Goal: Task Accomplishment & Management: Complete application form

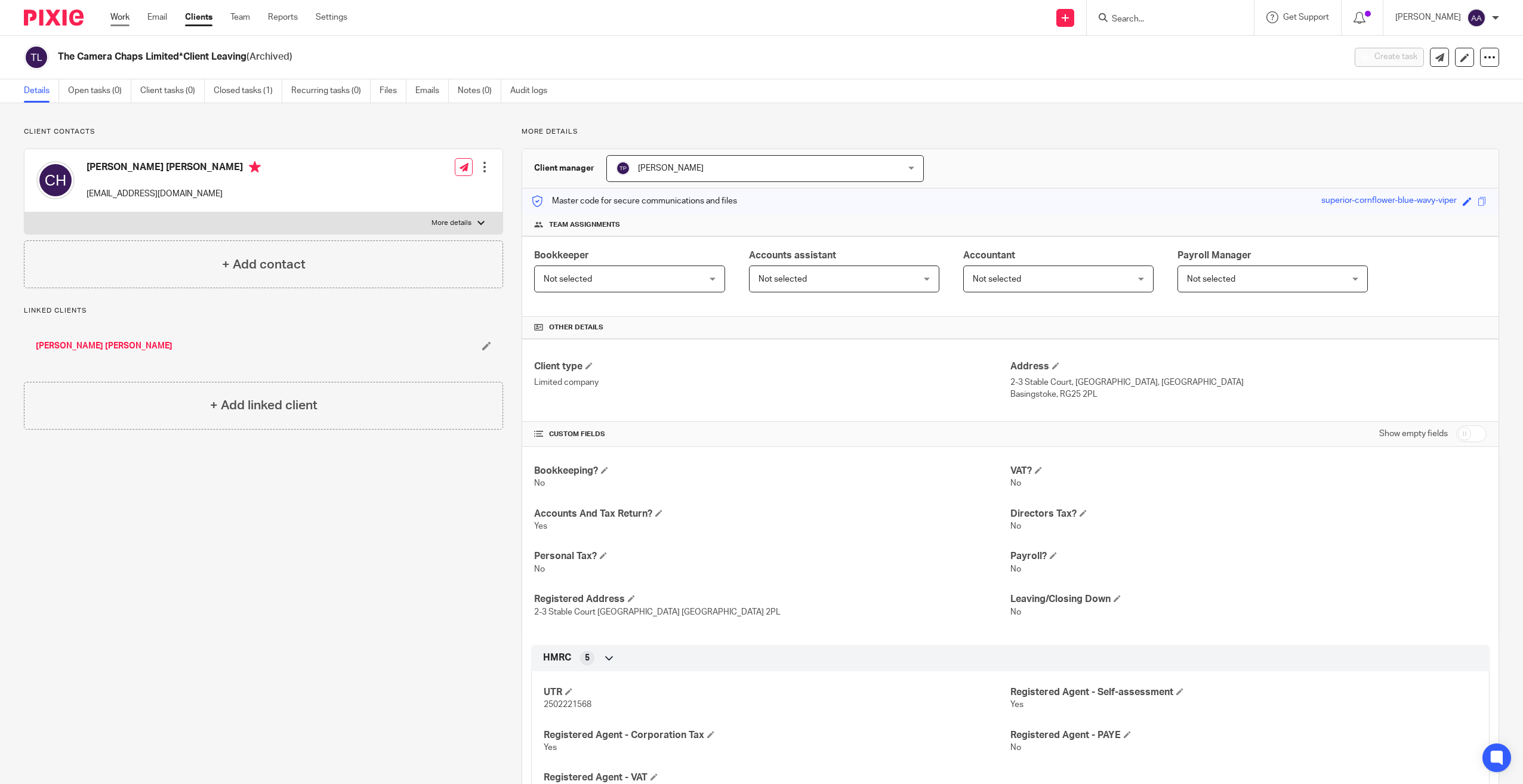
click at [125, 13] on link "Work" at bounding box center [120, 18] width 19 height 12
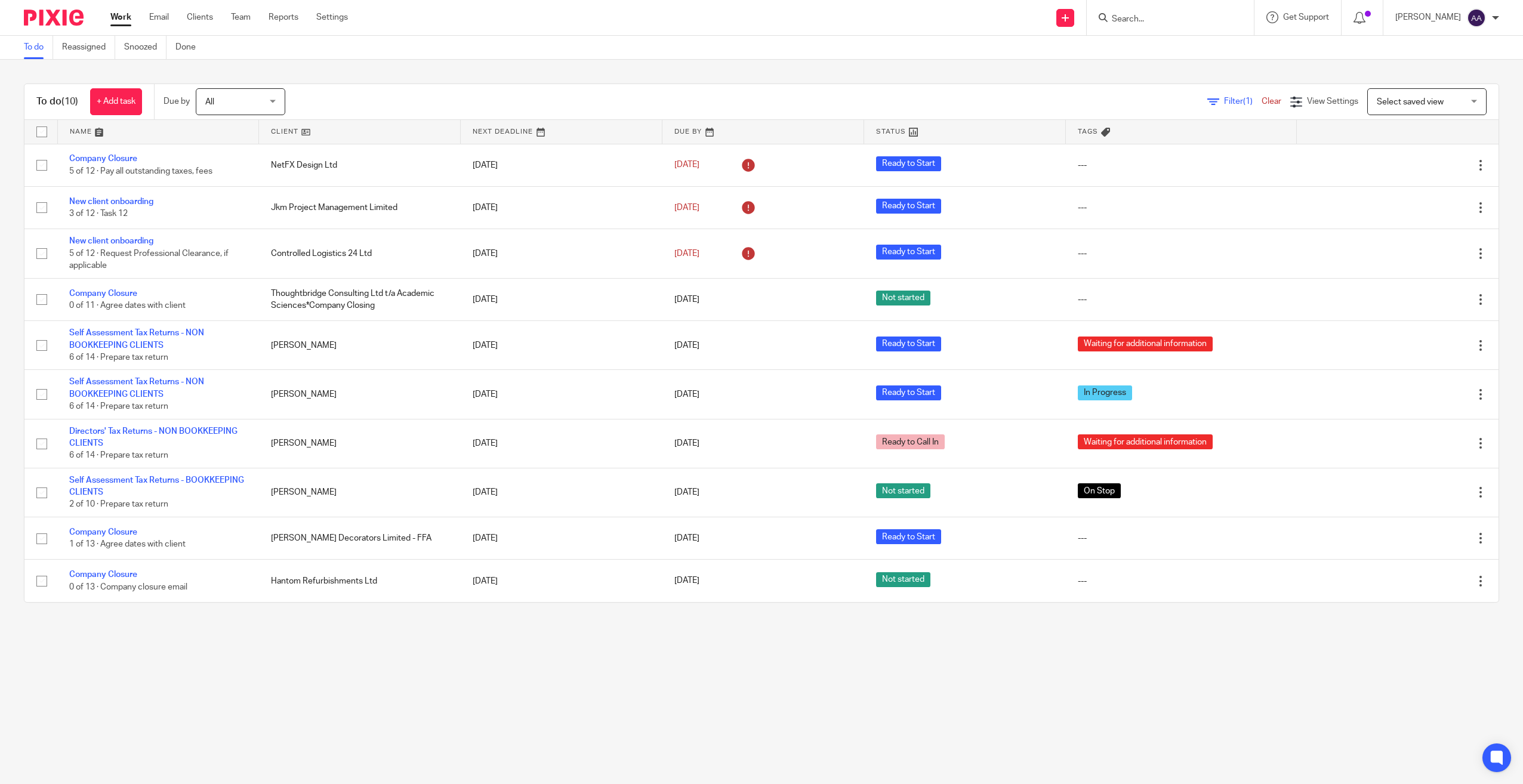
click at [1160, 25] on form at bounding box center [1174, 18] width 127 height 15
click at [1161, 18] on input "Search" at bounding box center [1165, 20] width 107 height 11
type input "amos"
click at [1171, 52] on link at bounding box center [1263, 51] width 310 height 27
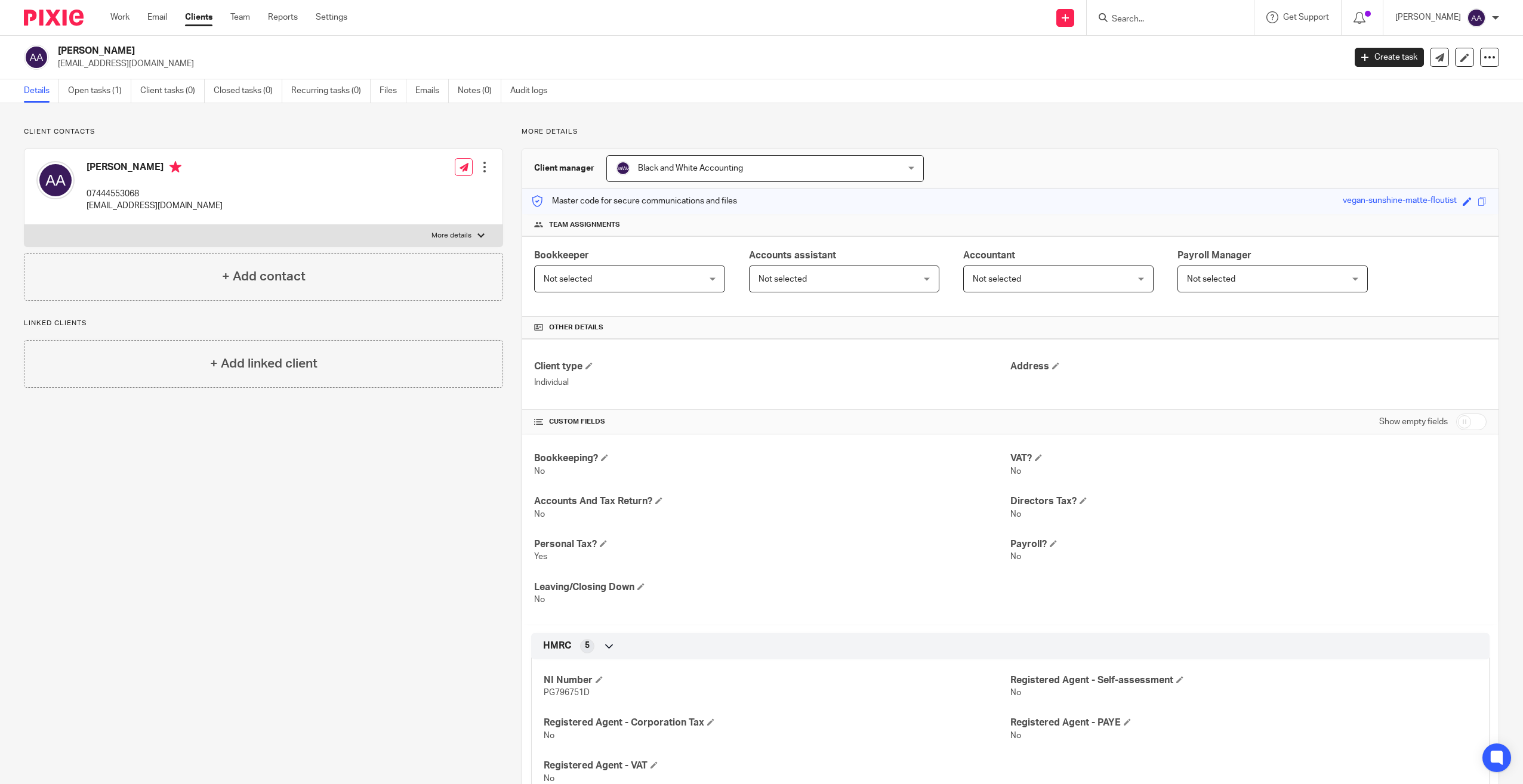
click at [1184, 23] on input "Search" at bounding box center [1165, 20] width 107 height 11
click at [1074, 16] on link at bounding box center [1065, 18] width 18 height 18
click at [1074, 86] on link "Add client" at bounding box center [1078, 91] width 84 height 17
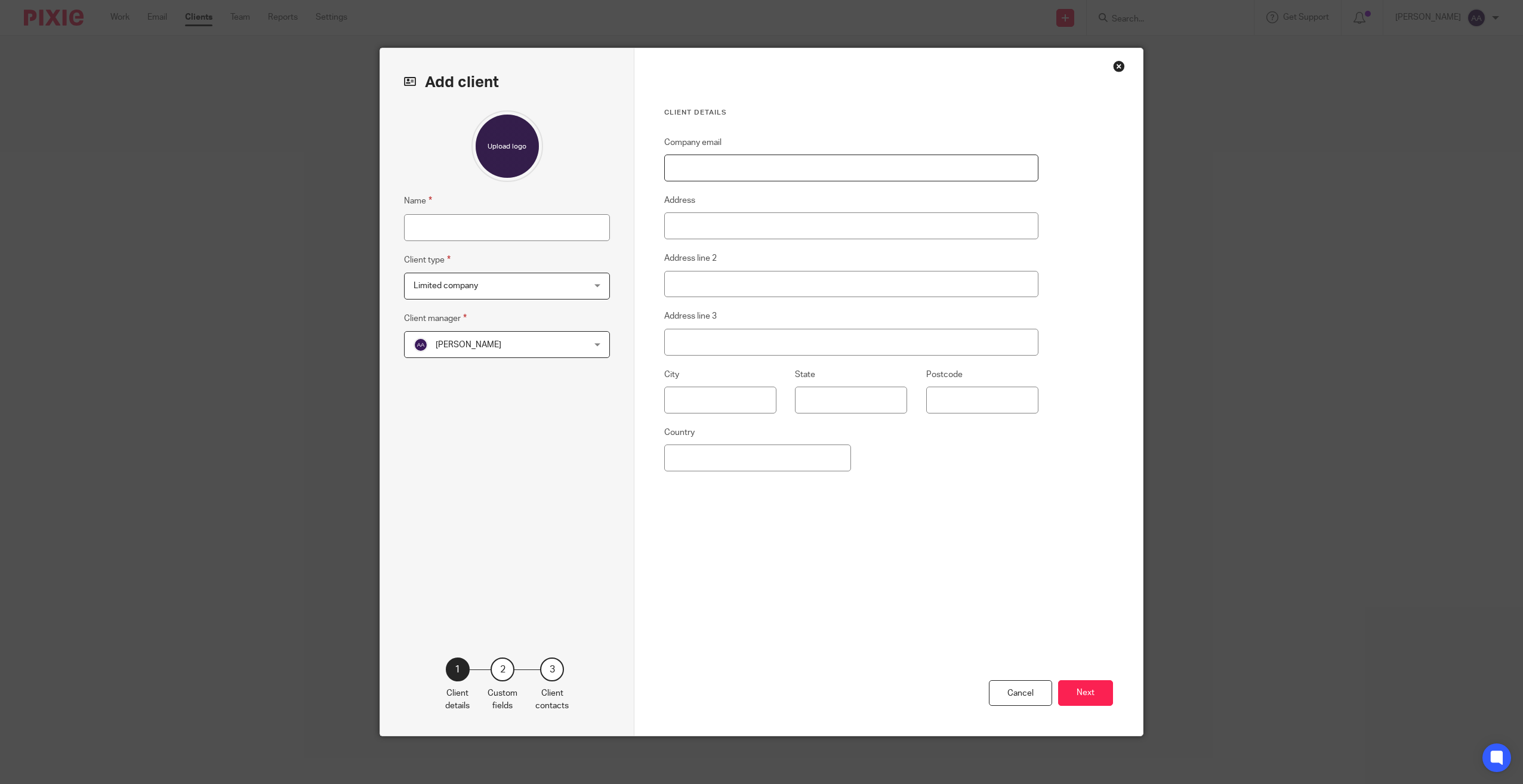
click at [741, 172] on input "Company email" at bounding box center [851, 168] width 374 height 27
click at [565, 223] on input "Name" at bounding box center [507, 228] width 206 height 27
type input "Star Player Education Group Ltd"
click at [818, 473] on div "Company email Address Address line 2 Address line 3 City State Postcode Country" at bounding box center [851, 366] width 374 height 461
click at [1074, 697] on button "Next" at bounding box center [1086, 693] width 55 height 26
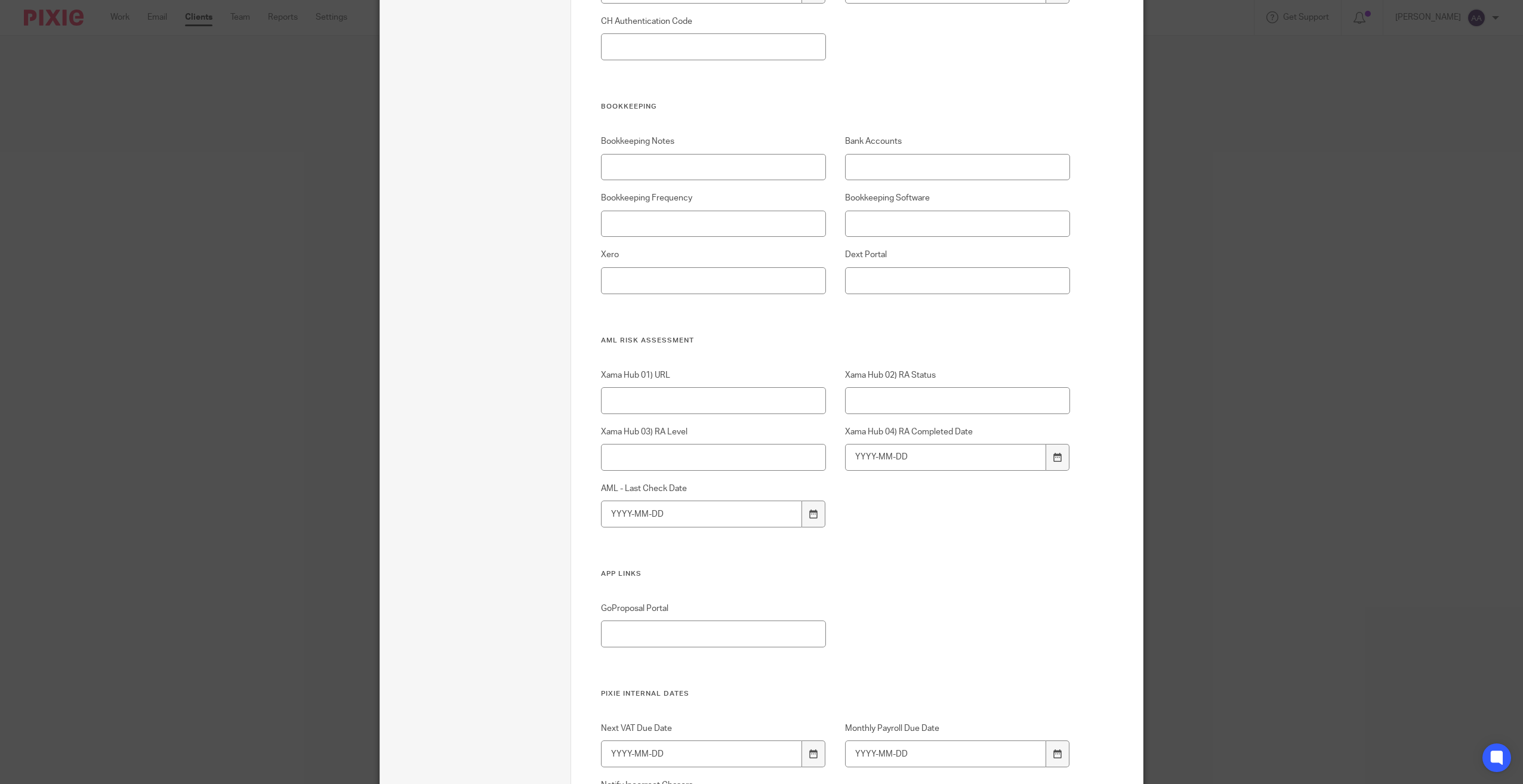
scroll to position [1972, 0]
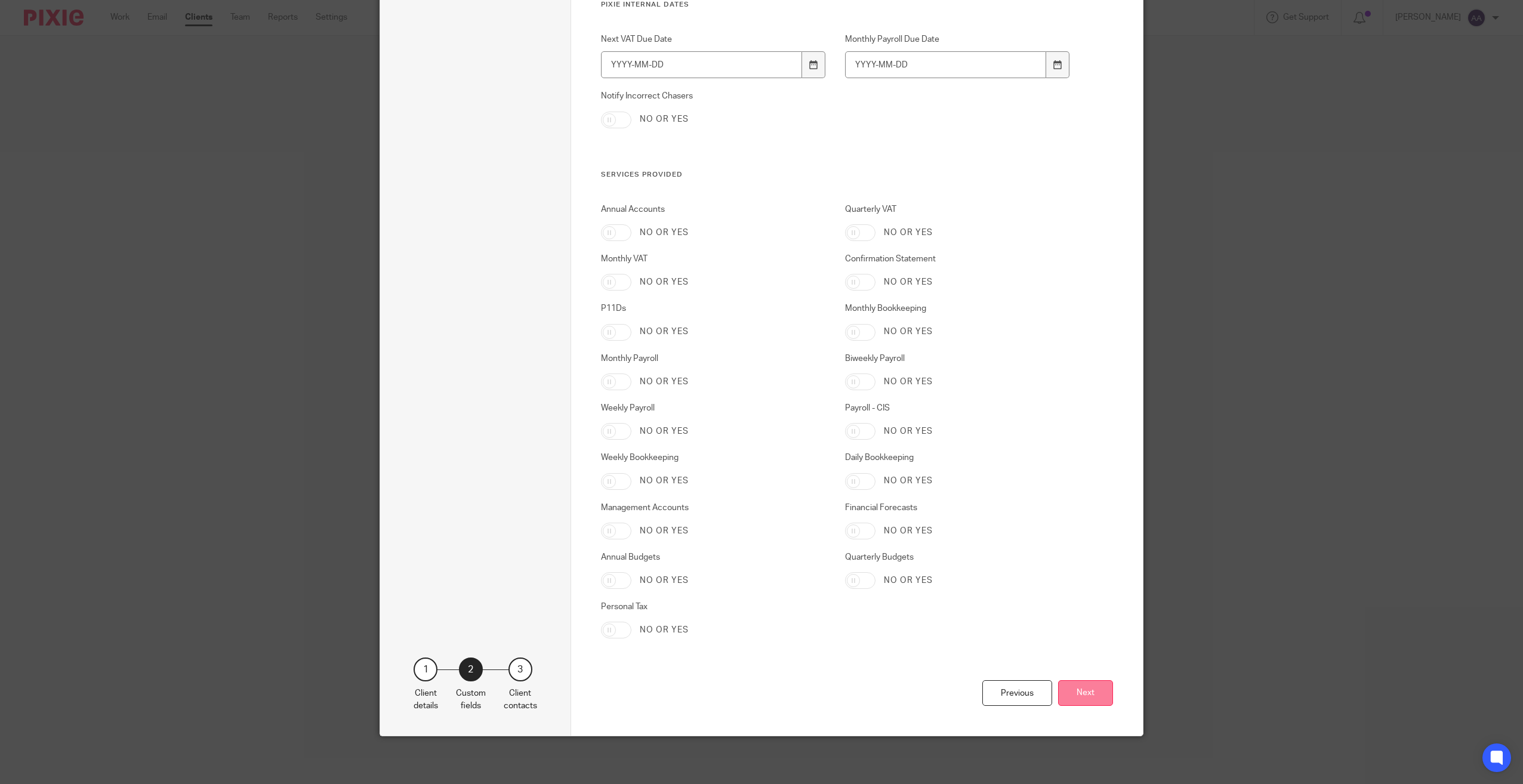
click at [1093, 696] on button "Next" at bounding box center [1086, 693] width 55 height 26
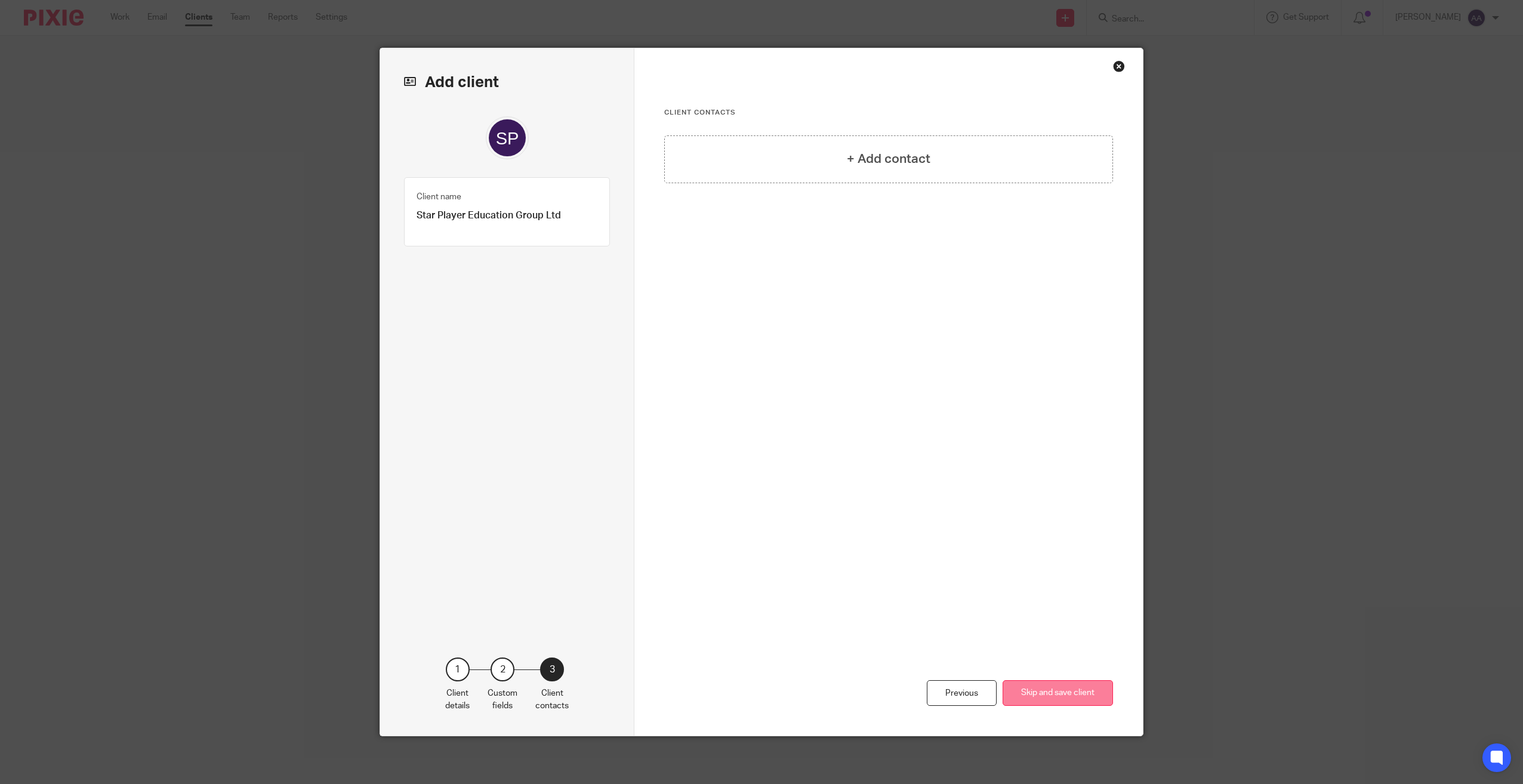
click at [1092, 695] on button "Skip and save client" at bounding box center [1058, 693] width 111 height 26
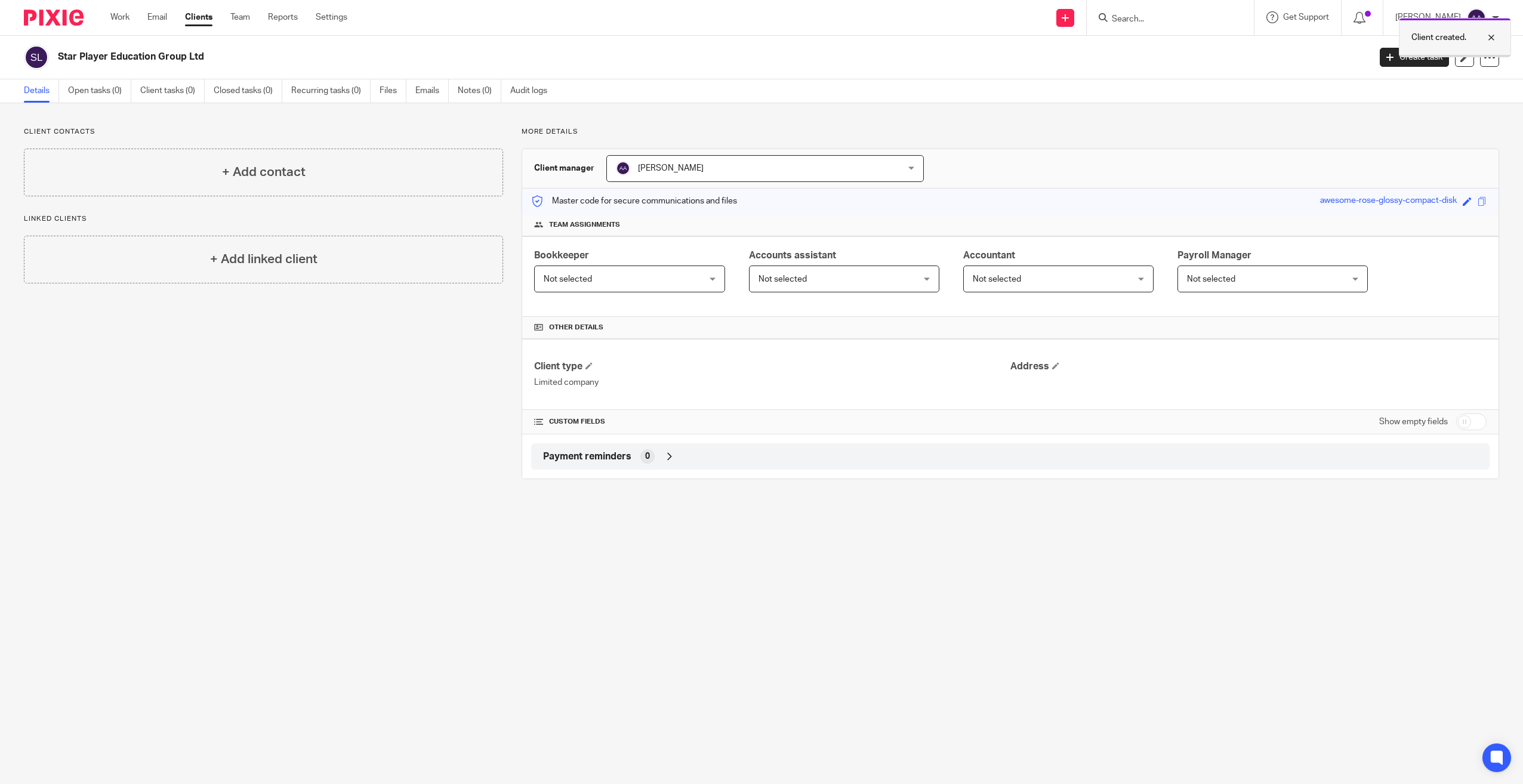
click at [1491, 33] on div at bounding box center [1482, 37] width 32 height 14
click at [1074, 13] on link at bounding box center [1065, 18] width 18 height 18
click at [1058, 74] on link "Create task" at bounding box center [1078, 73] width 84 height 17
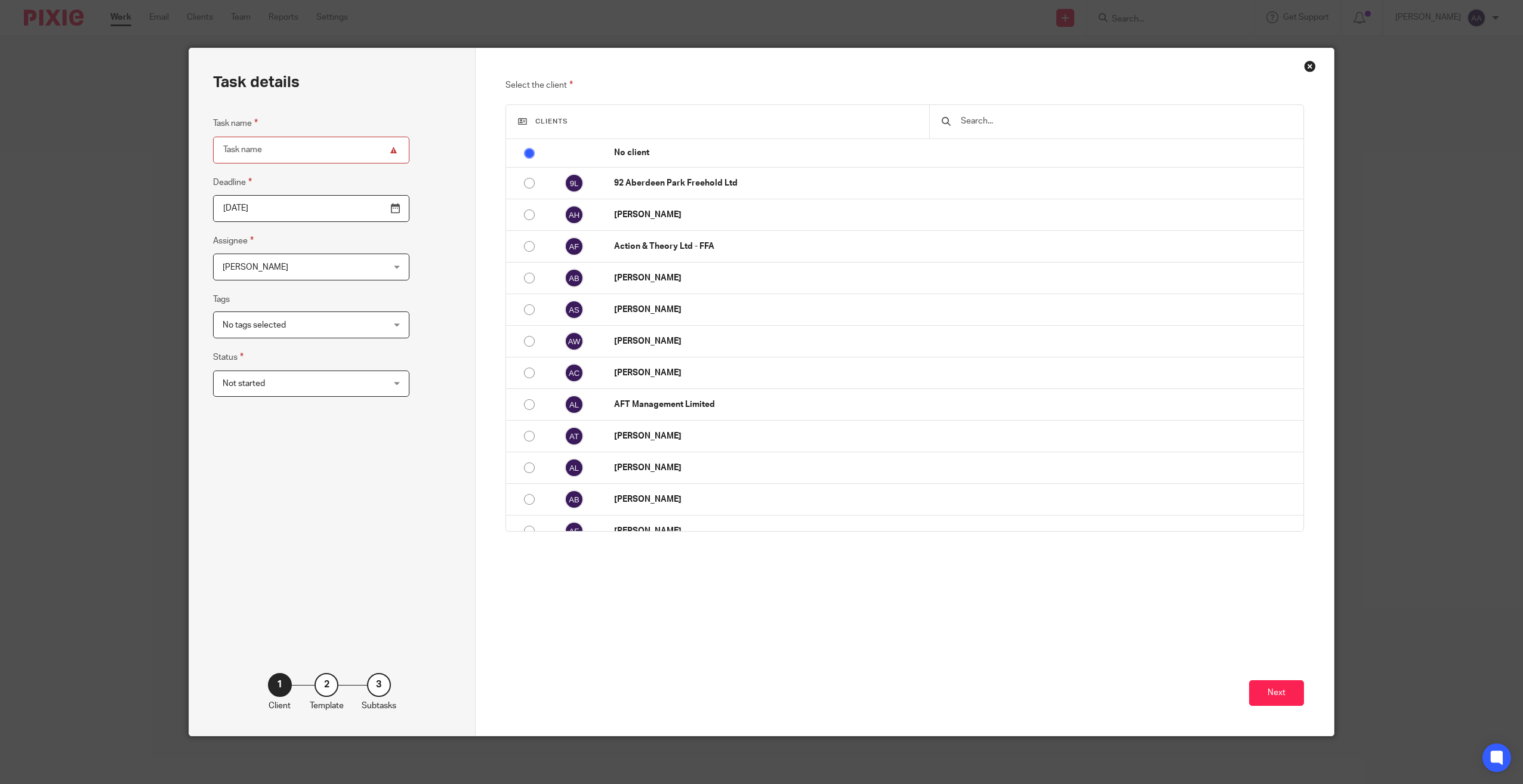
click at [1304, 66] on div "Close this dialog window" at bounding box center [1310, 67] width 12 height 12
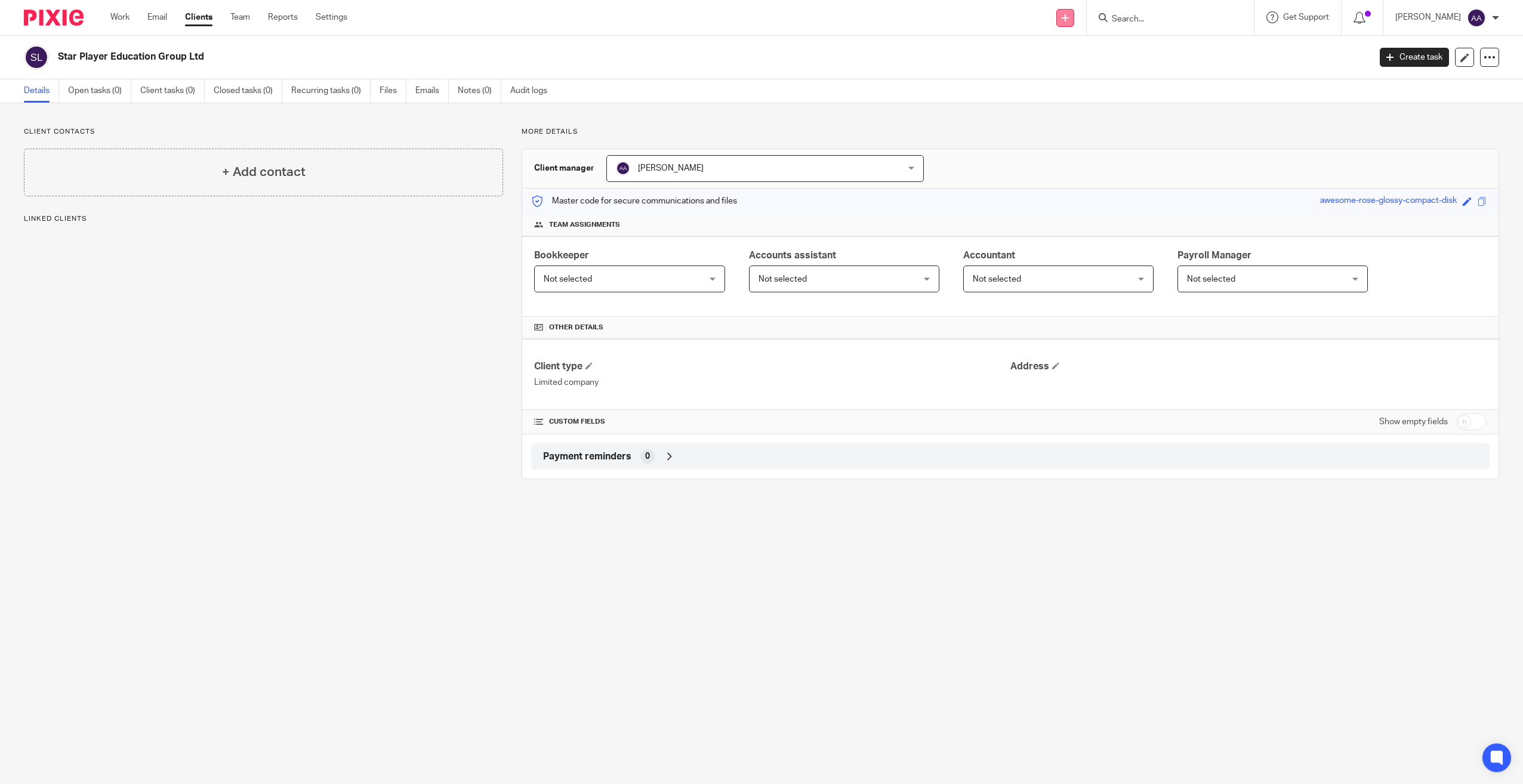
click at [1074, 15] on link at bounding box center [1065, 18] width 18 height 18
click at [1075, 86] on link "Add client" at bounding box center [1078, 91] width 84 height 17
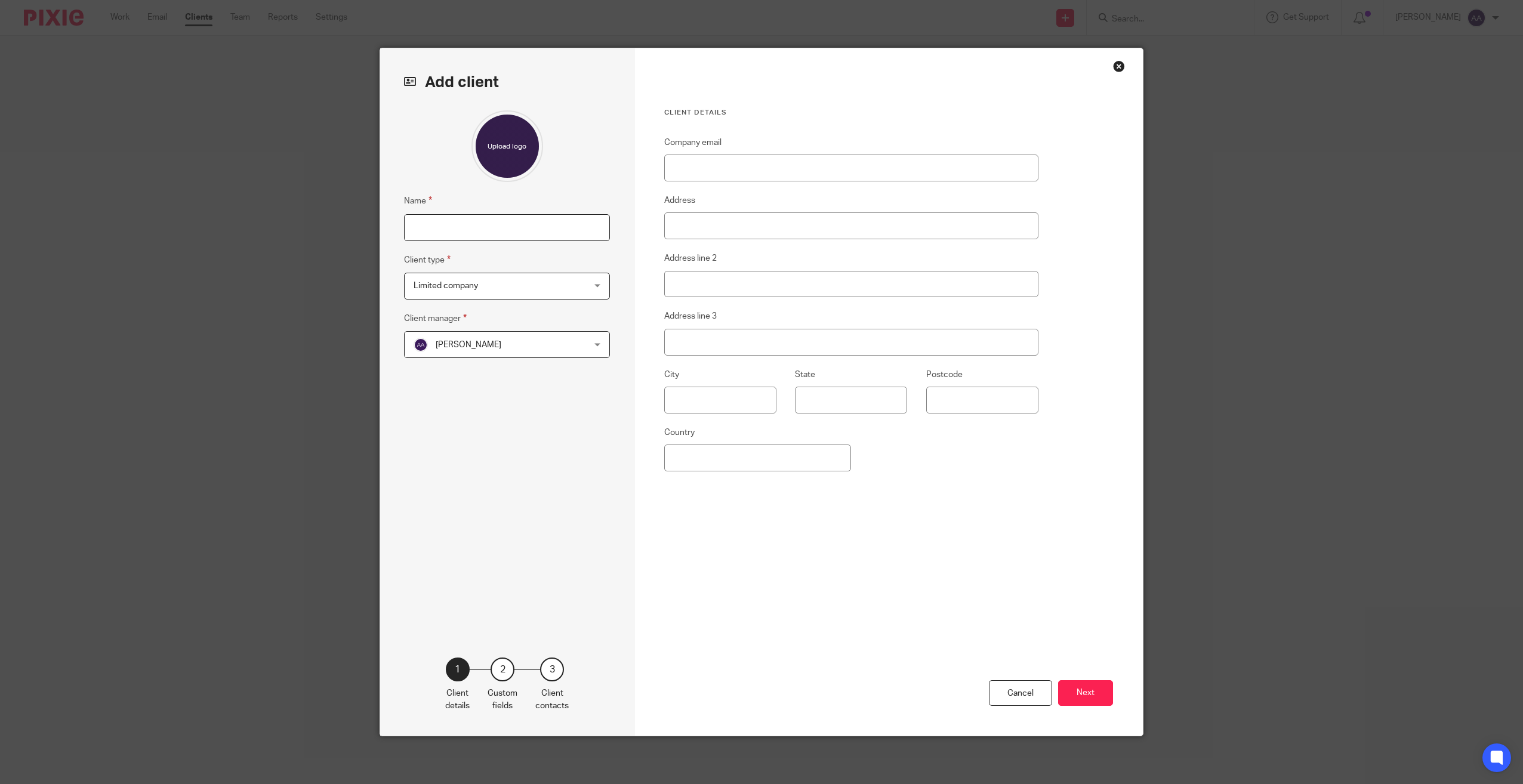
click at [468, 220] on input "Name" at bounding box center [507, 228] width 206 height 27
type input "Star Player Mentoring Ltd"
click at [1100, 711] on div "Cancel Next" at bounding box center [889, 666] width 449 height 139
click at [1085, 697] on button "Next" at bounding box center [1086, 693] width 55 height 26
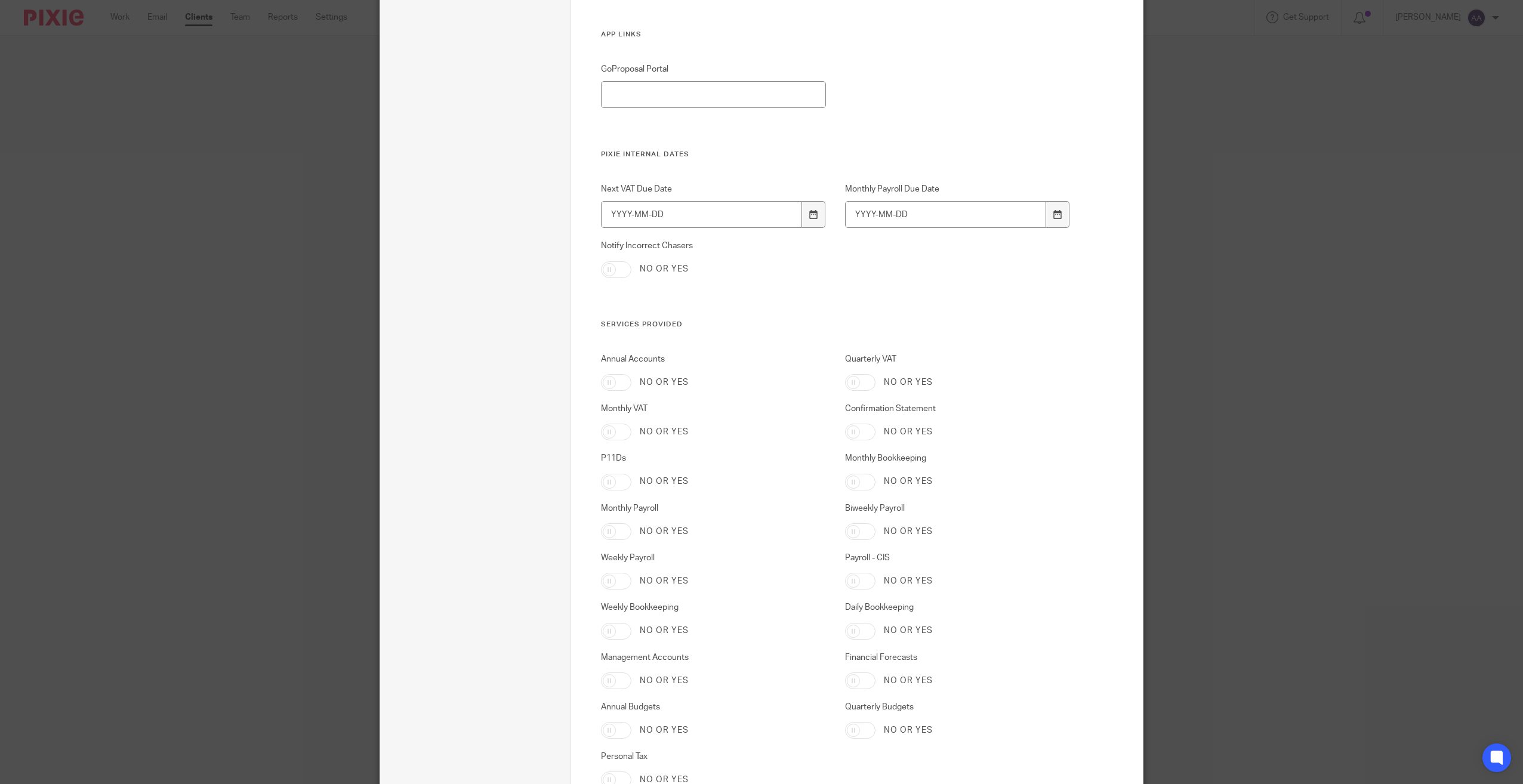
scroll to position [1972, 0]
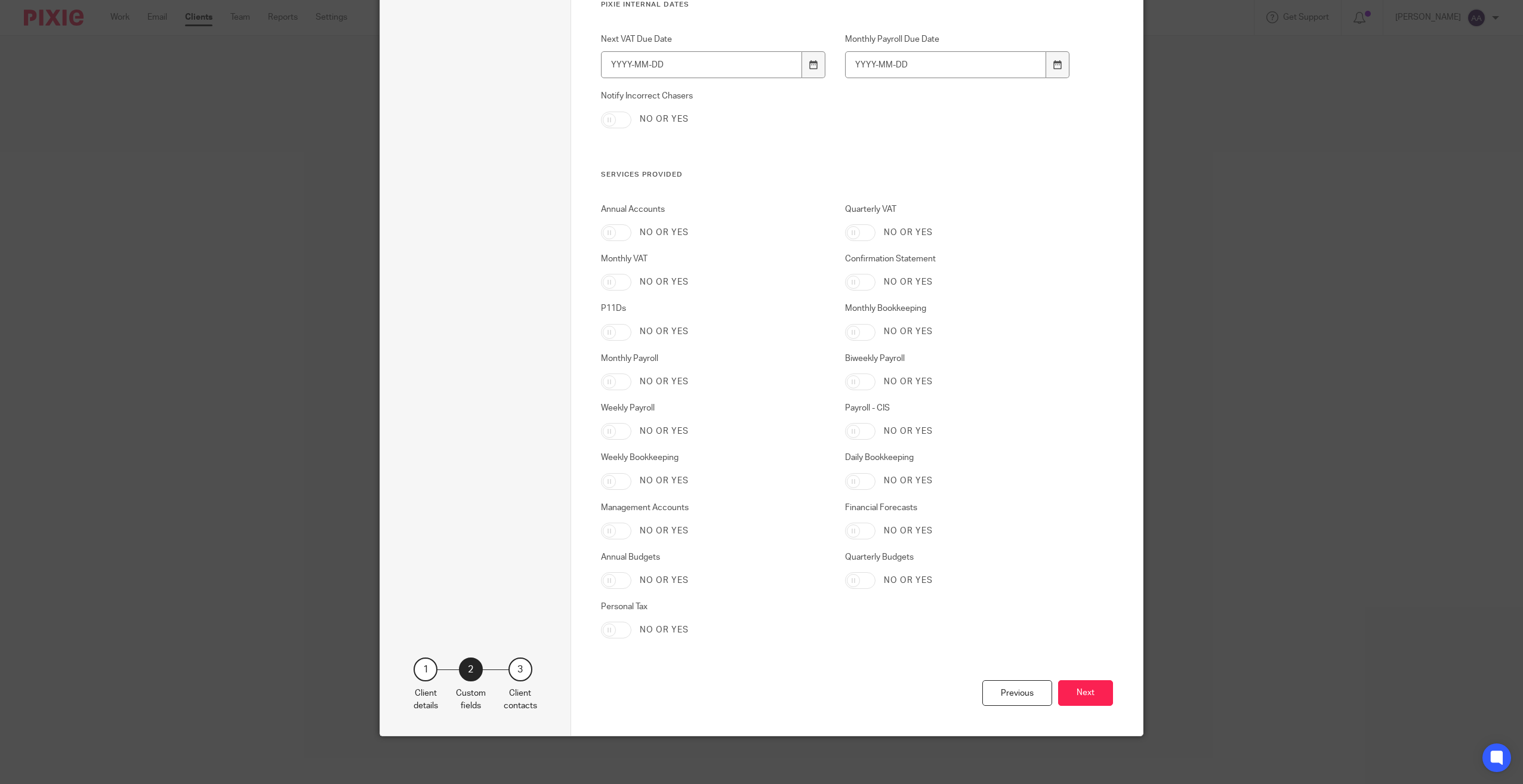
click at [1103, 680] on div "Previous Next" at bounding box center [857, 708] width 513 height 56
click at [1089, 689] on button "Next" at bounding box center [1086, 693] width 55 height 26
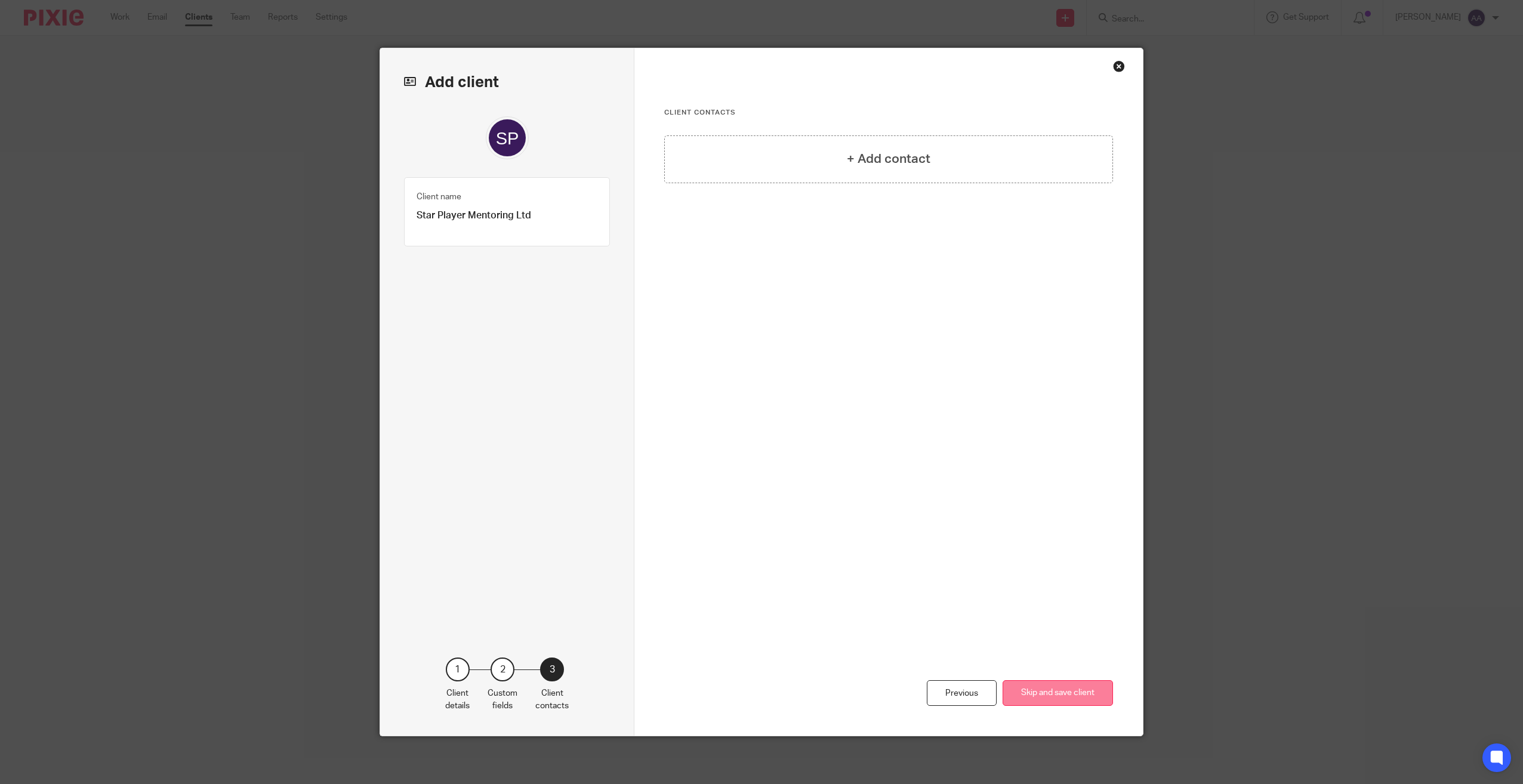
click at [1041, 694] on button "Skip and save client" at bounding box center [1058, 693] width 111 height 26
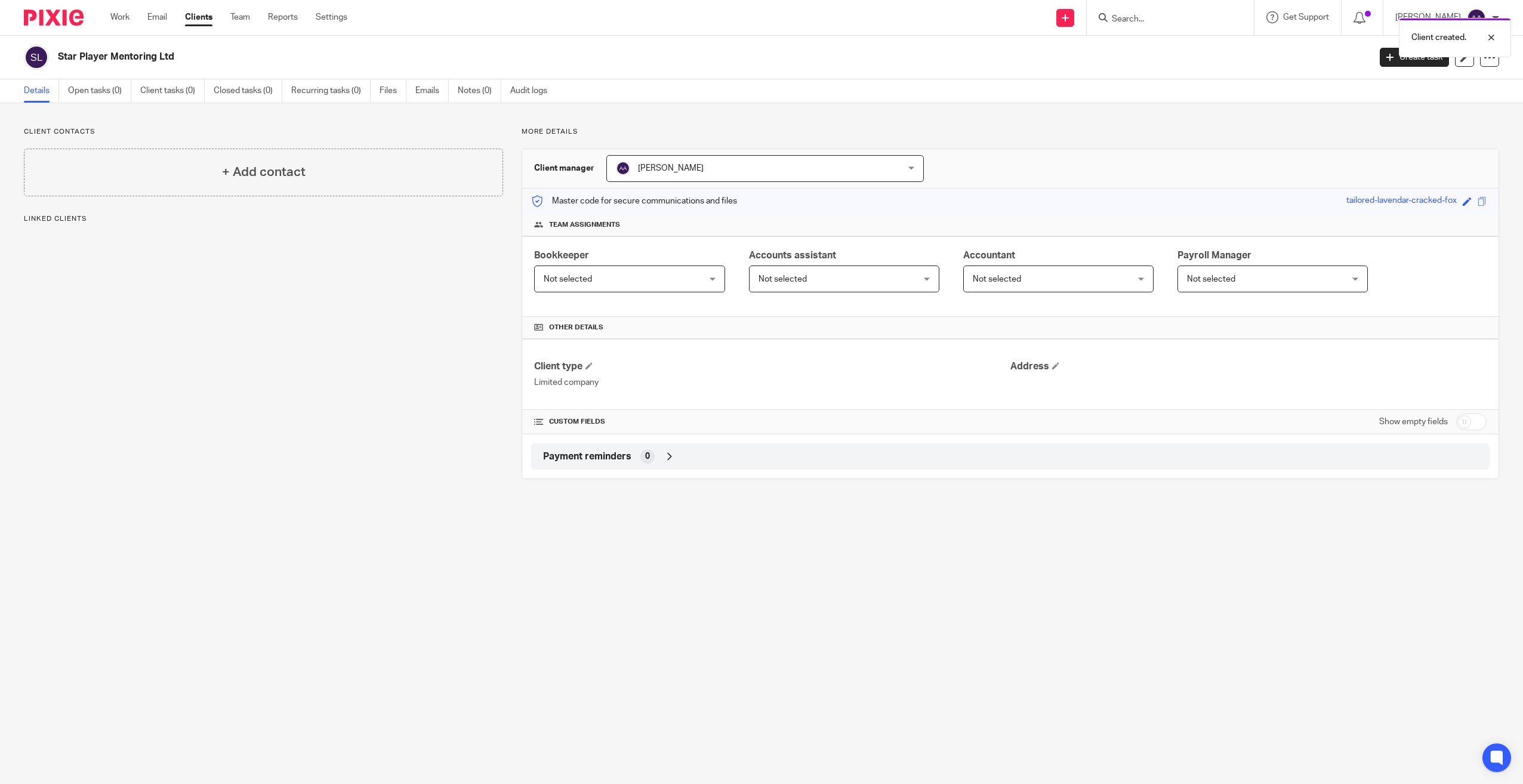
click at [1078, 16] on div "Client created." at bounding box center [1136, 35] width 750 height 45
click at [1073, 48] on div "Client created." at bounding box center [1136, 35] width 750 height 45
click at [1491, 39] on div at bounding box center [1482, 37] width 32 height 14
click at [1074, 17] on link at bounding box center [1065, 18] width 18 height 18
click at [1077, 91] on link "Add client" at bounding box center [1078, 91] width 84 height 17
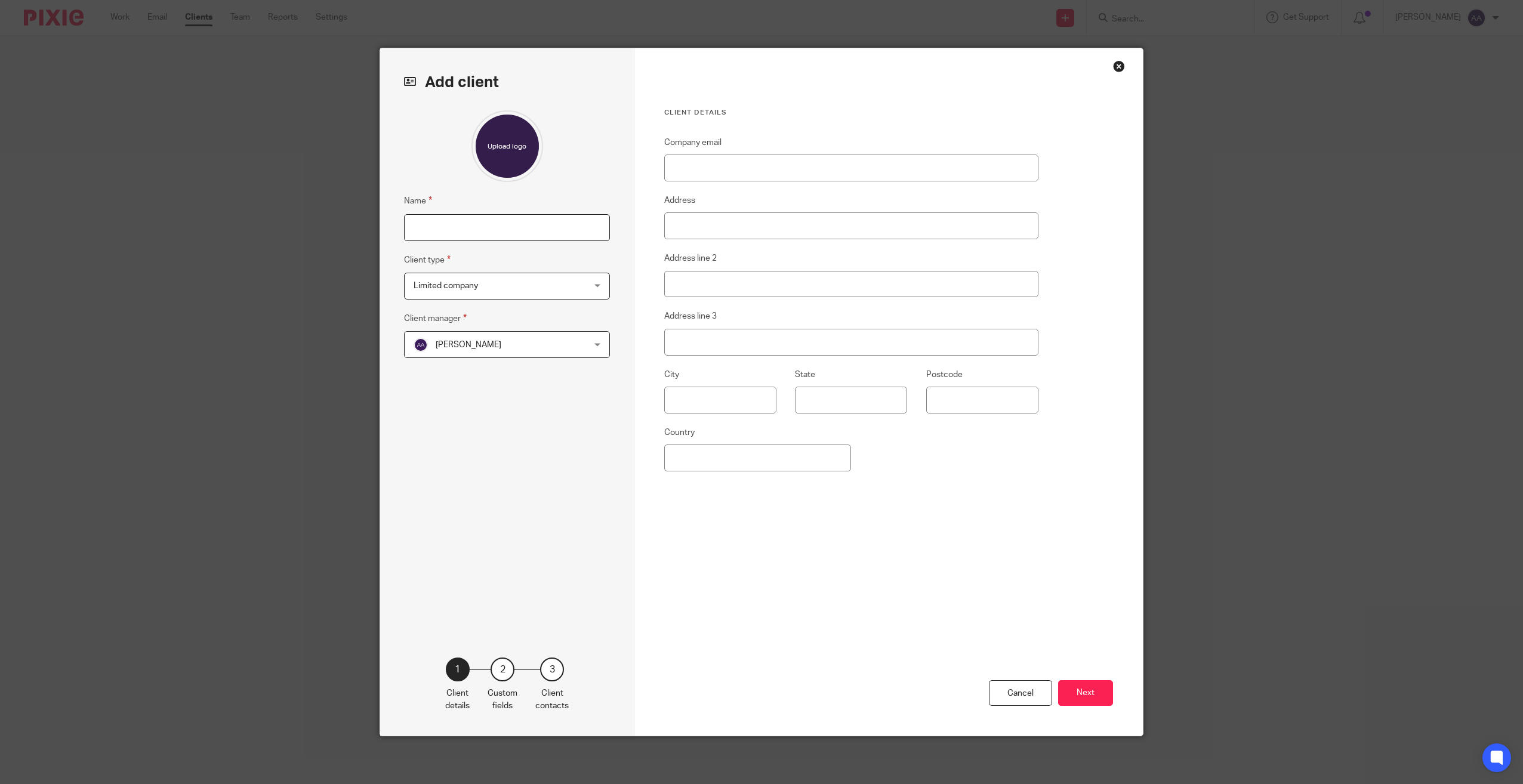
drag, startPoint x: 444, startPoint y: 232, endPoint x: 436, endPoint y: 224, distance: 11.3
click at [440, 227] on input "Name" at bounding box center [507, 228] width 206 height 27
type input "l"
click at [414, 227] on input "lsdn Limited" at bounding box center [507, 228] width 206 height 27
type input "Lsdn Limited"
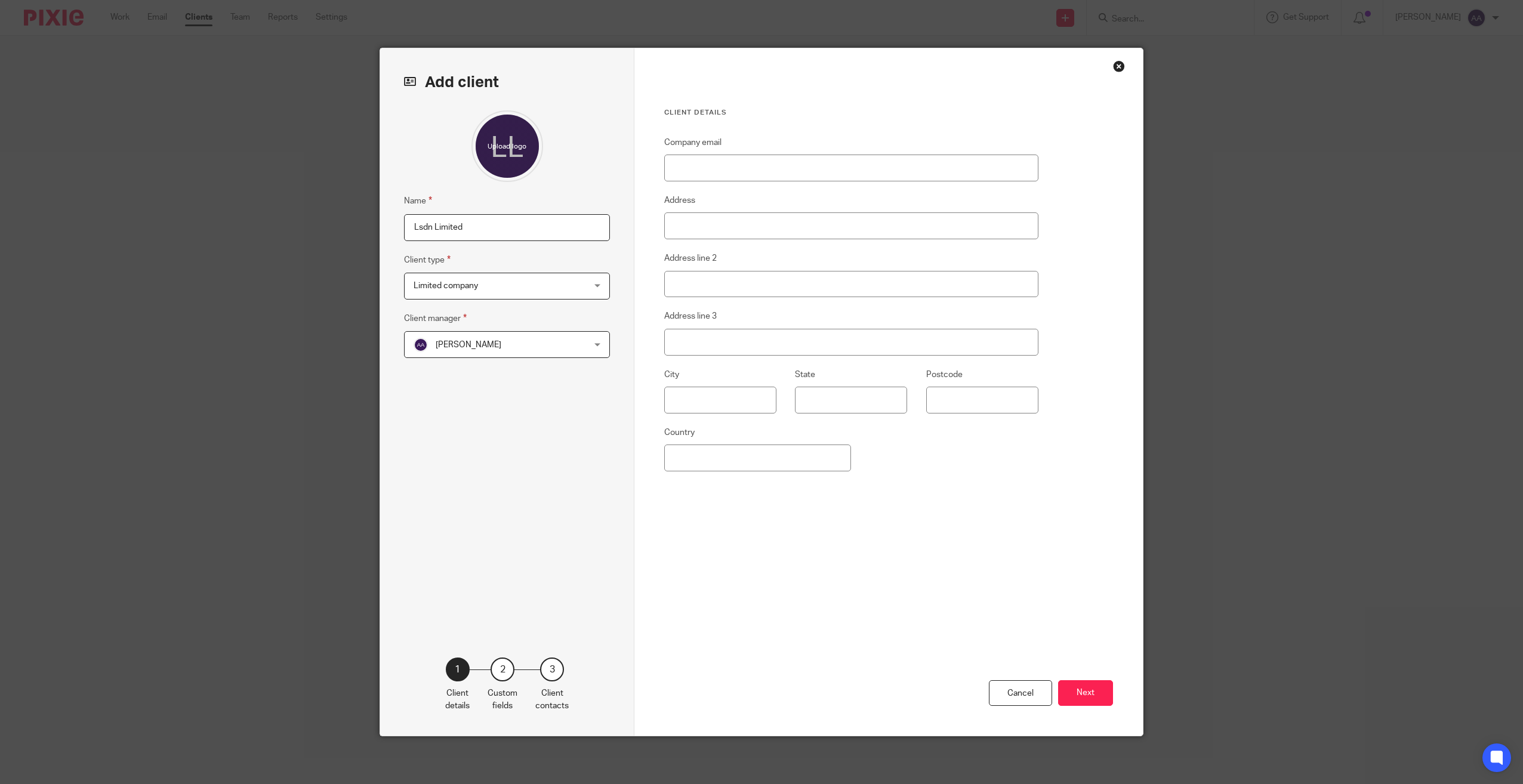
click at [849, 532] on div "Company email Address Address line 2 Address line 3 City State Postcode Country" at bounding box center [851, 366] width 374 height 461
click at [881, 170] on input "Company email" at bounding box center [851, 168] width 374 height 27
type input "[EMAIL_ADDRESS][DOMAIN_NAME]"
type input "[GEOGRAPHIC_DATA]"
drag, startPoint x: 801, startPoint y: 165, endPoint x: 645, endPoint y: 141, distance: 157.8
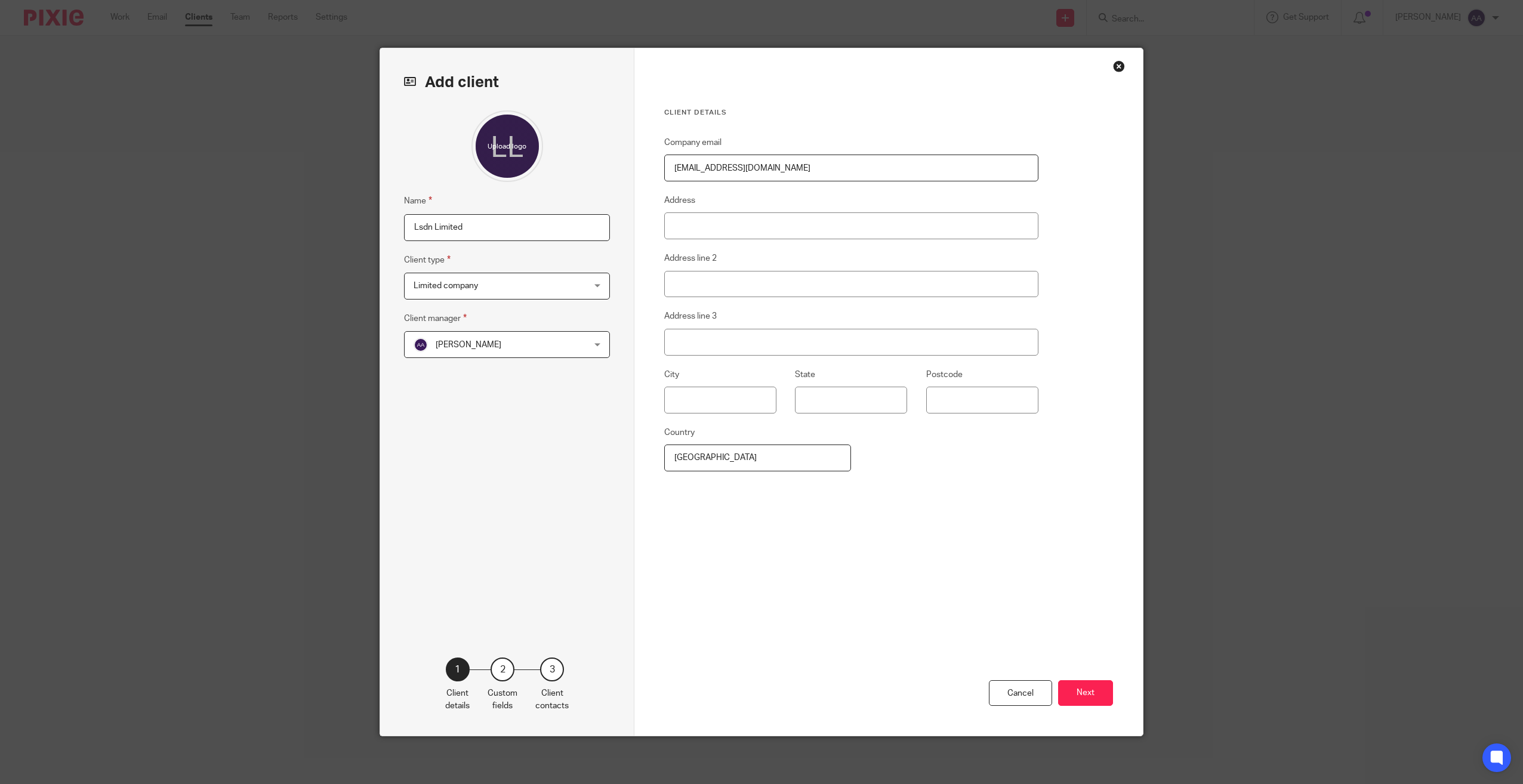
click at [645, 141] on div "Client details Company email [EMAIL_ADDRESS][DOMAIN_NAME] Address Address line …" at bounding box center [889, 392] width 509 height 688
type input "d"
click at [774, 173] on input "[EMAIL_ADDRESS][DOMAIN_NAME]" at bounding box center [851, 168] width 374 height 27
type input "d"
type input "[EMAIL_ADDRESS][DOMAIN_NAME]"
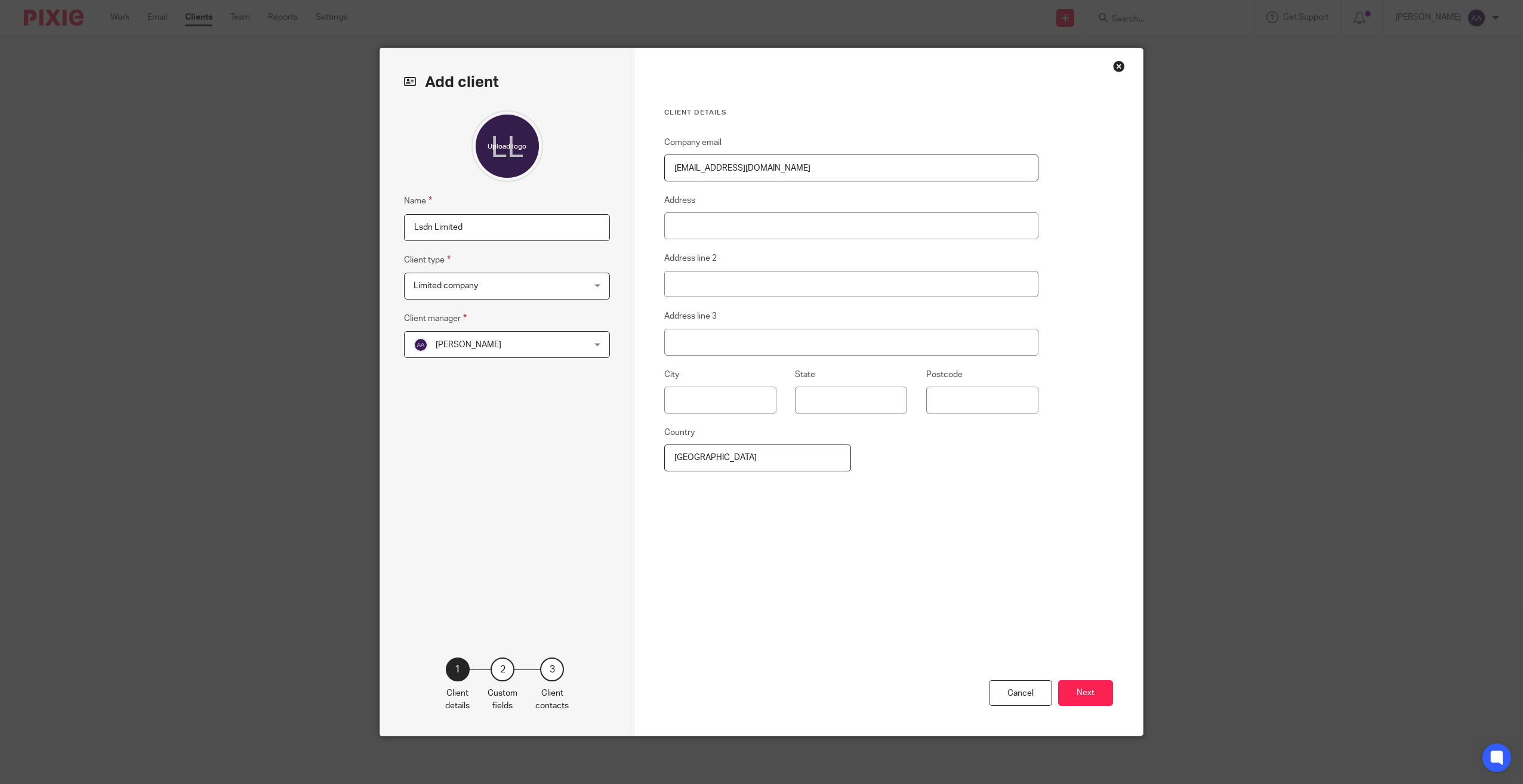
click at [1016, 611] on div "Cancel Next" at bounding box center [889, 666] width 449 height 139
click at [1059, 691] on button "Next" at bounding box center [1086, 693] width 55 height 26
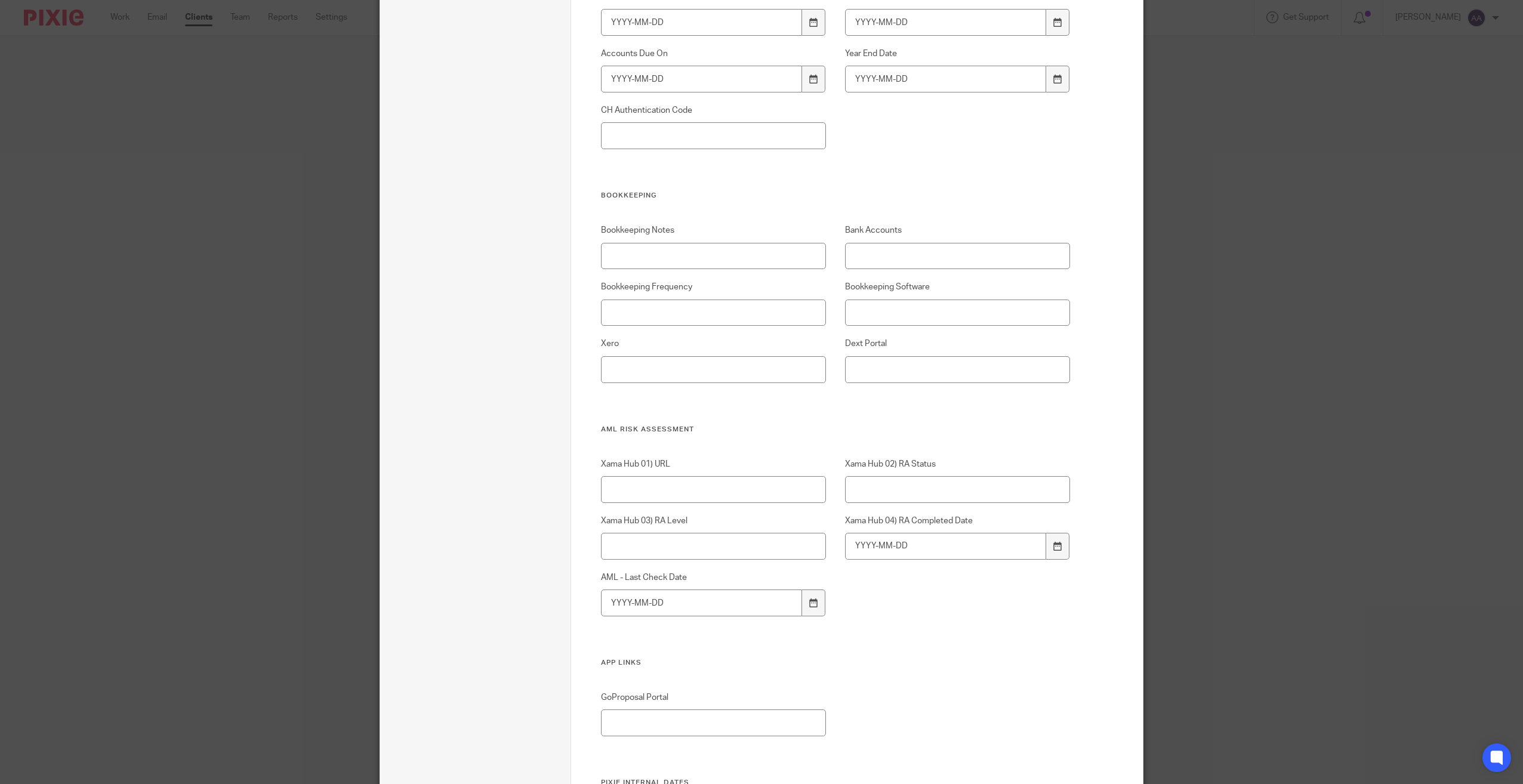
scroll to position [1972, 0]
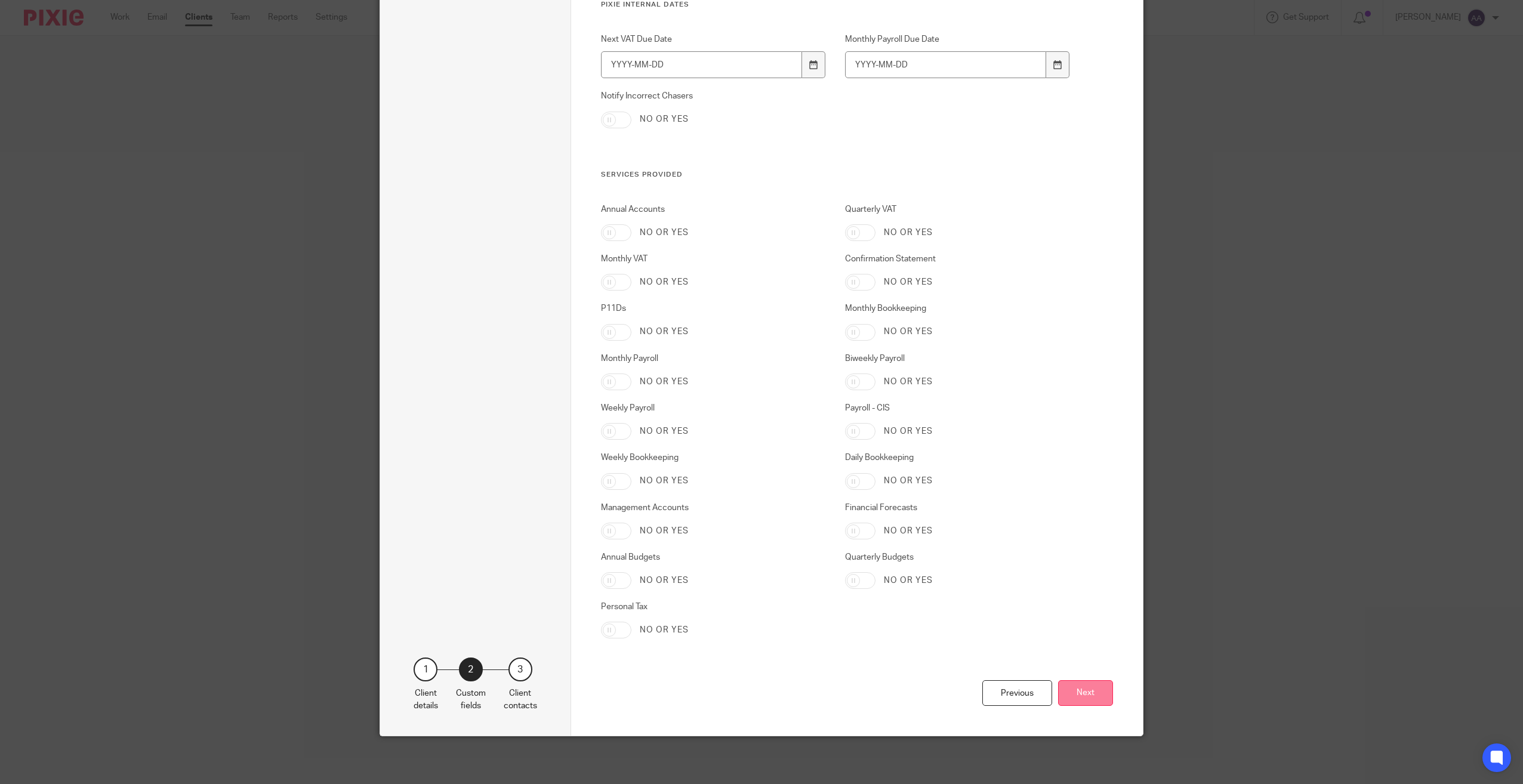
click at [1083, 694] on button "Next" at bounding box center [1086, 693] width 55 height 26
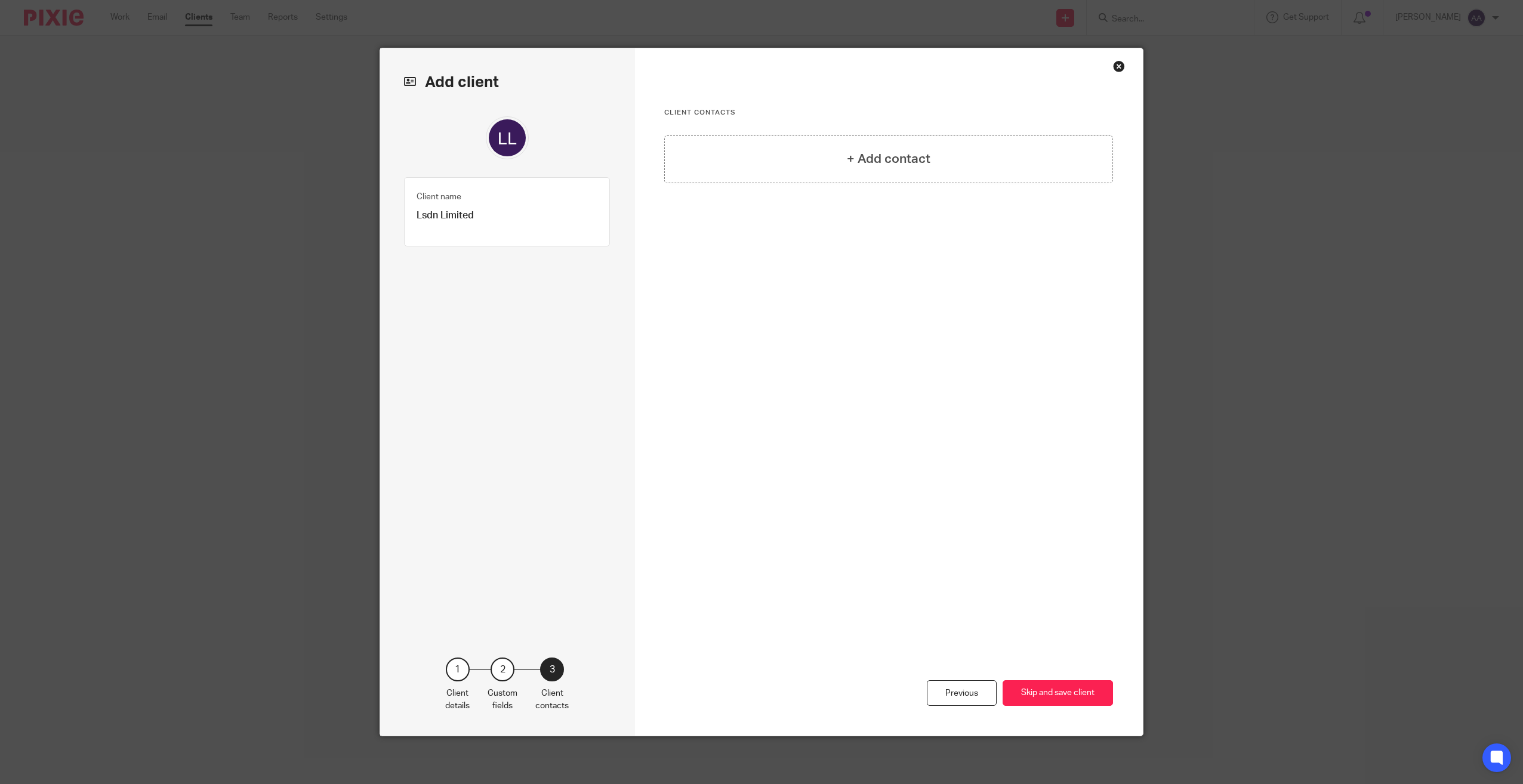
click at [1083, 694] on button "Skip and save client" at bounding box center [1058, 693] width 111 height 26
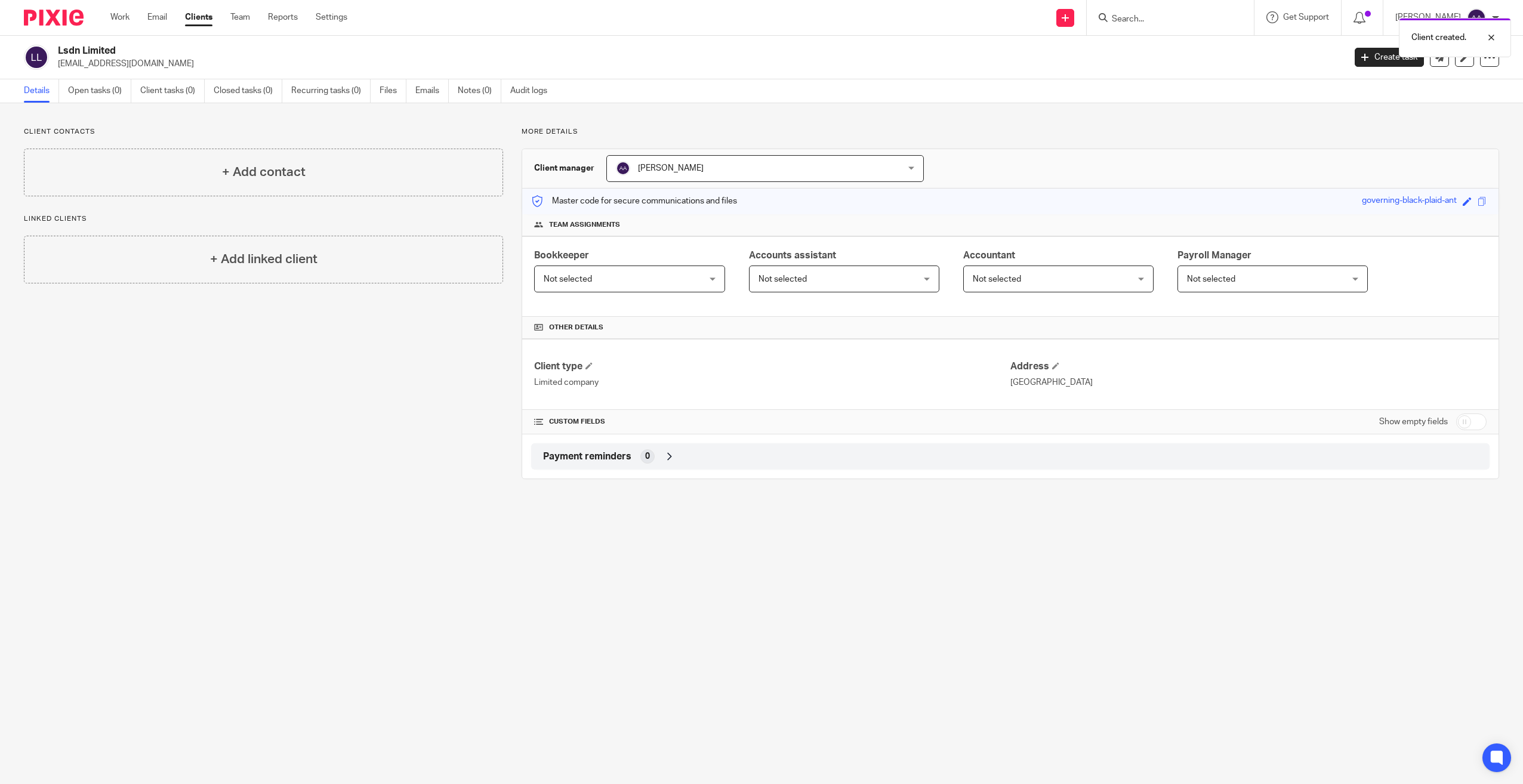
click at [210, 173] on div "+ Add contact" at bounding box center [263, 172] width 479 height 48
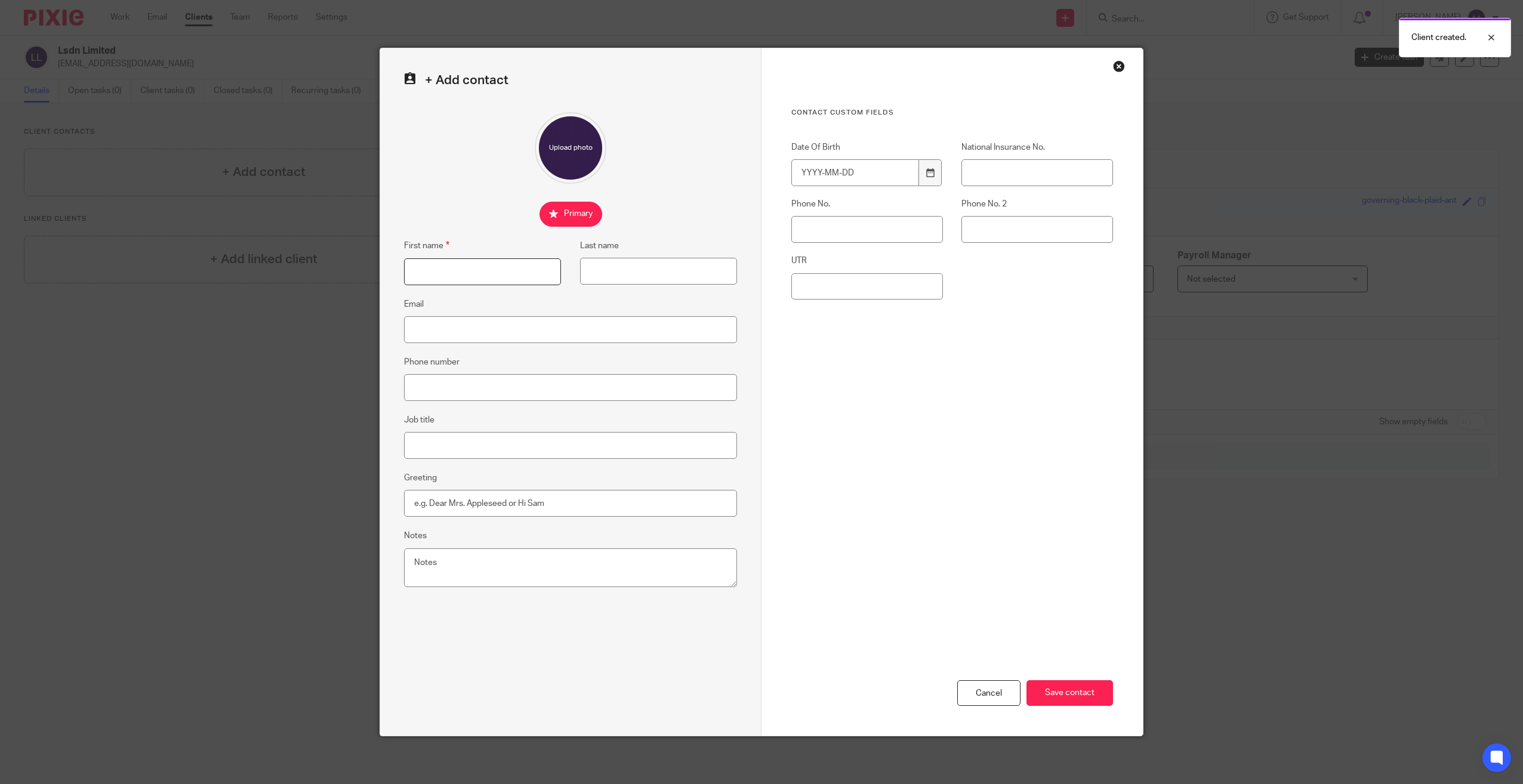
click at [487, 270] on input "First name" at bounding box center [482, 272] width 157 height 27
type input "[PERSON_NAME]"
type input "Evans"
type input "[EMAIL_ADDRESS][DOMAIN_NAME]"
type input "07801260286"
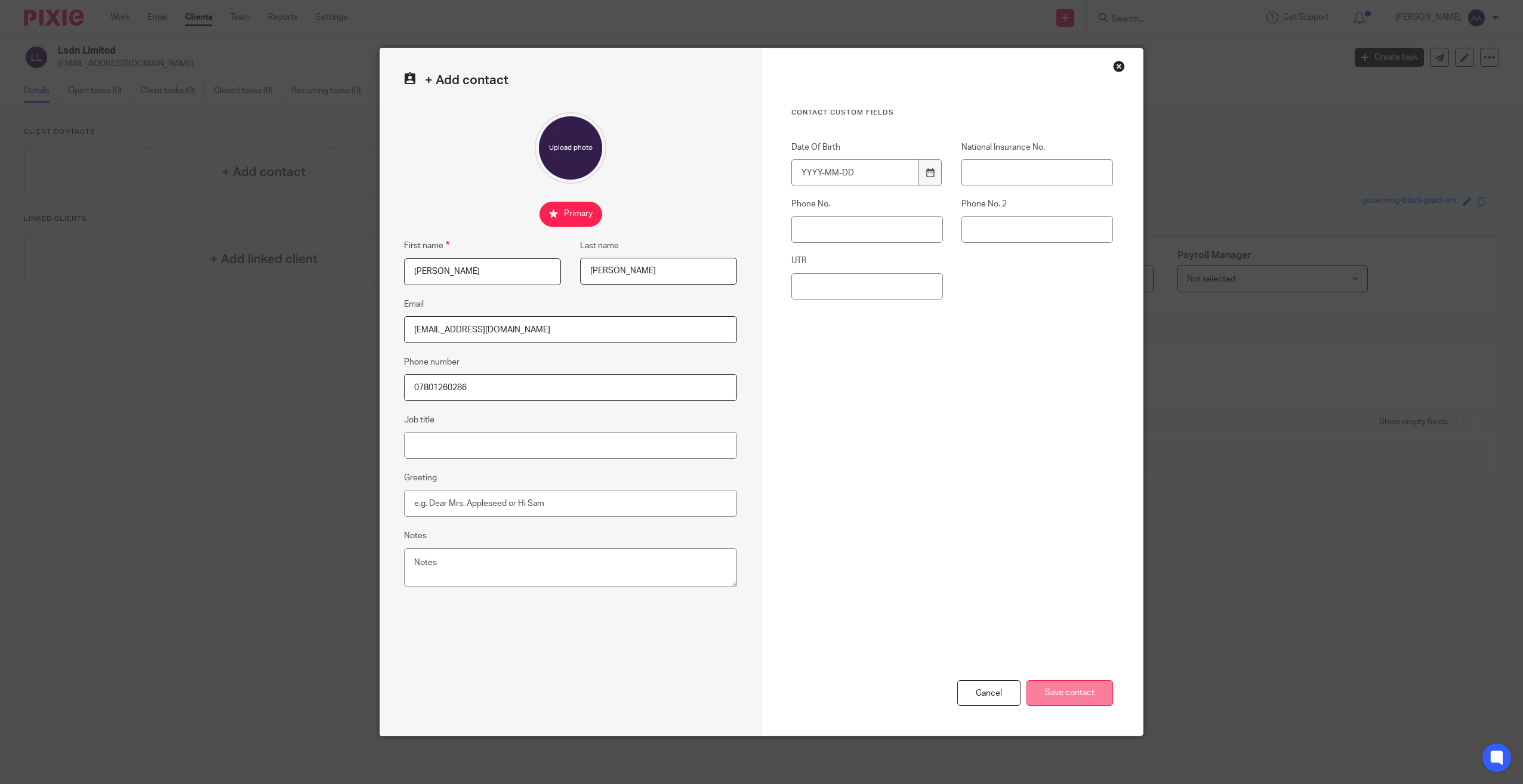
click at [1055, 693] on input "Save contact" at bounding box center [1070, 693] width 87 height 26
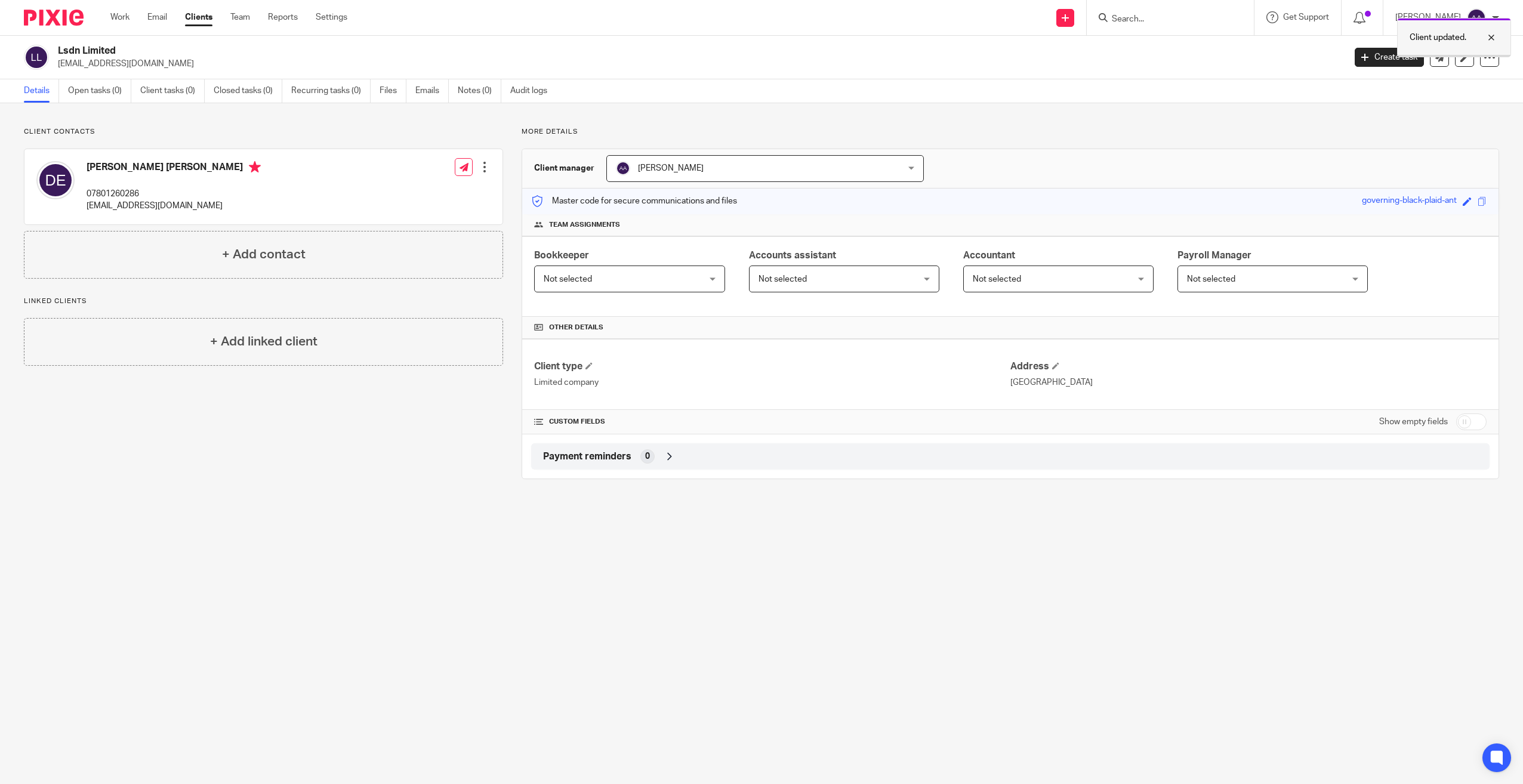
click at [1496, 34] on div at bounding box center [1482, 37] width 32 height 14
click at [1135, 16] on input "Search" at bounding box center [1165, 20] width 107 height 11
click at [1435, 55] on icon at bounding box center [1439, 57] width 9 height 9
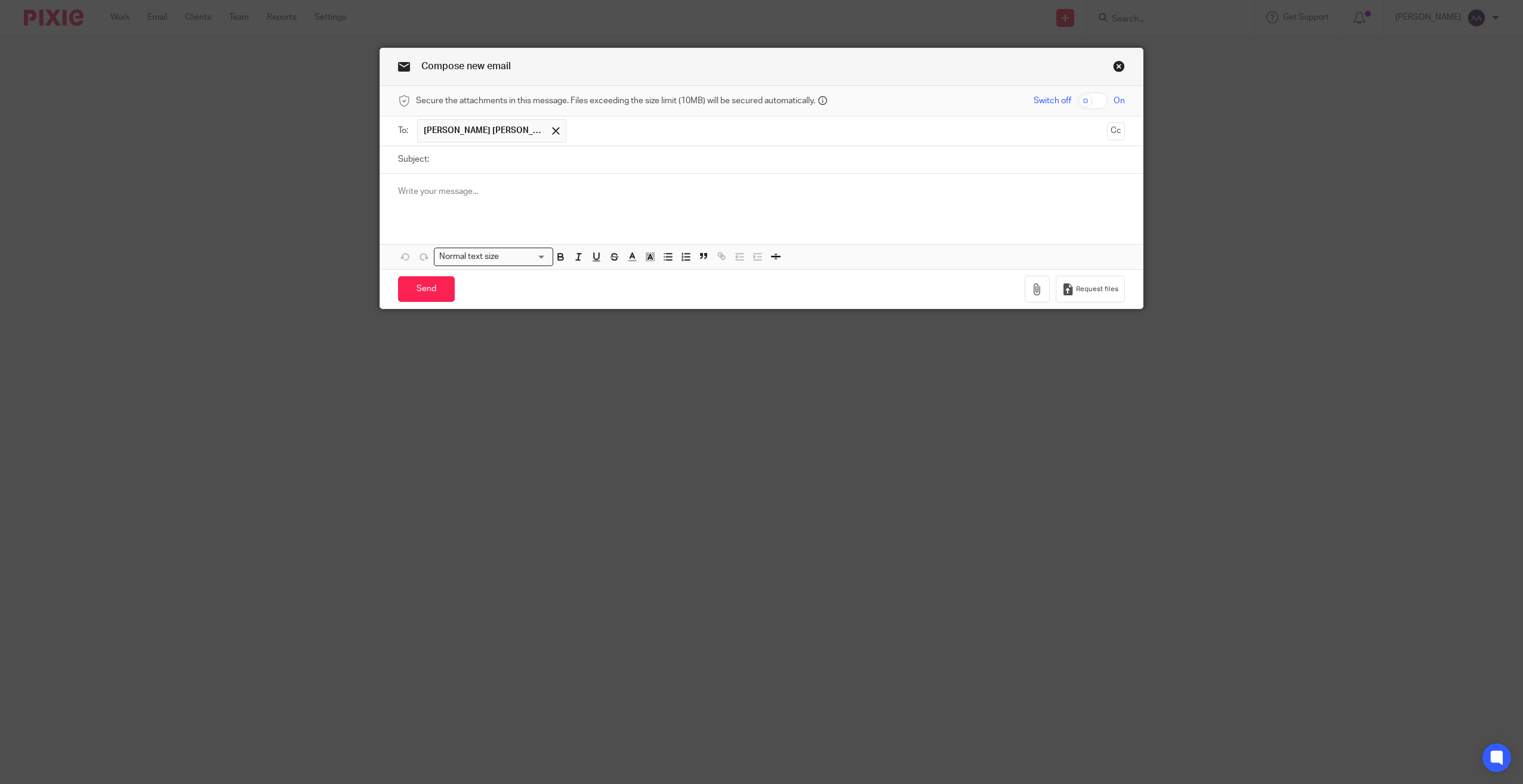
click at [1113, 68] on link "Close this dialog window" at bounding box center [1119, 68] width 12 height 16
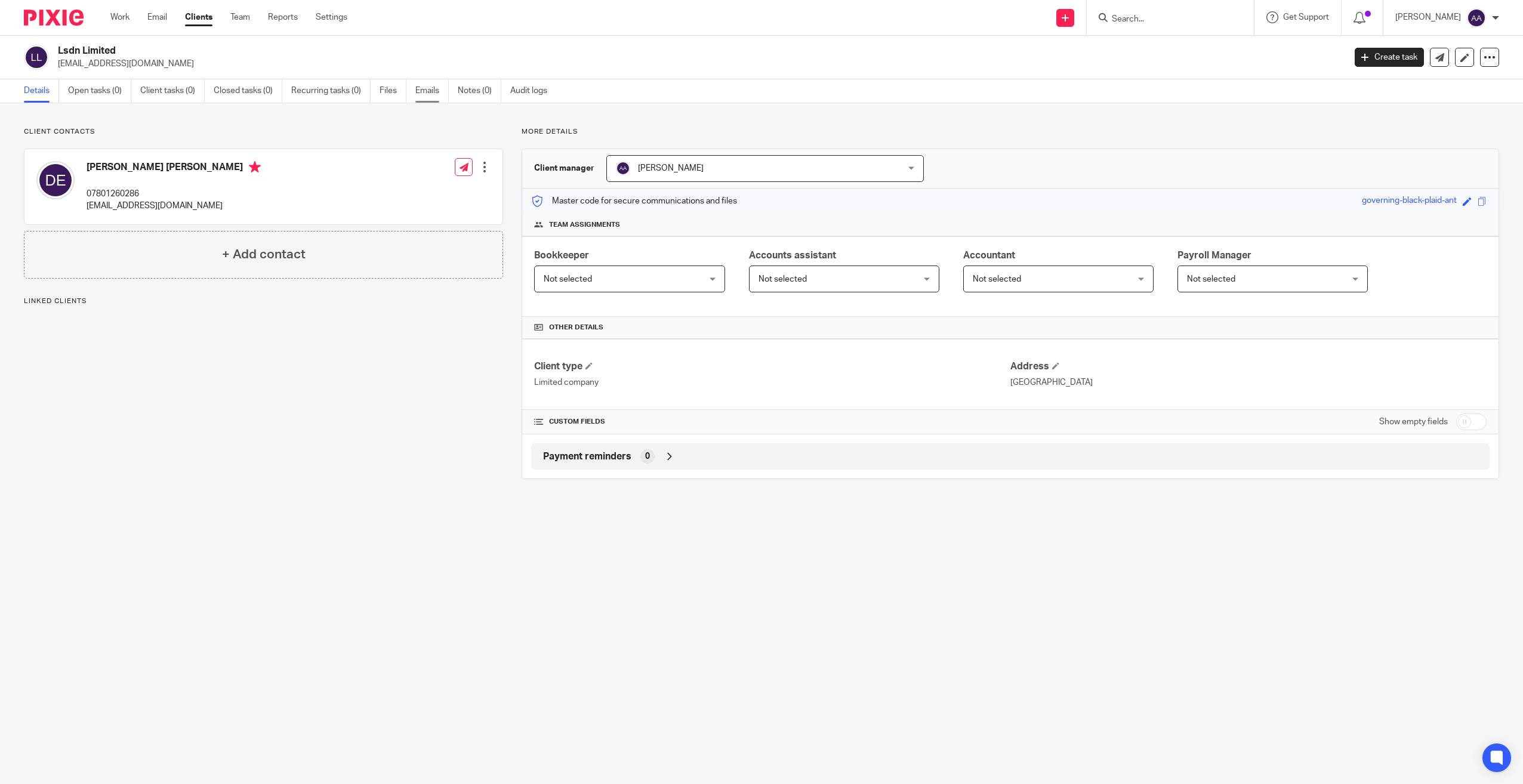
click at [423, 86] on link "Emails" at bounding box center [432, 91] width 34 height 23
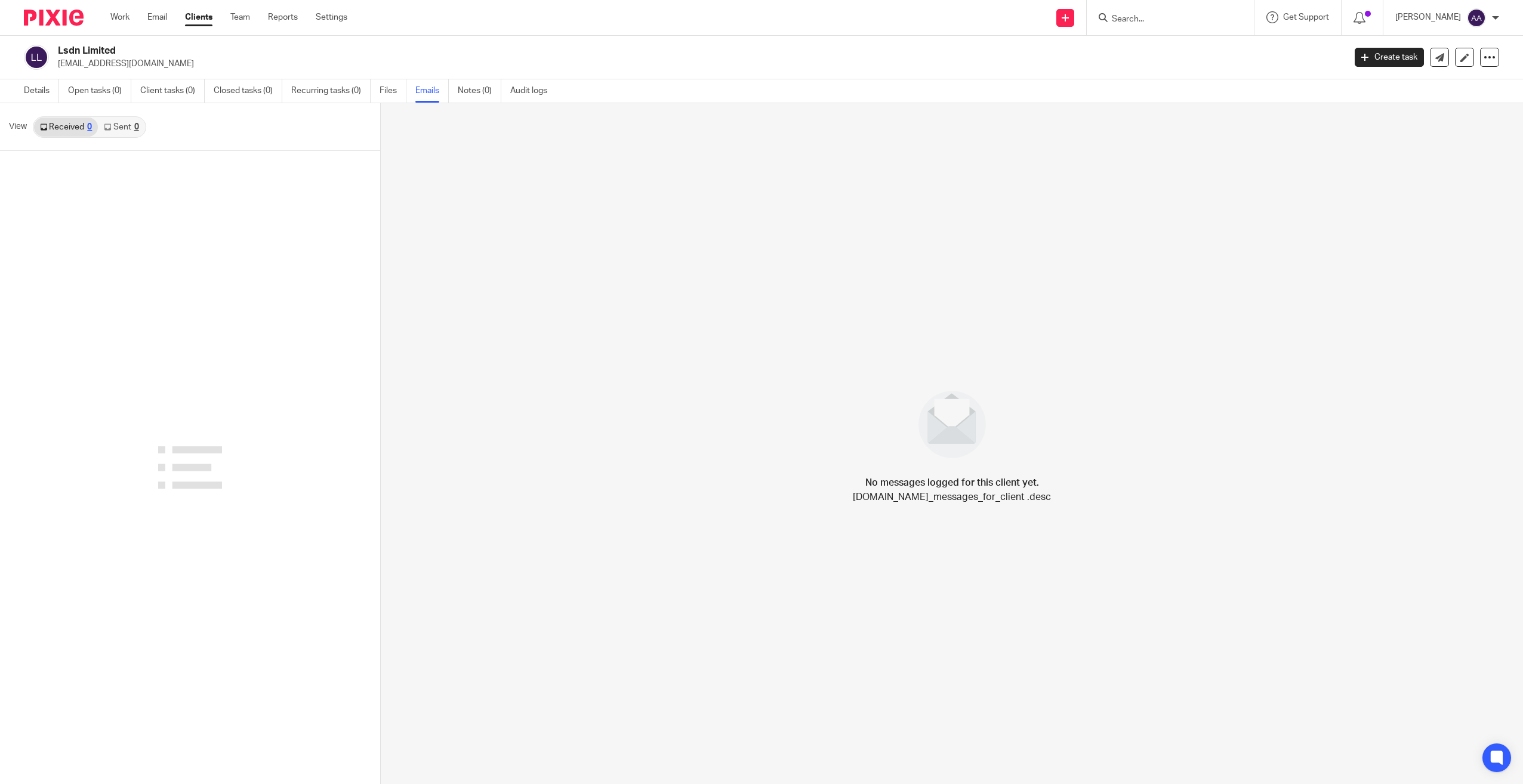
click at [122, 122] on link "Sent 0" at bounding box center [121, 127] width 46 height 19
click at [68, 114] on div "View Received 0 Sent 0" at bounding box center [190, 127] width 380 height 48
click at [66, 123] on link "Received 0" at bounding box center [66, 127] width 64 height 19
click at [106, 123] on icon at bounding box center [107, 127] width 7 height 7
click at [54, 90] on link "Details" at bounding box center [42, 91] width 35 height 23
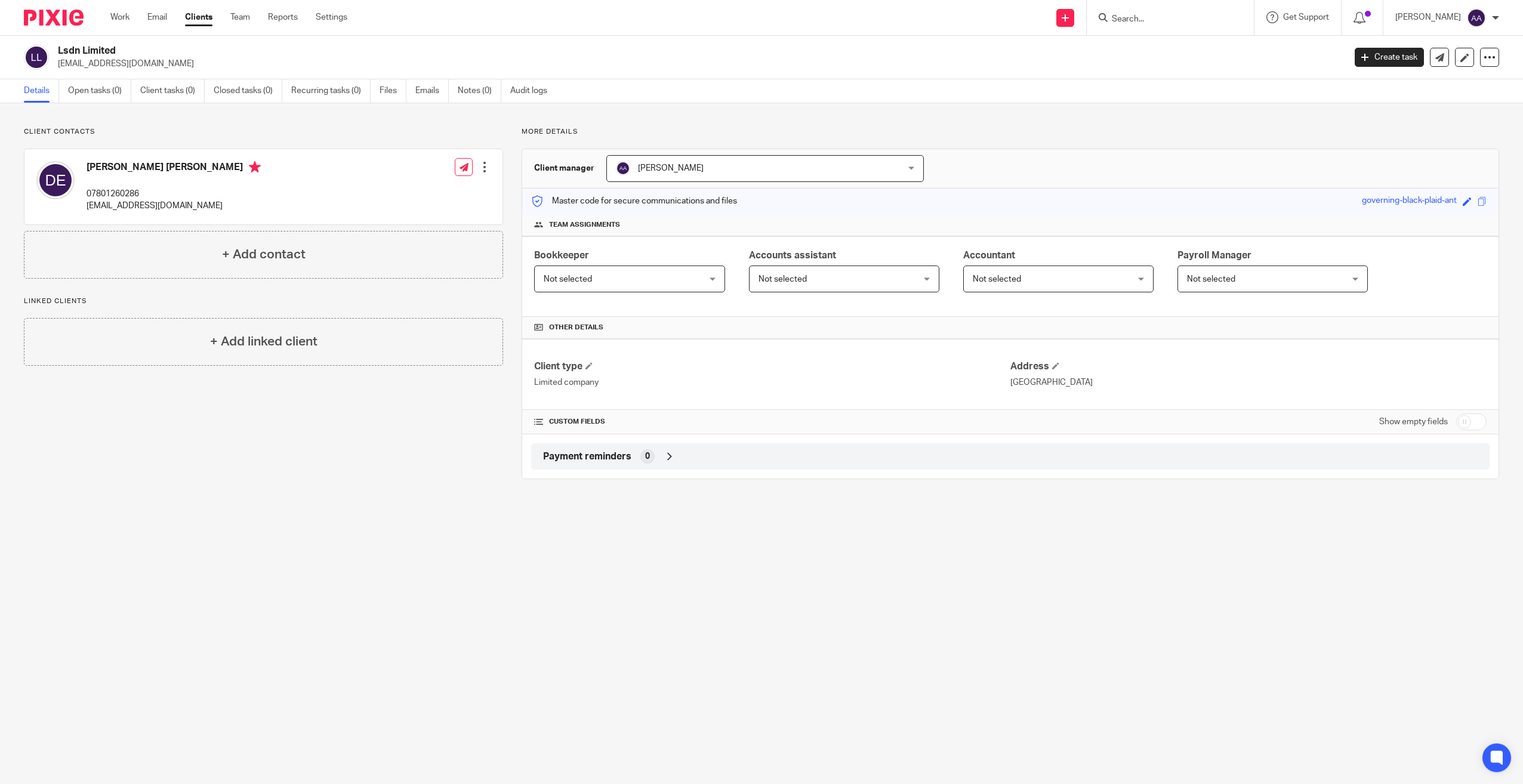
click at [61, 297] on p "Linked clients" at bounding box center [263, 302] width 479 height 10
click at [123, 336] on div "+ Add linked client" at bounding box center [263, 342] width 479 height 48
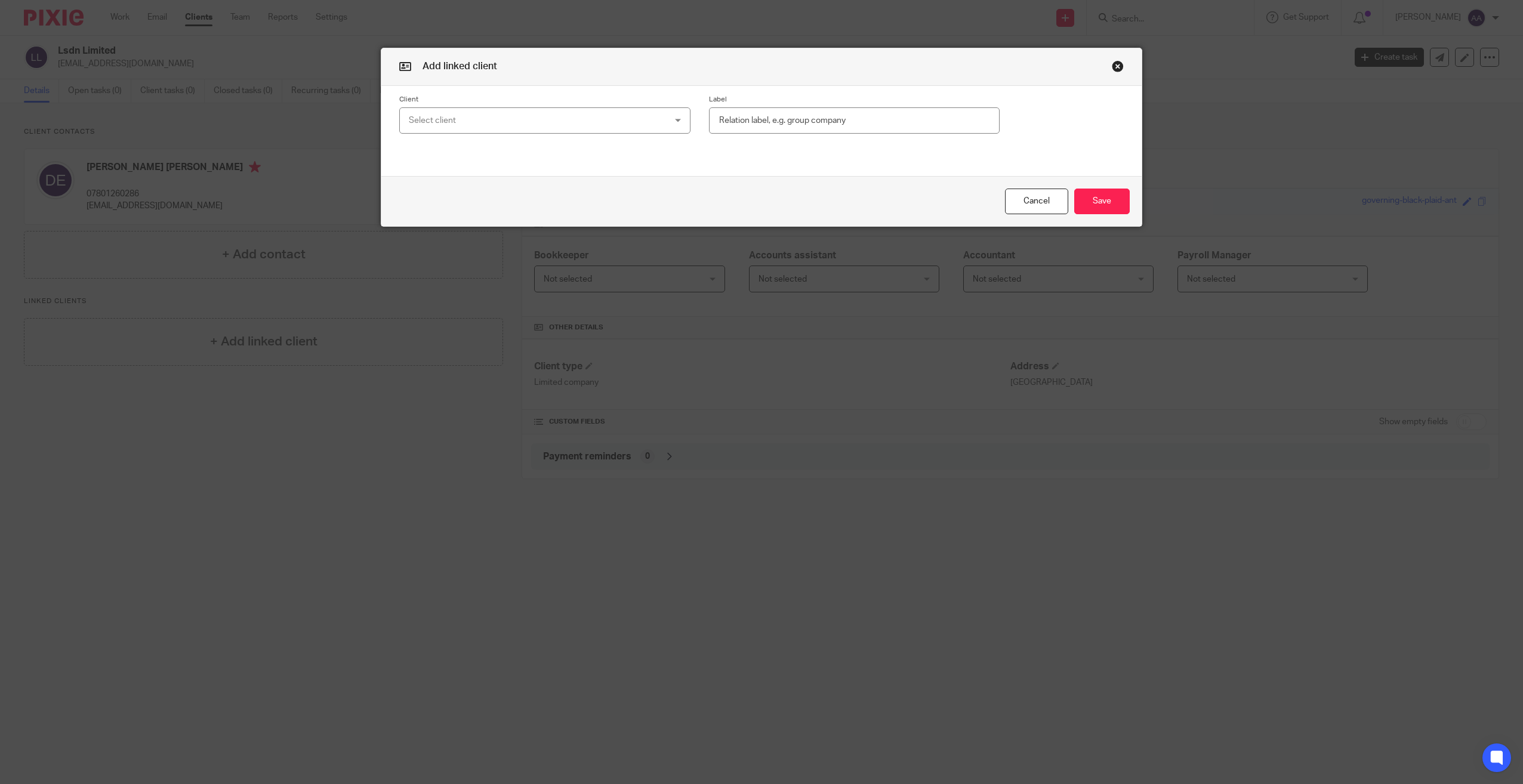
click at [460, 120] on div "Select client" at bounding box center [521, 120] width 225 height 25
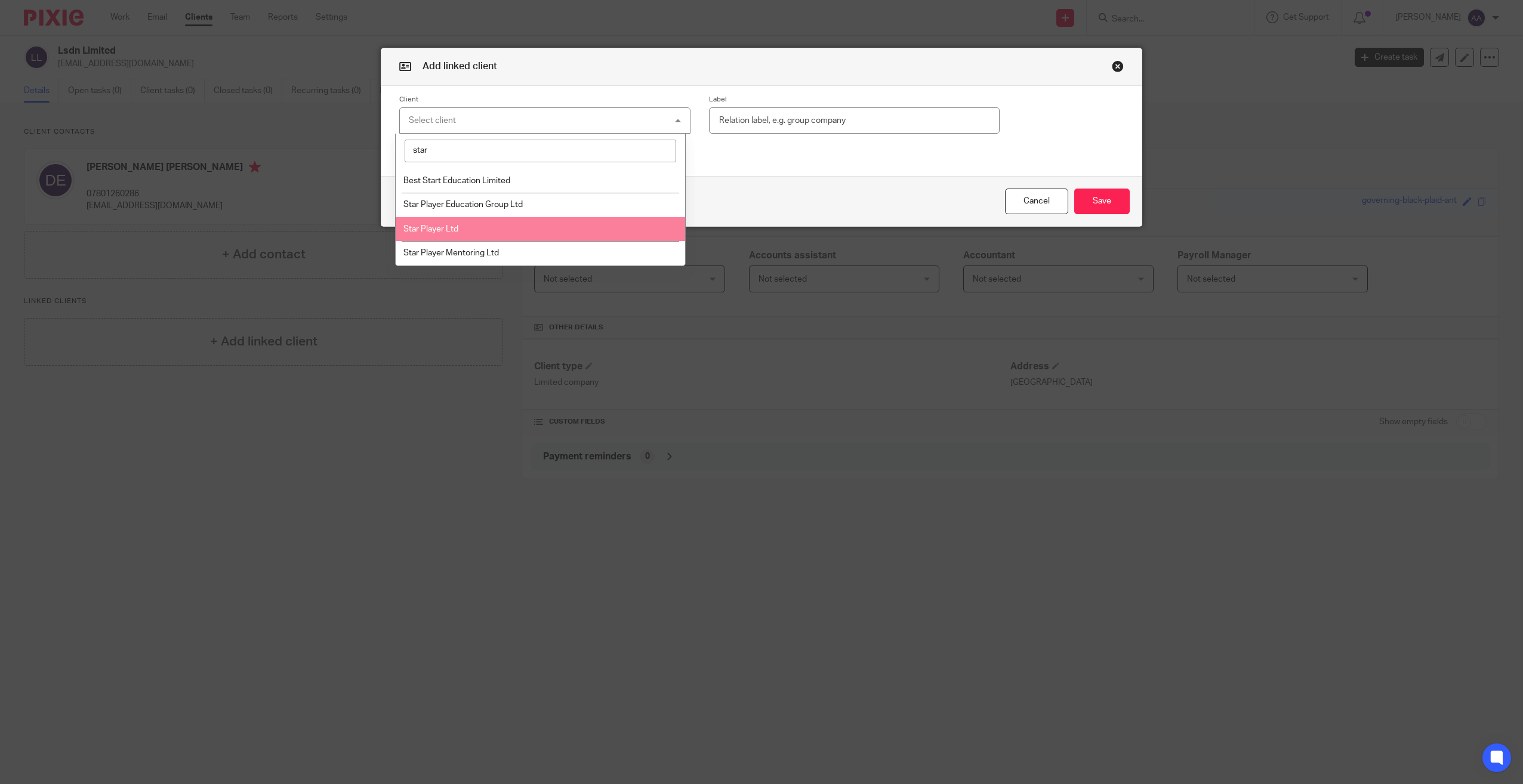
type input "star"
click at [485, 230] on li "Star Player Ltd" at bounding box center [540, 230] width 290 height 24
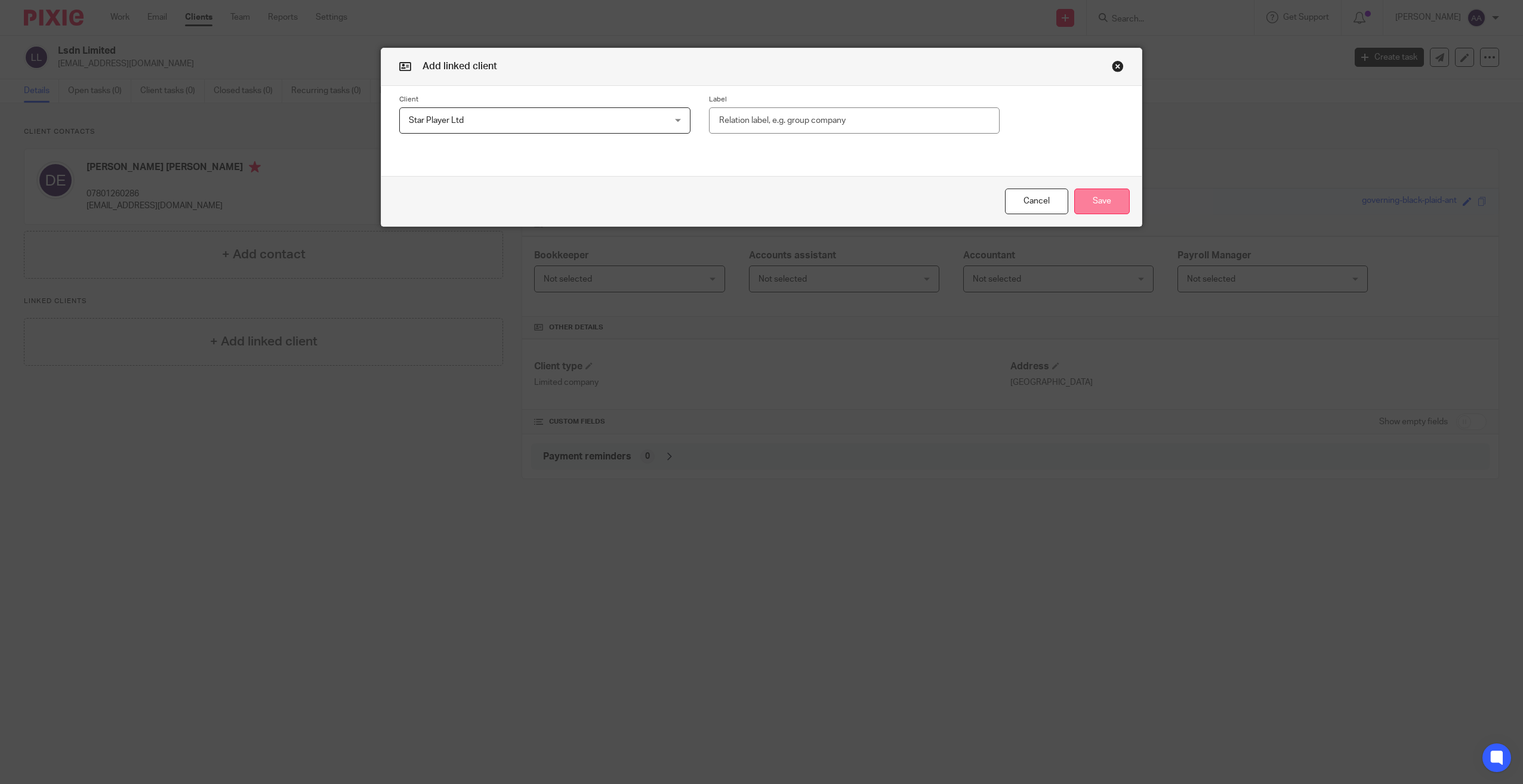
click at [1099, 202] on button "Save" at bounding box center [1102, 201] width 56 height 26
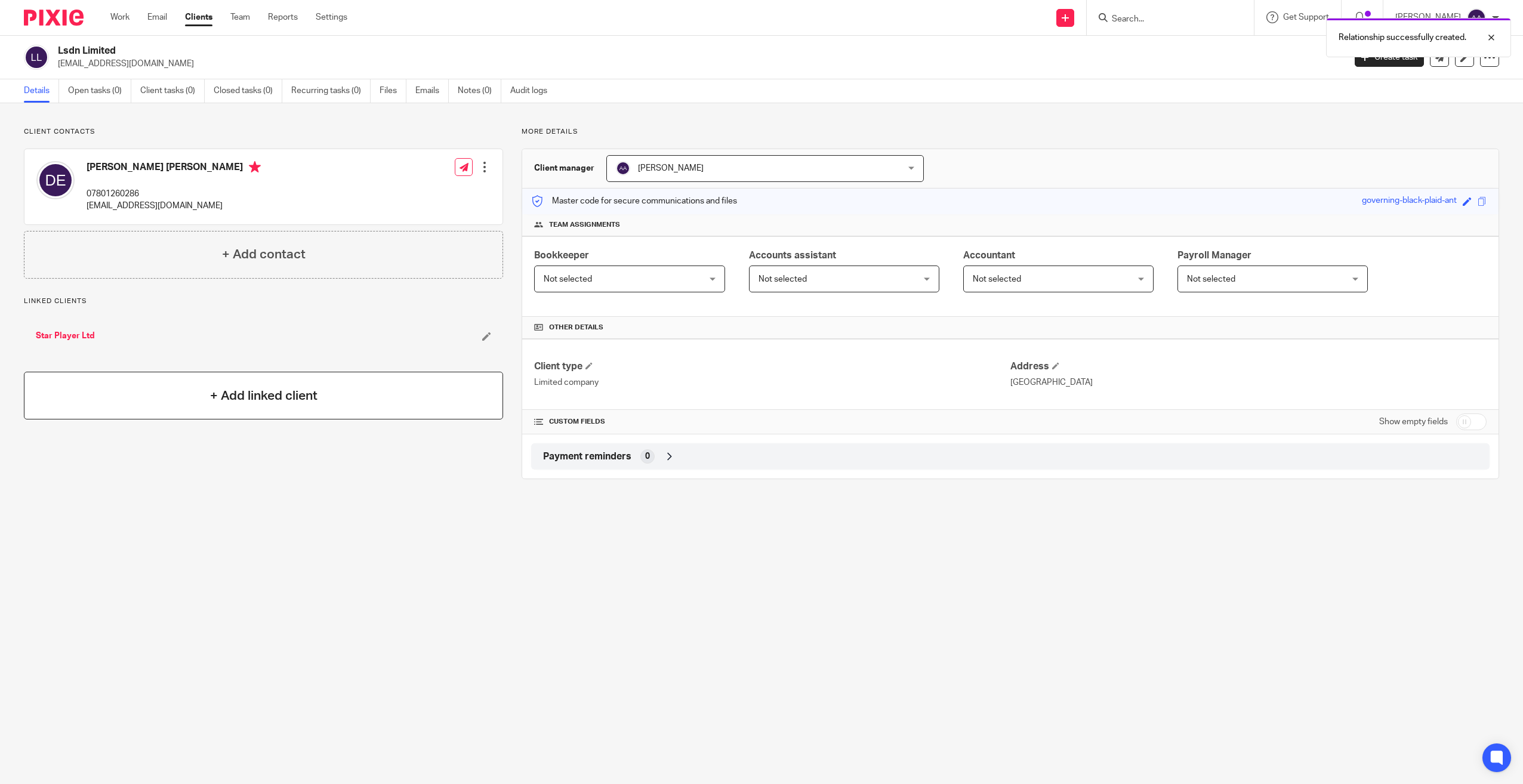
click at [247, 379] on div "+ Add linked client" at bounding box center [263, 396] width 479 height 48
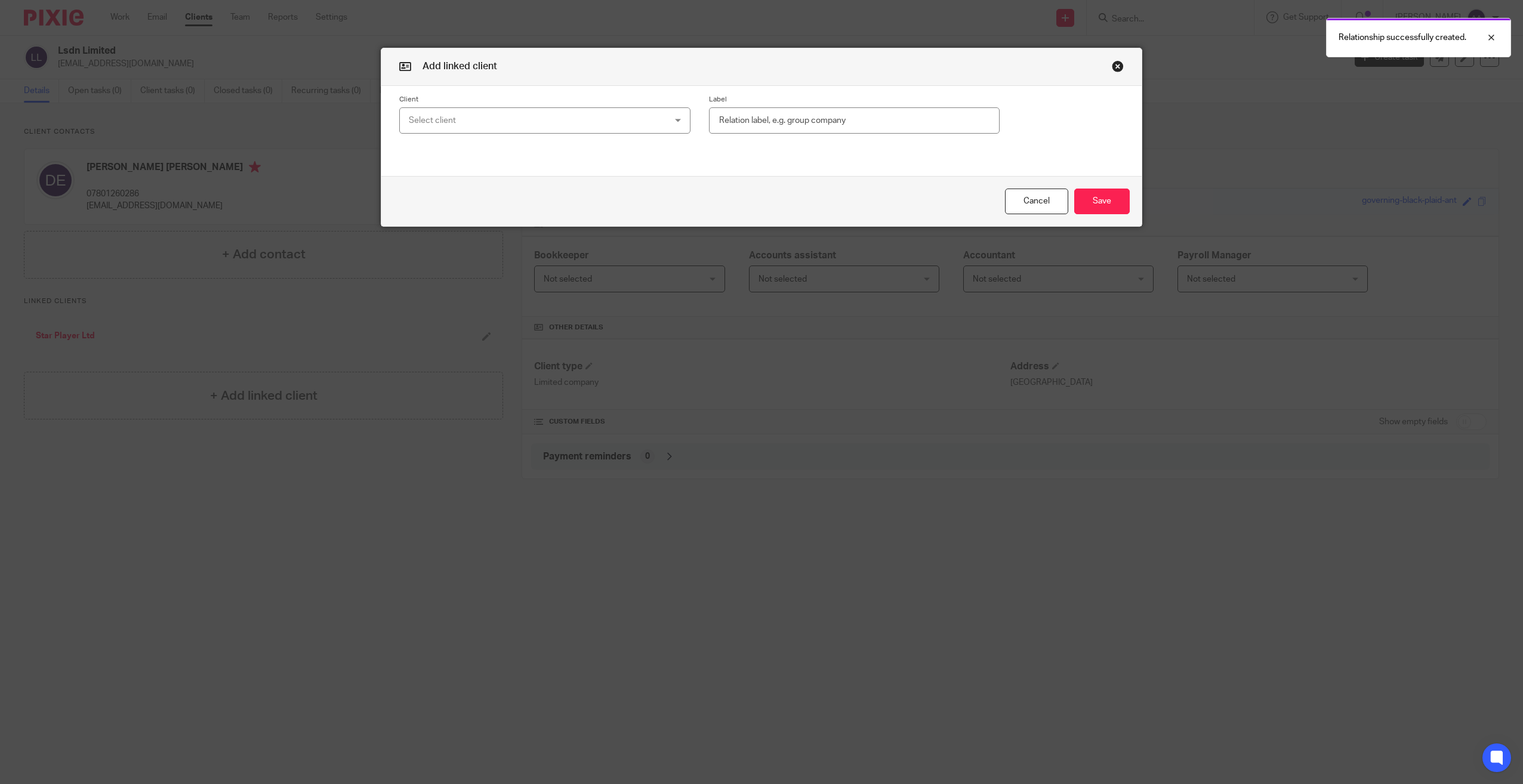
click at [512, 125] on div "Select client" at bounding box center [521, 120] width 225 height 25
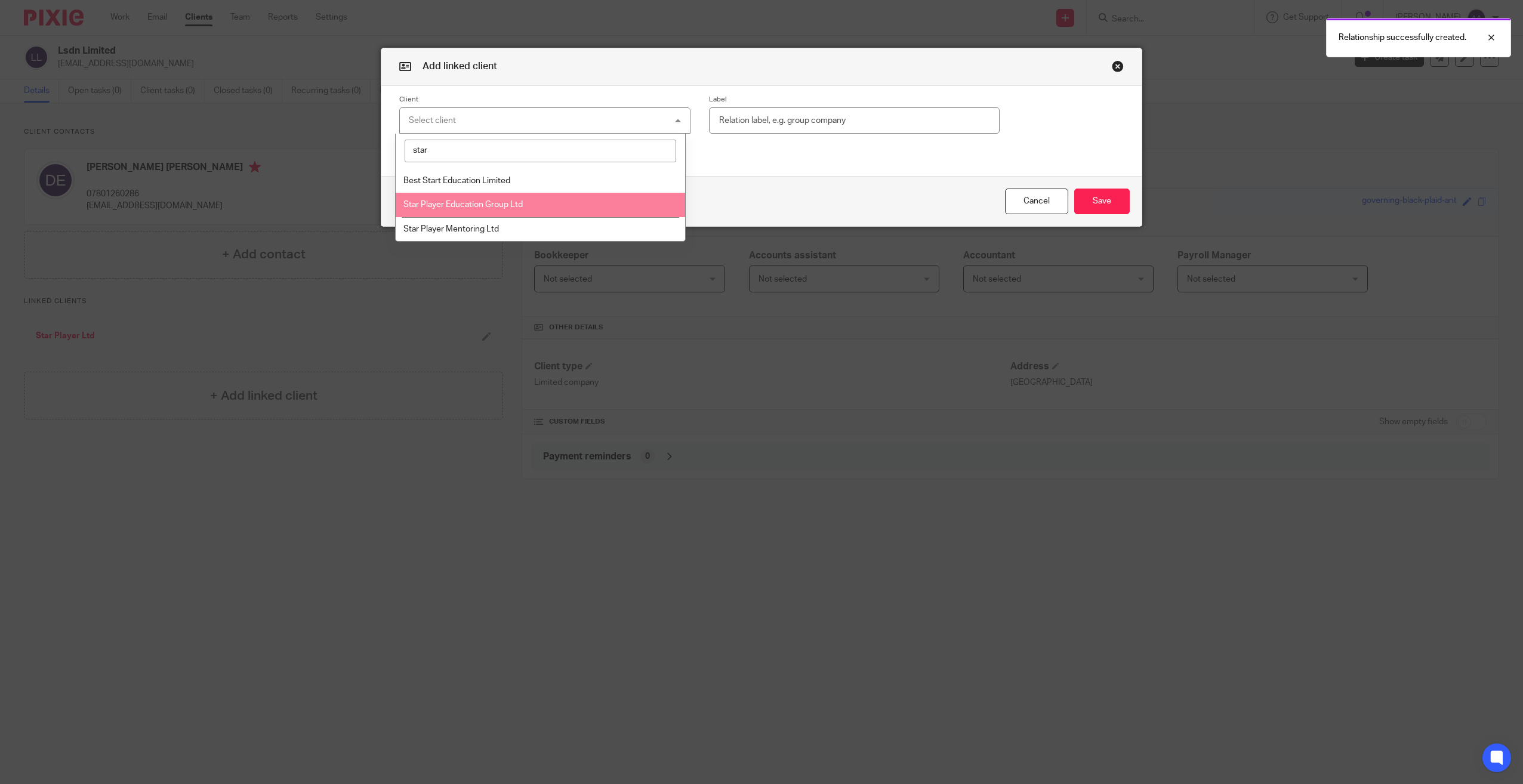
type input "star"
click at [496, 206] on span "Star Player Education Group Ltd" at bounding box center [463, 205] width 119 height 9
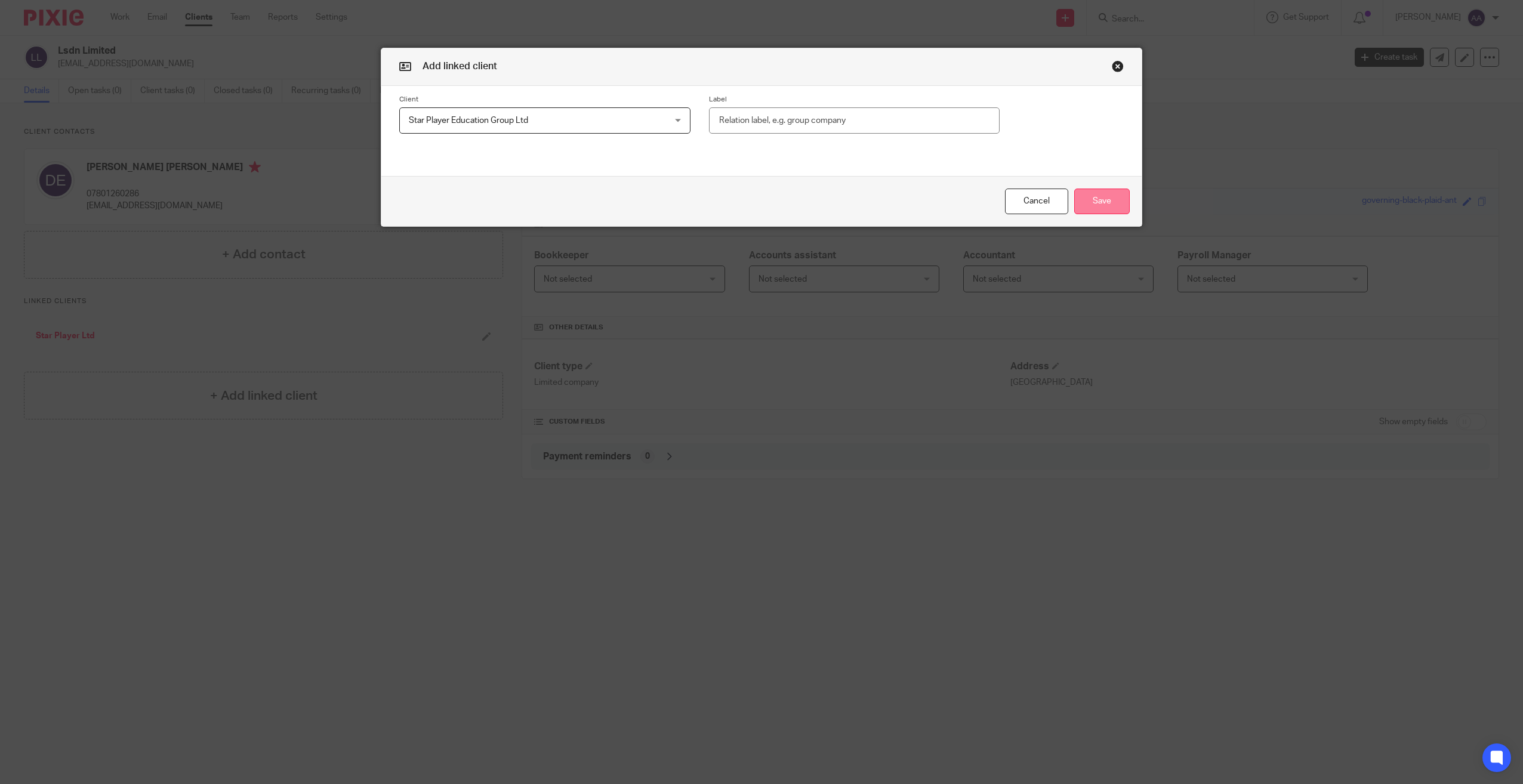
click at [1094, 197] on button "Save" at bounding box center [1102, 201] width 56 height 26
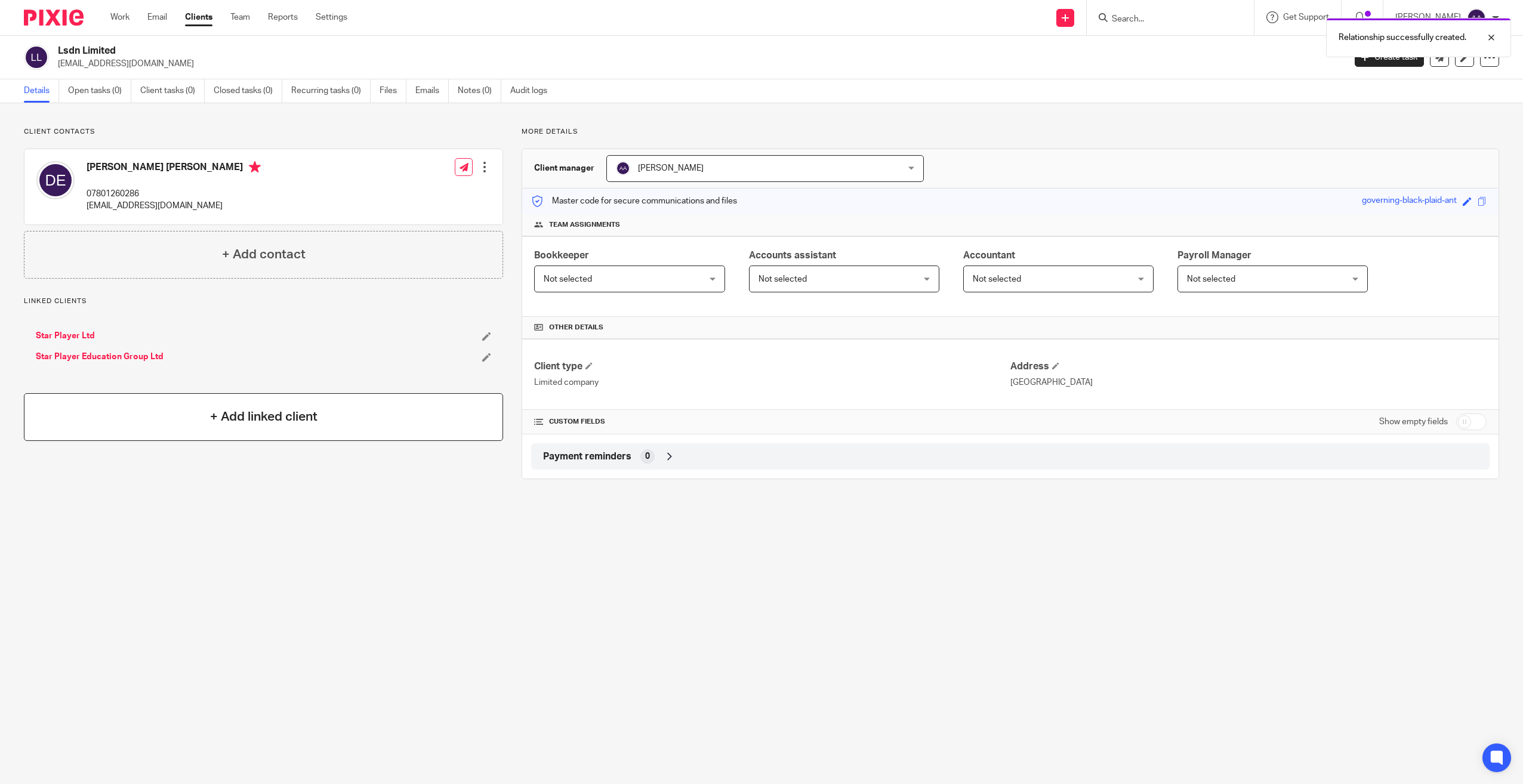
click at [231, 426] on h4 "+ Add linked client" at bounding box center [264, 417] width 107 height 18
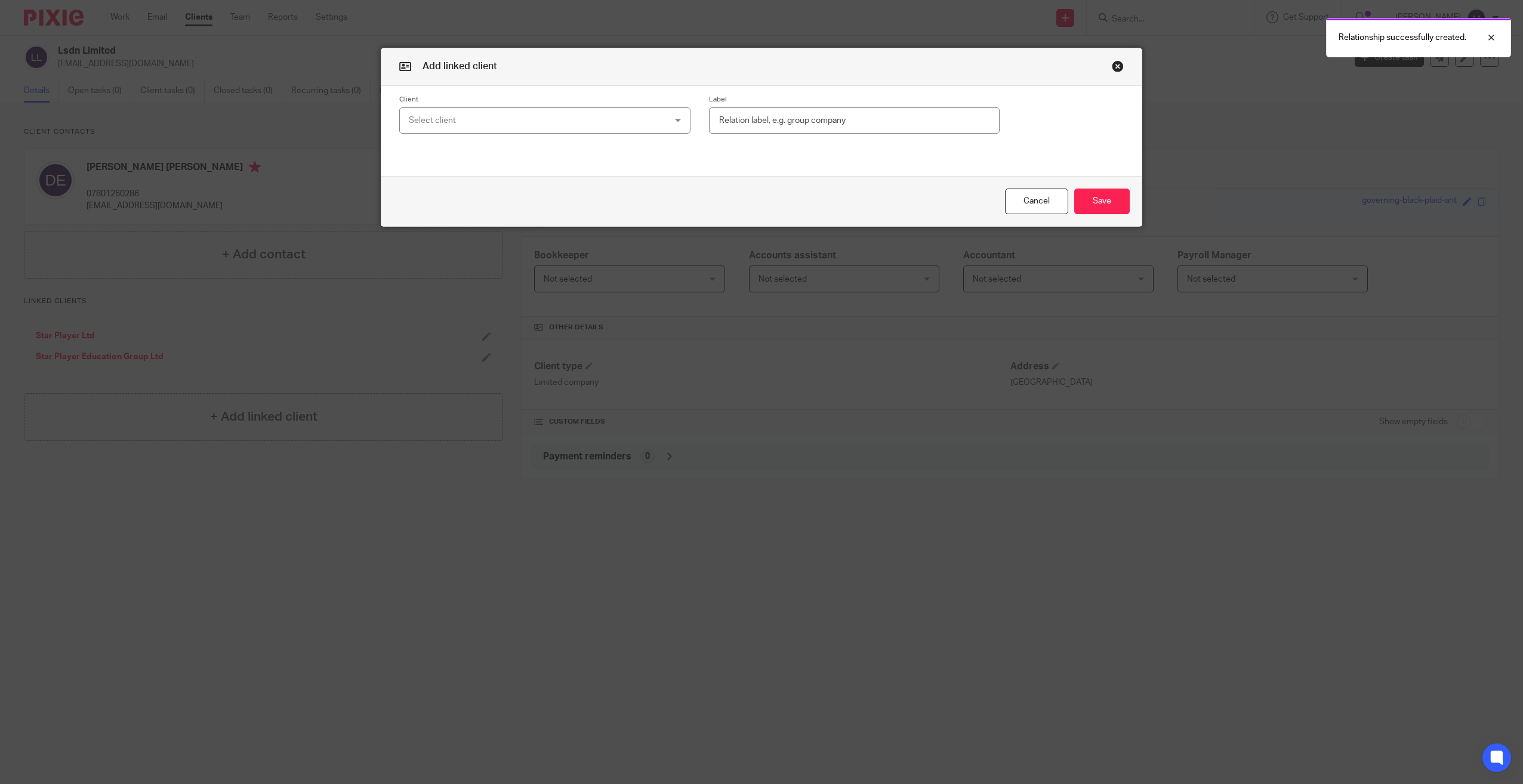
click at [472, 116] on div "Select client" at bounding box center [521, 120] width 225 height 25
type input "star"
click at [479, 194] on li "Star Player Mentoring Ltd" at bounding box center [540, 205] width 290 height 24
click at [1096, 208] on button "Save" at bounding box center [1102, 201] width 56 height 26
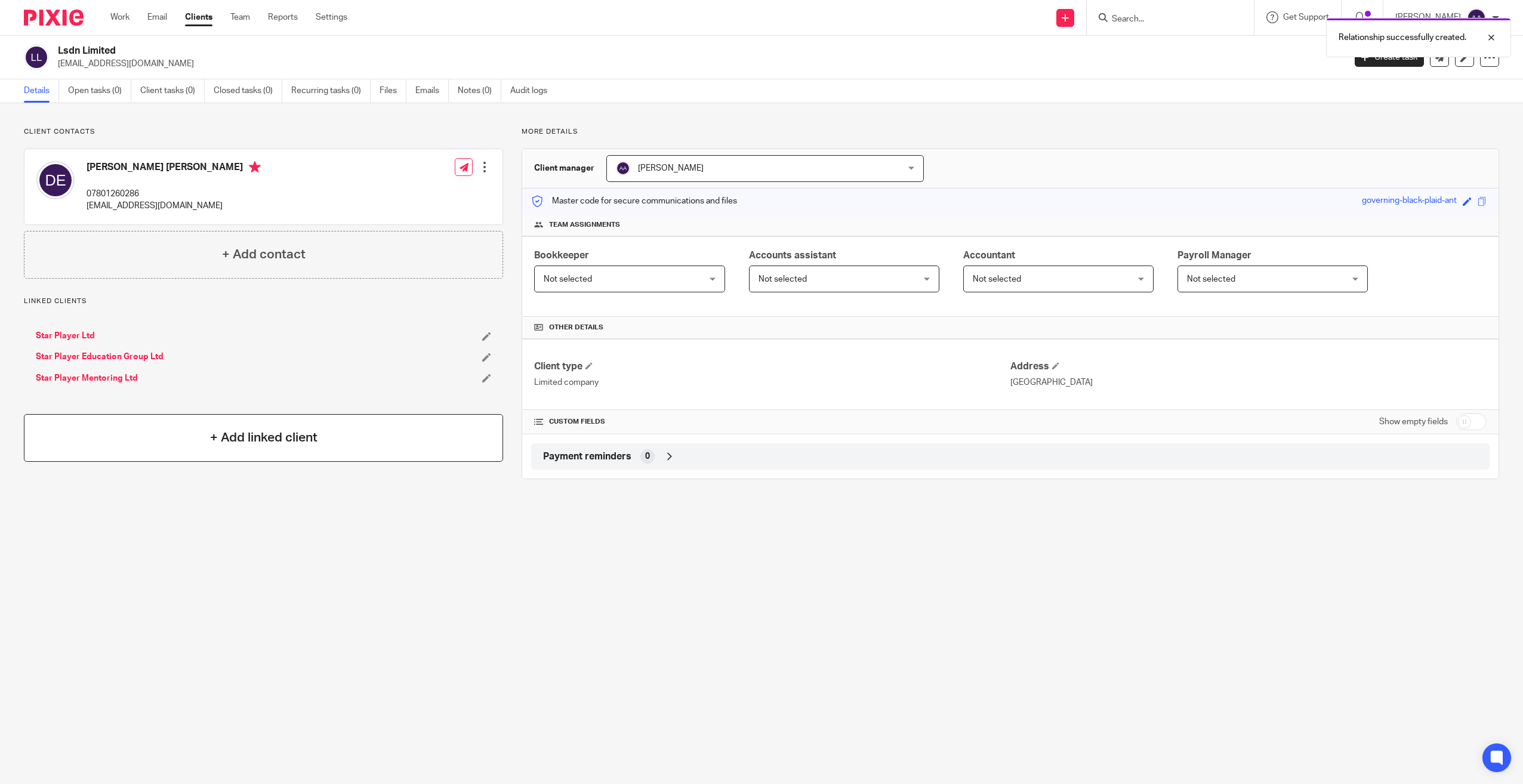
click at [236, 450] on div "+ Add linked client" at bounding box center [263, 438] width 479 height 48
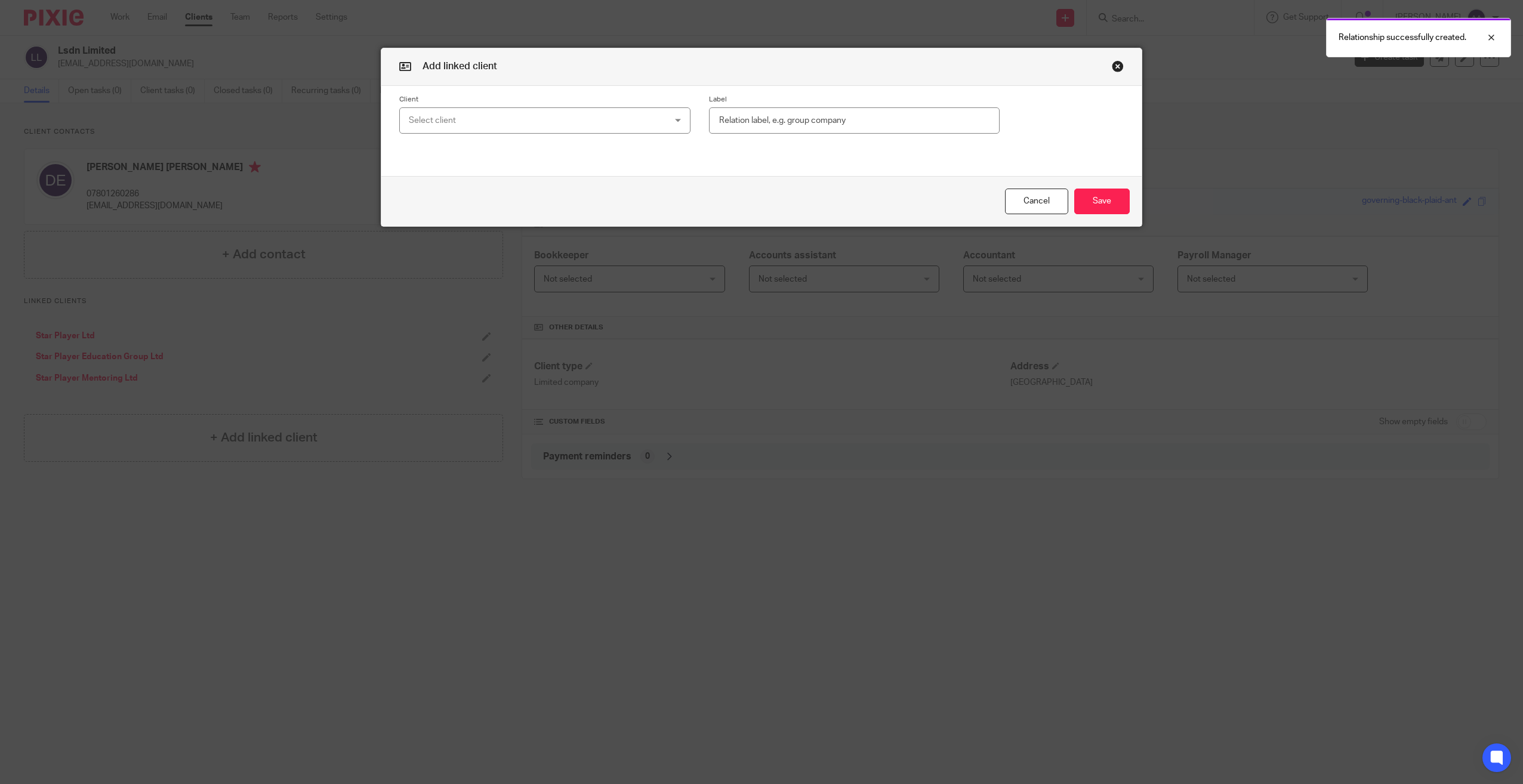
click at [473, 124] on div "Select client" at bounding box center [521, 120] width 225 height 25
type input "[PERSON_NAME]"
click at [473, 178] on li "[PERSON_NAME] [PERSON_NAME]" at bounding box center [540, 181] width 290 height 24
click at [1115, 192] on button "Save" at bounding box center [1102, 201] width 56 height 26
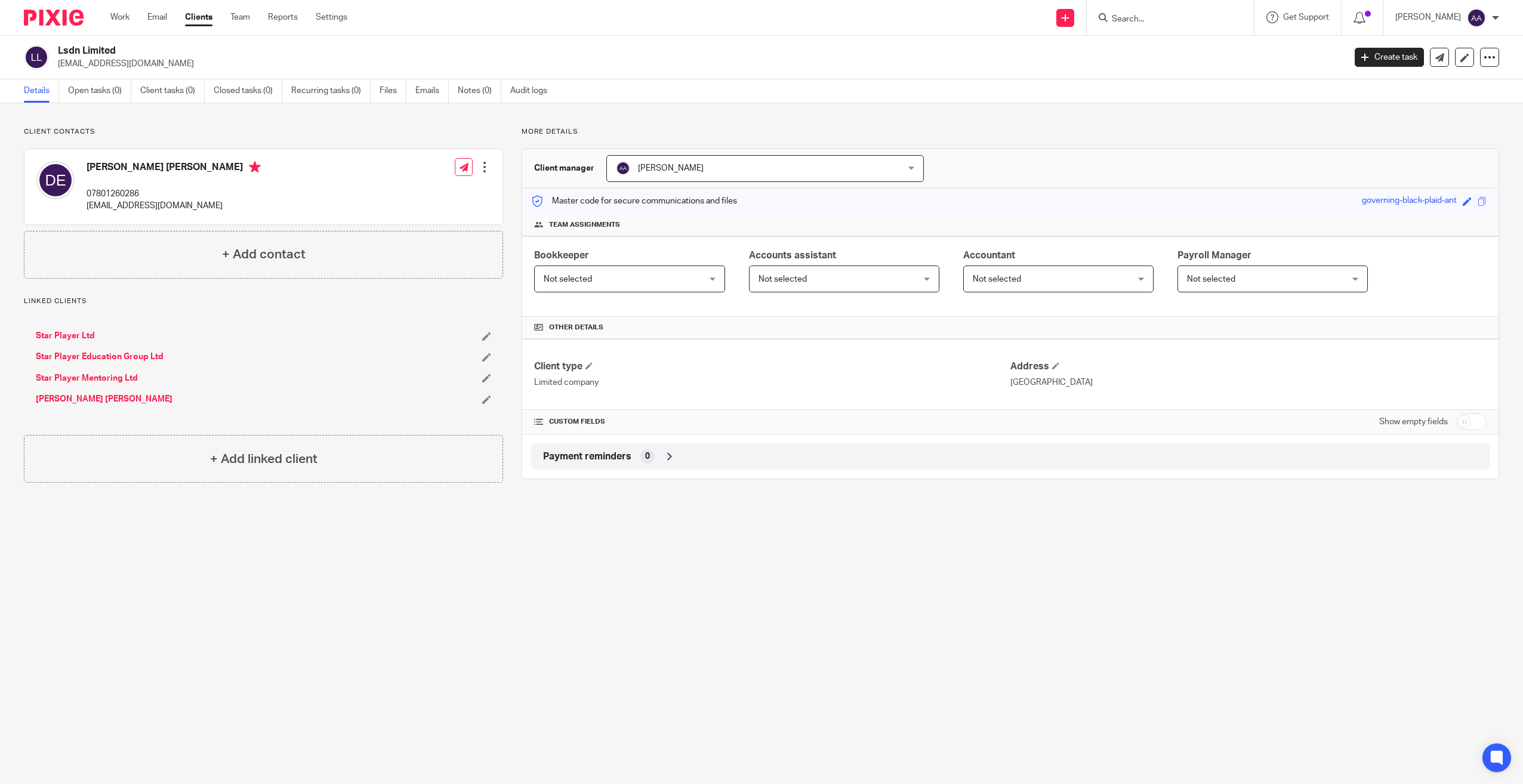
click at [82, 355] on link "Star Player Education Group Ltd" at bounding box center [100, 357] width 128 height 12
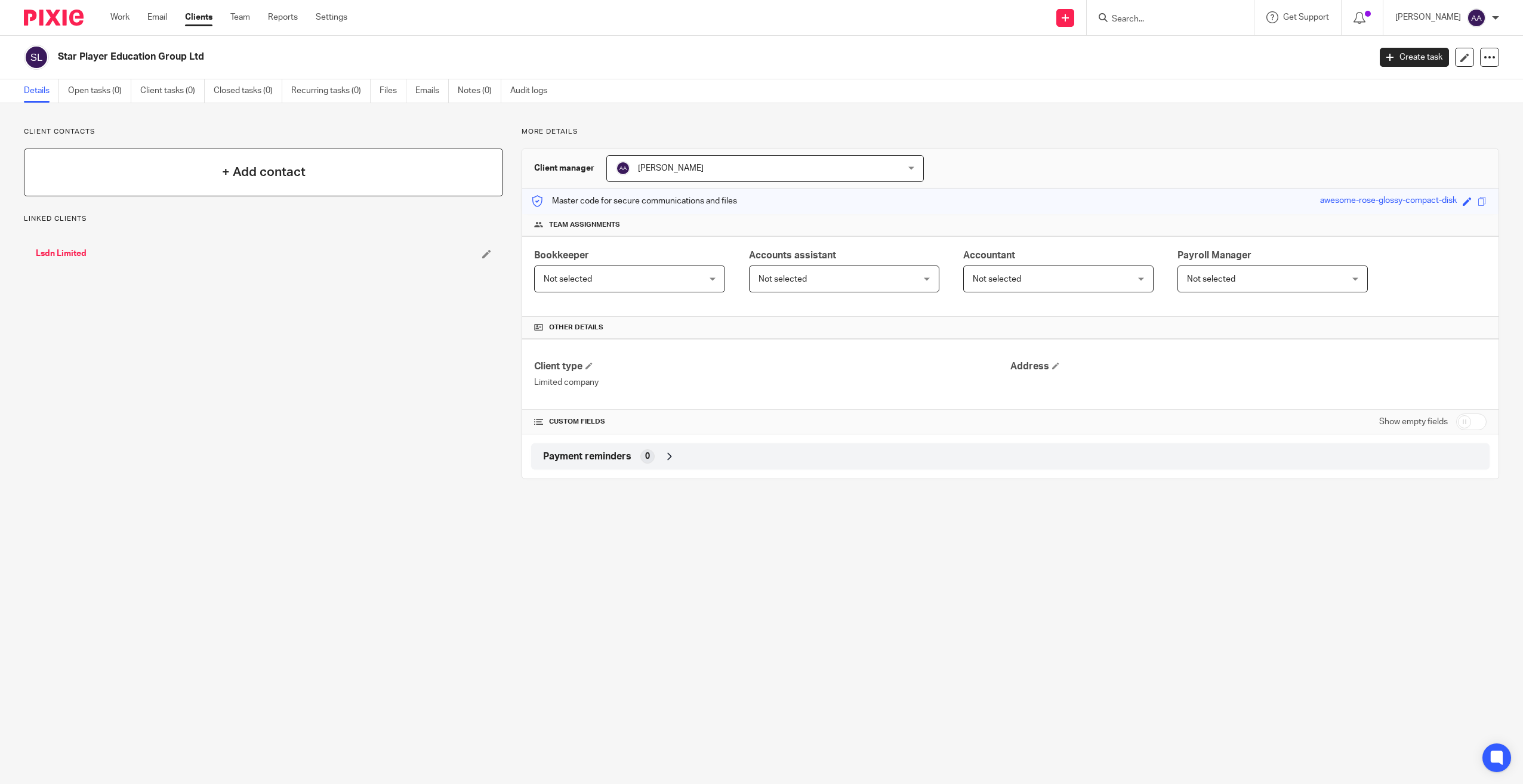
click at [276, 180] on h4 "+ Add contact" at bounding box center [264, 172] width 84 height 18
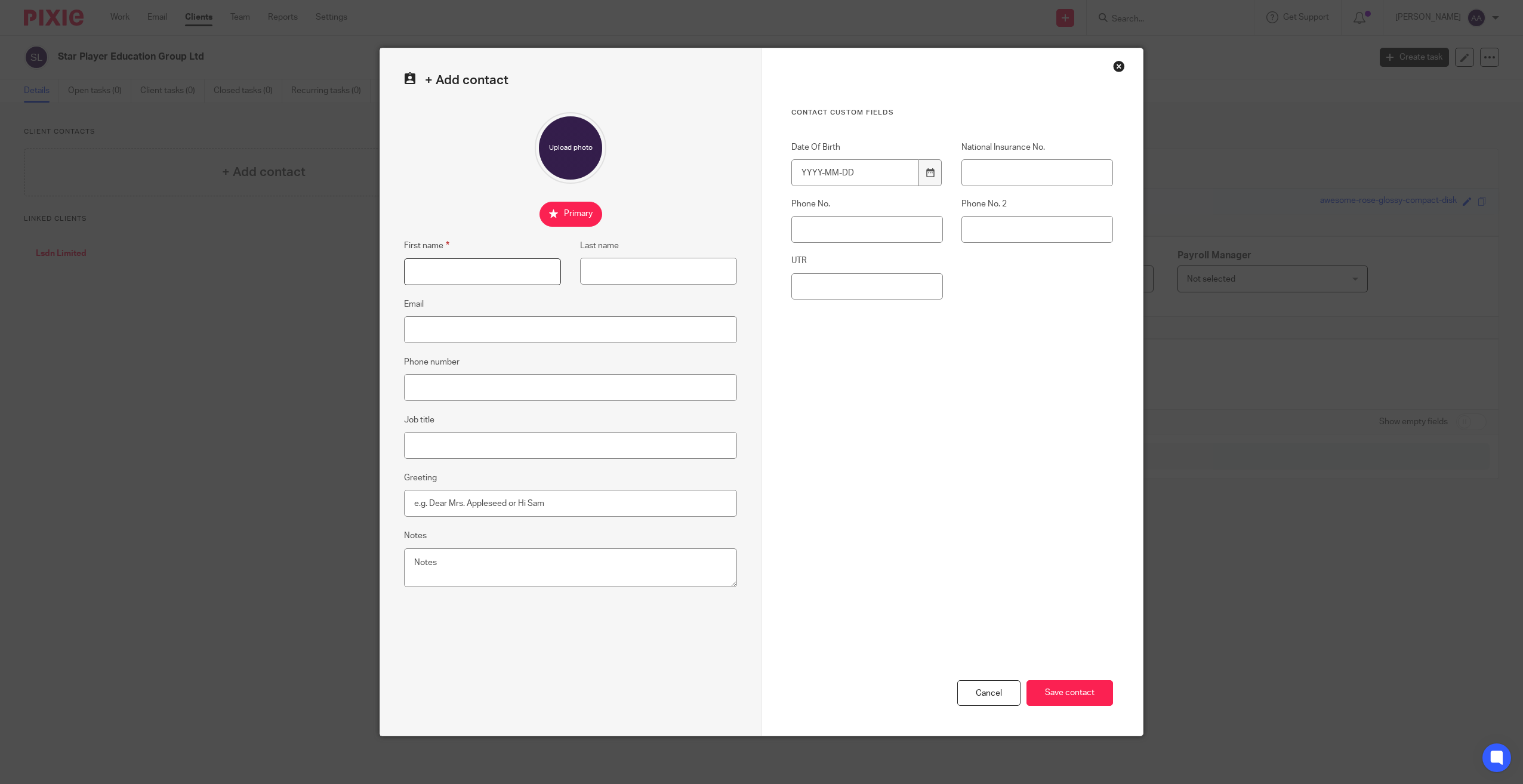
click at [487, 266] on input "First name" at bounding box center [482, 272] width 157 height 27
type input "[PERSON_NAME]"
type input "[EMAIL_ADDRESS][DOMAIN_NAME]"
type input "07801260286"
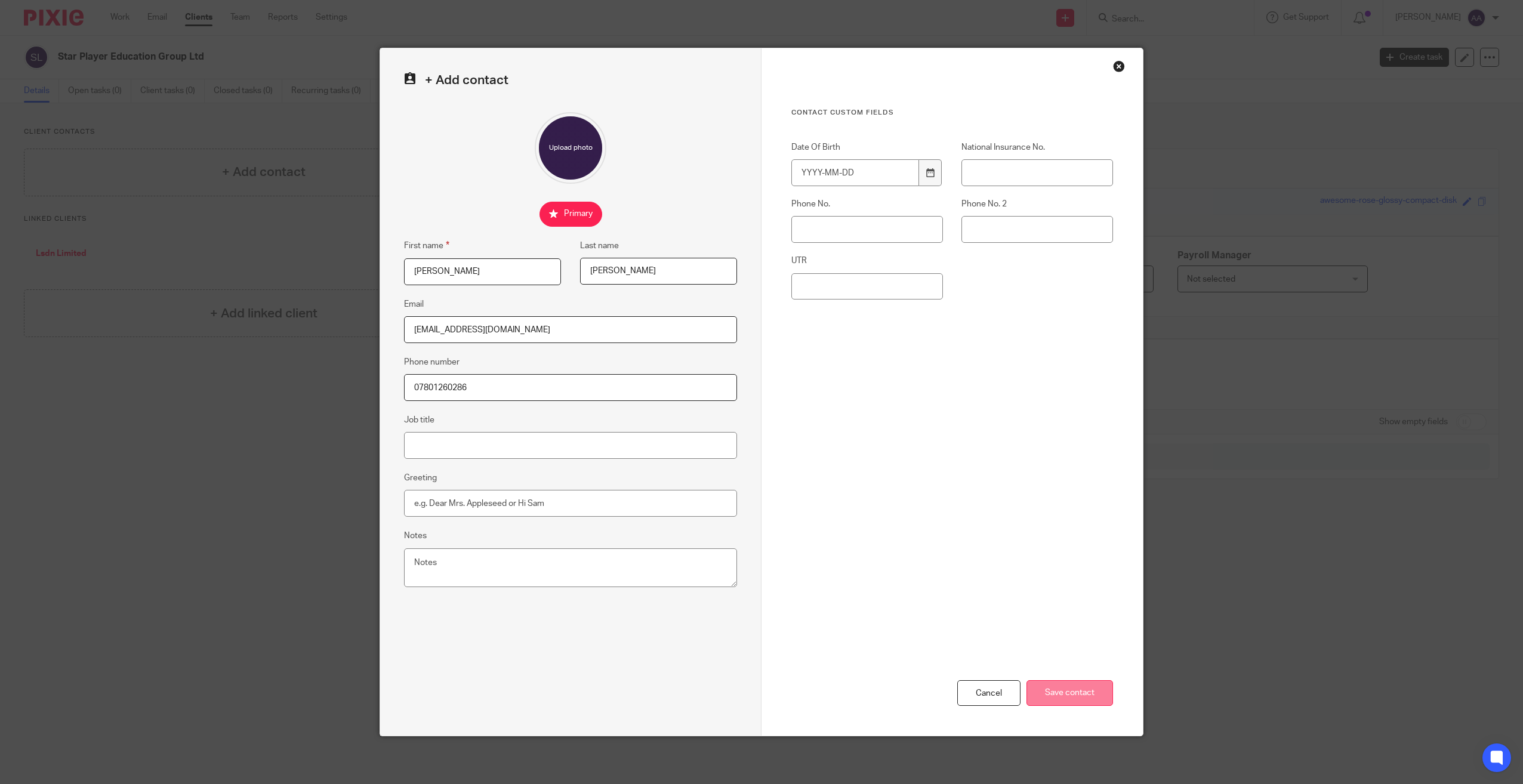
click at [1057, 698] on input "Save contact" at bounding box center [1070, 693] width 87 height 26
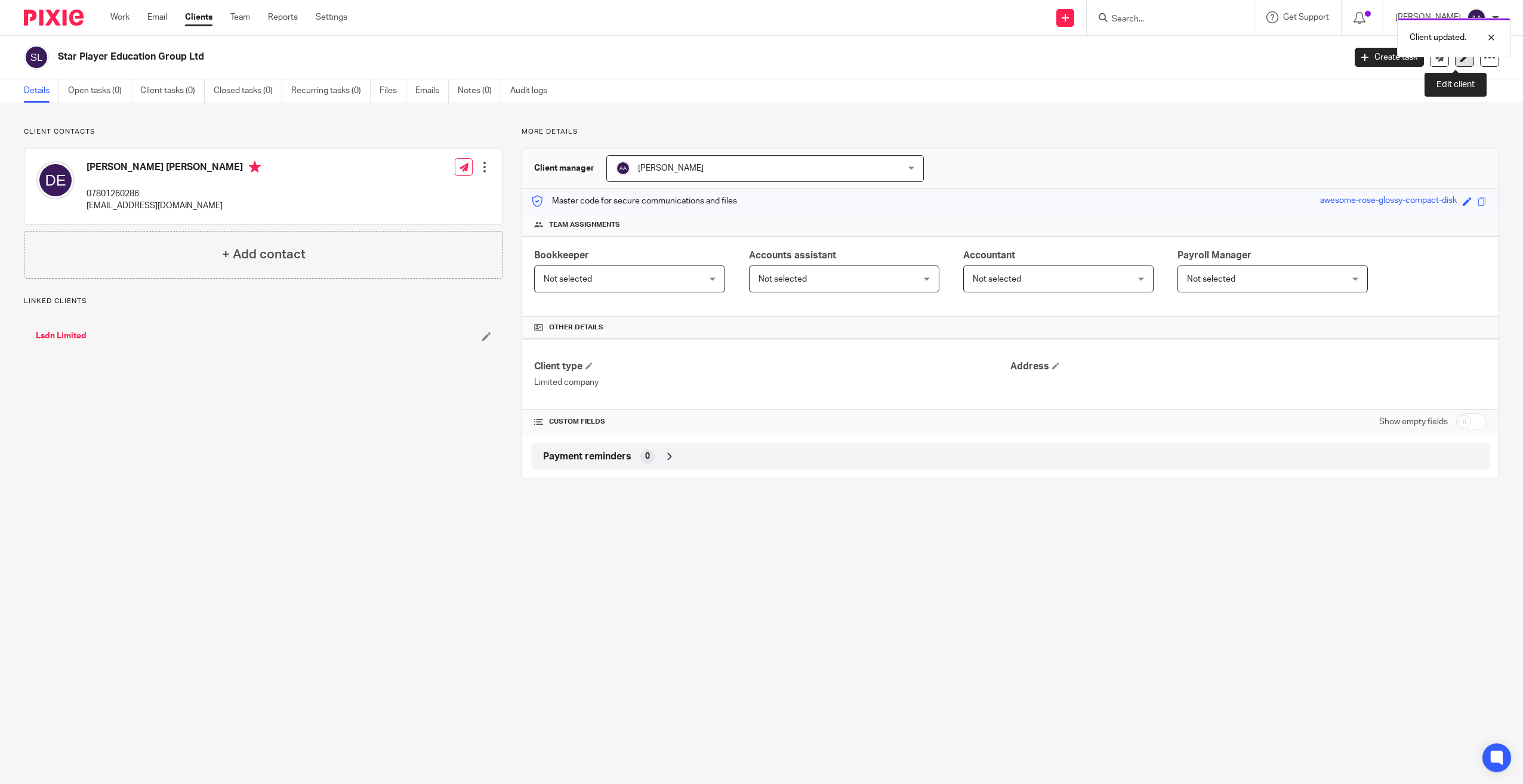
click at [1460, 59] on icon at bounding box center [1464, 57] width 9 height 9
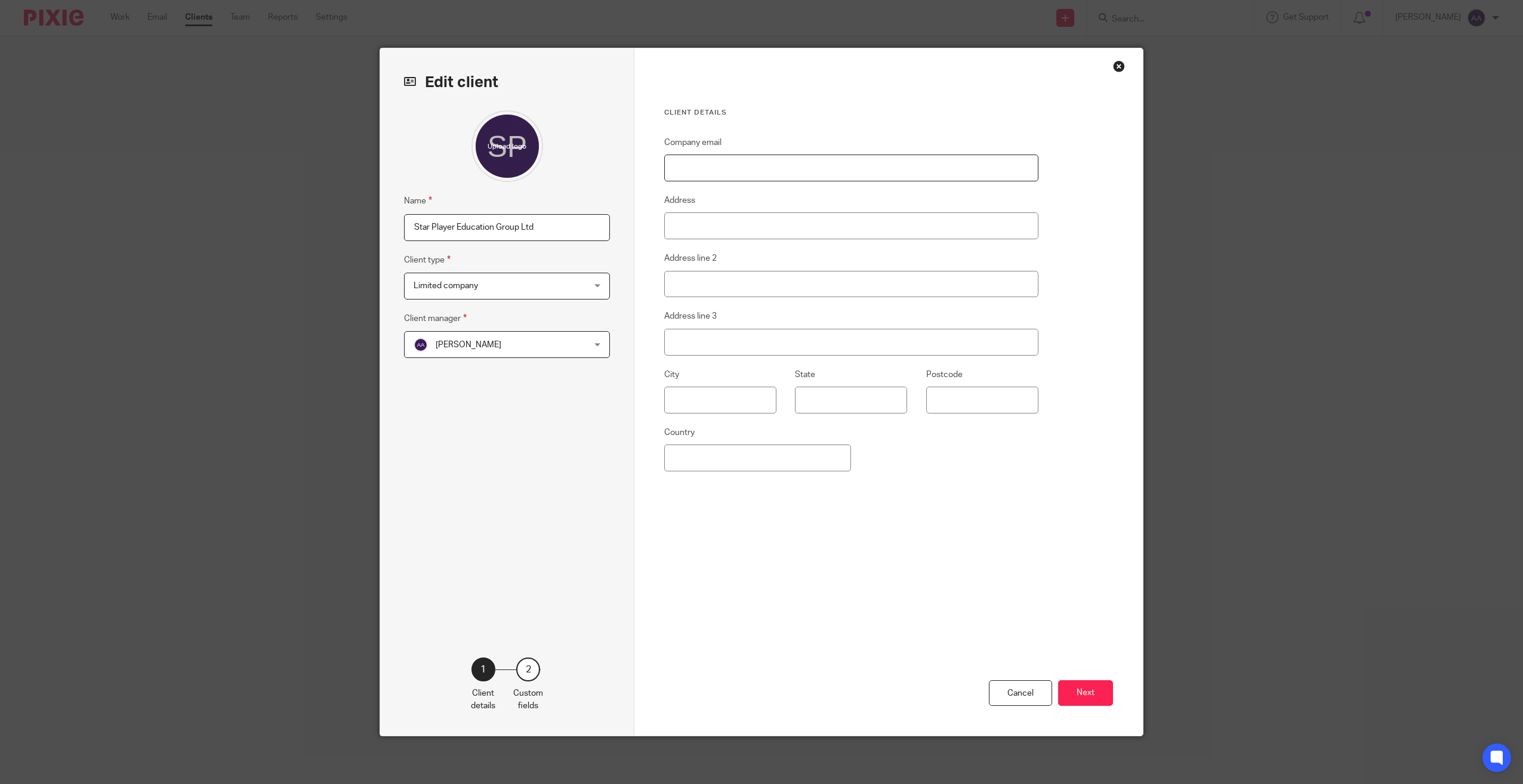
click at [755, 156] on input "Company email" at bounding box center [851, 168] width 374 height 27
type input "[EMAIL_ADDRESS][DOMAIN_NAME]"
type input "[GEOGRAPHIC_DATA]"
click at [1061, 688] on button "Next" at bounding box center [1086, 693] width 55 height 26
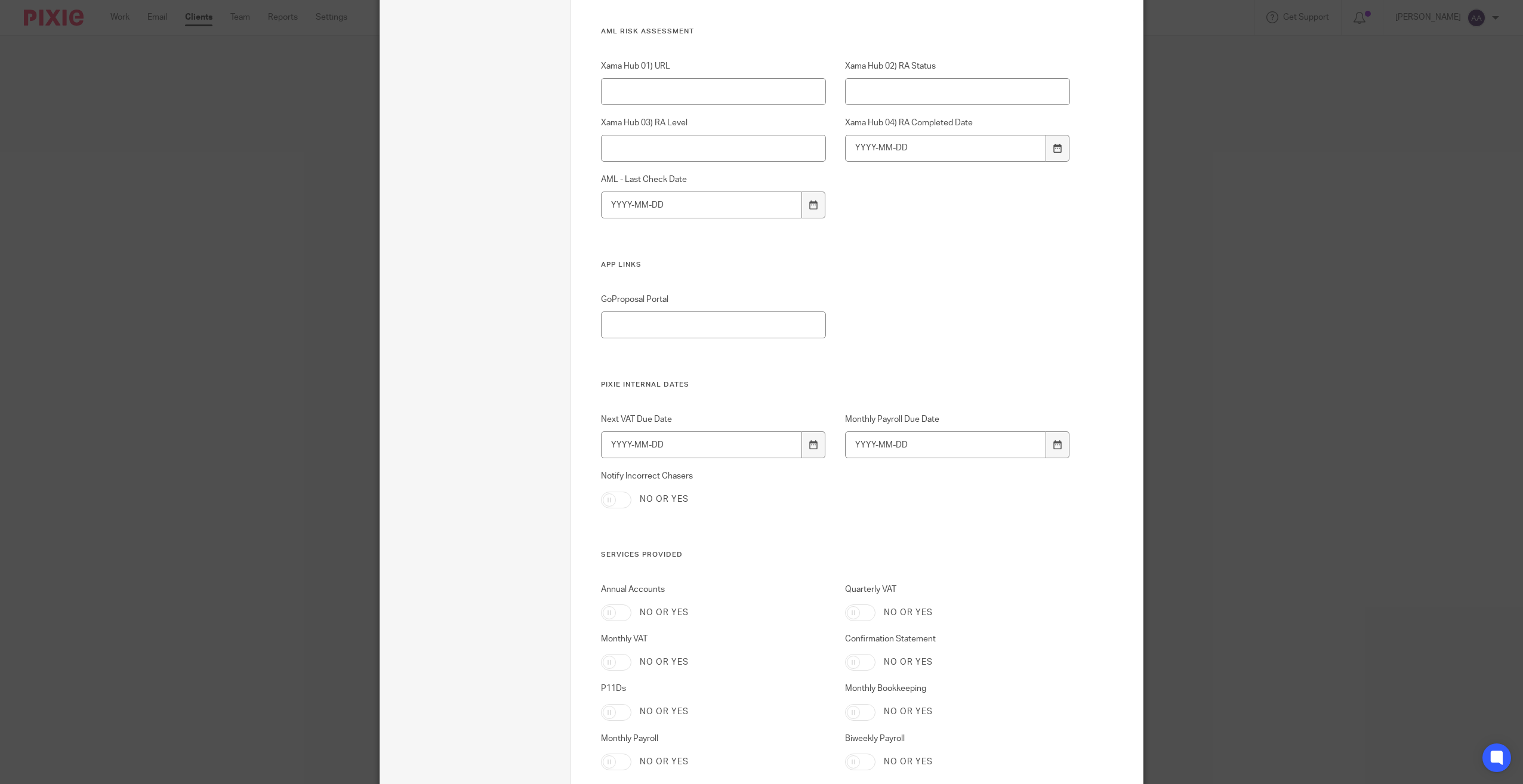
scroll to position [1972, 0]
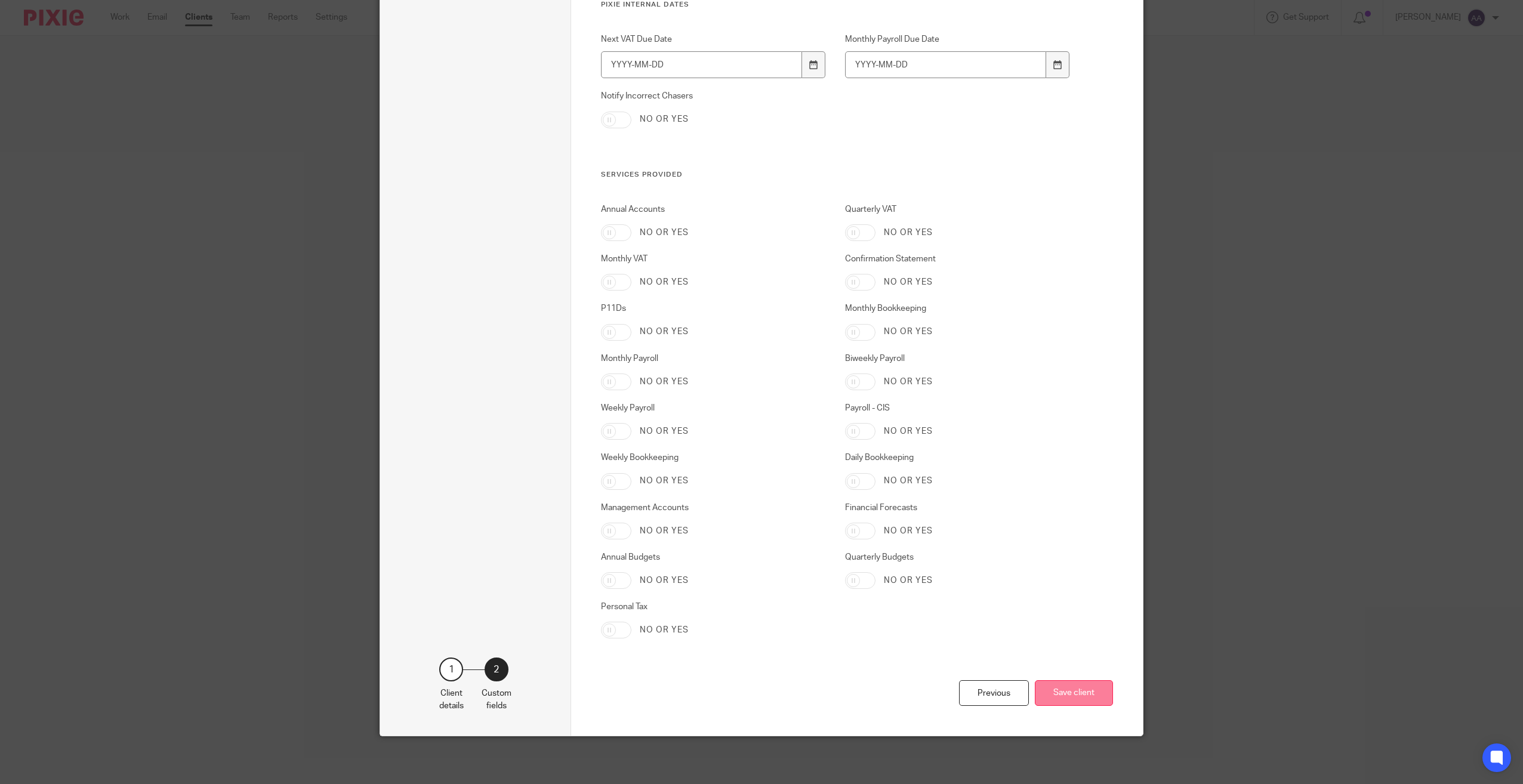
click at [1081, 706] on button "Save client" at bounding box center [1074, 693] width 78 height 26
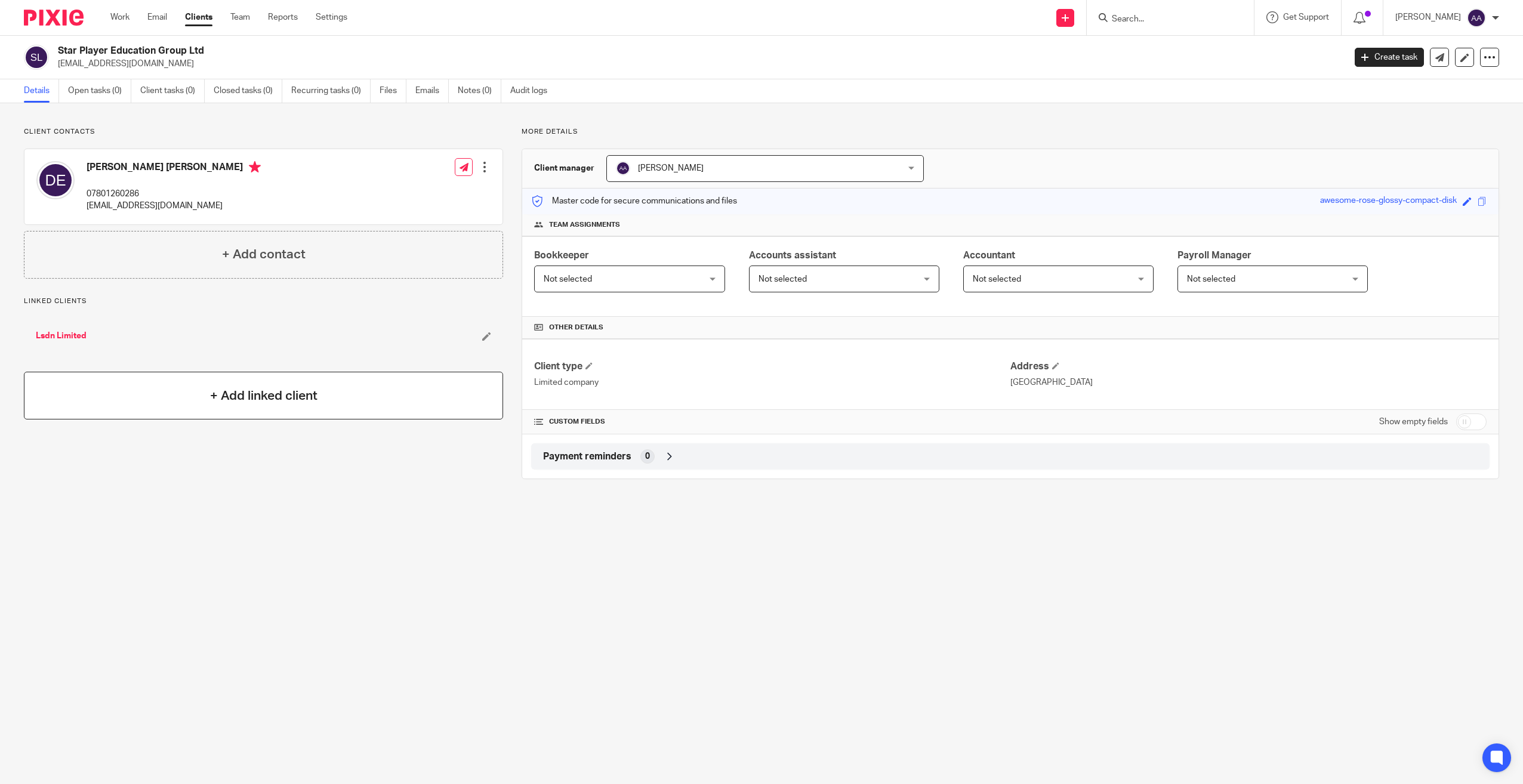
click at [202, 401] on div "+ Add linked client" at bounding box center [263, 396] width 479 height 48
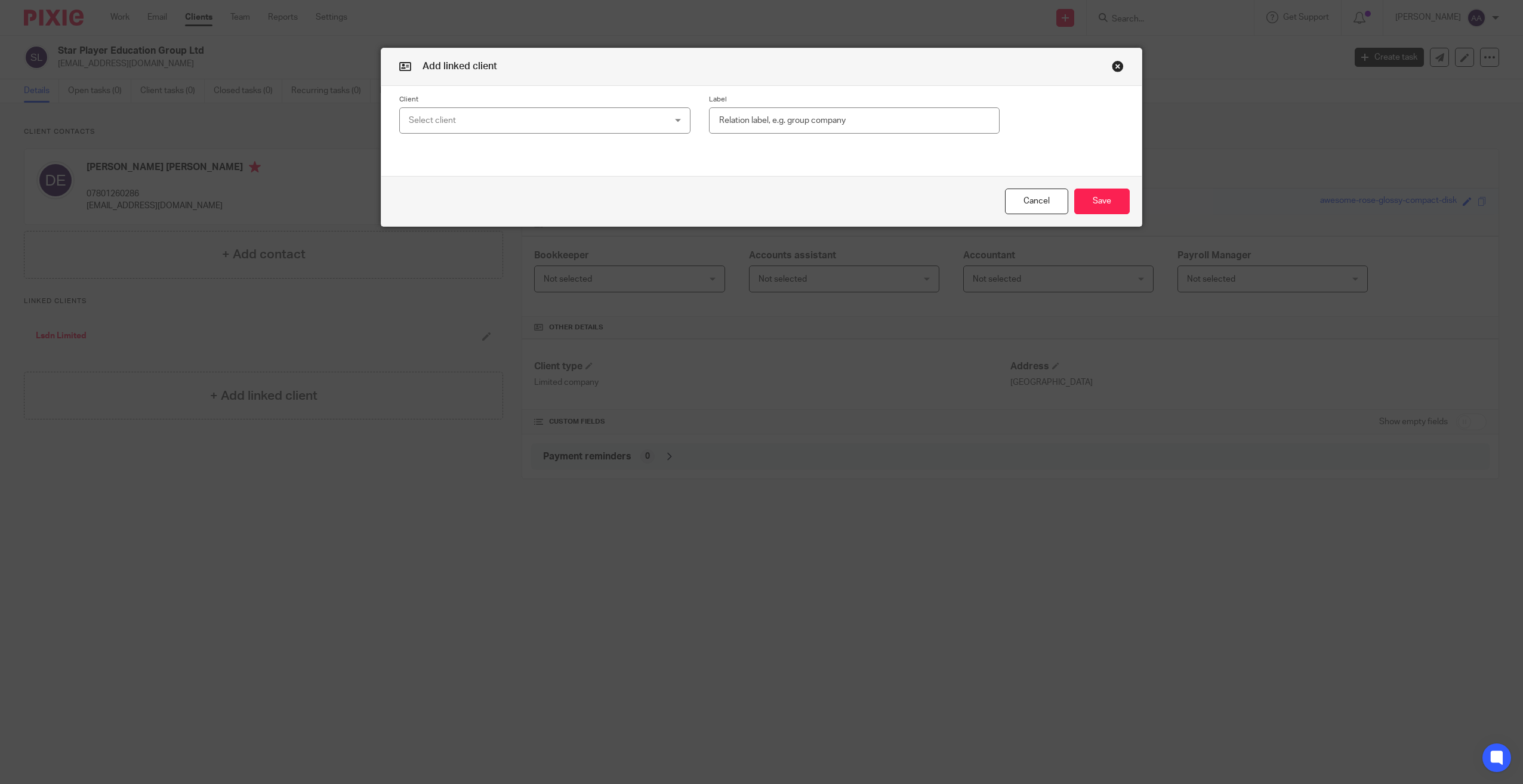
click at [523, 123] on div "Select client" at bounding box center [521, 120] width 225 height 25
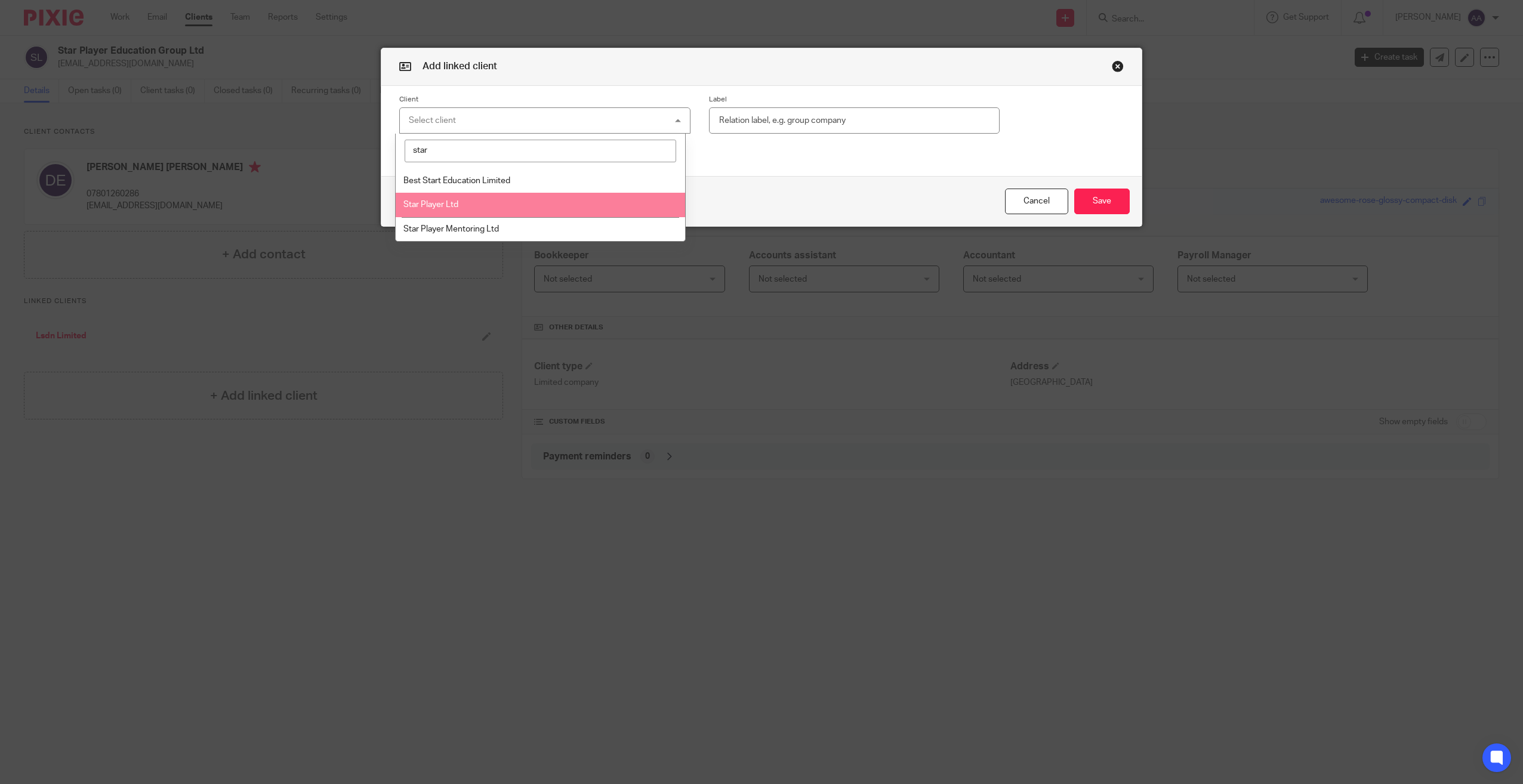
type input "star"
click at [471, 206] on li "Star Player Ltd" at bounding box center [540, 205] width 290 height 24
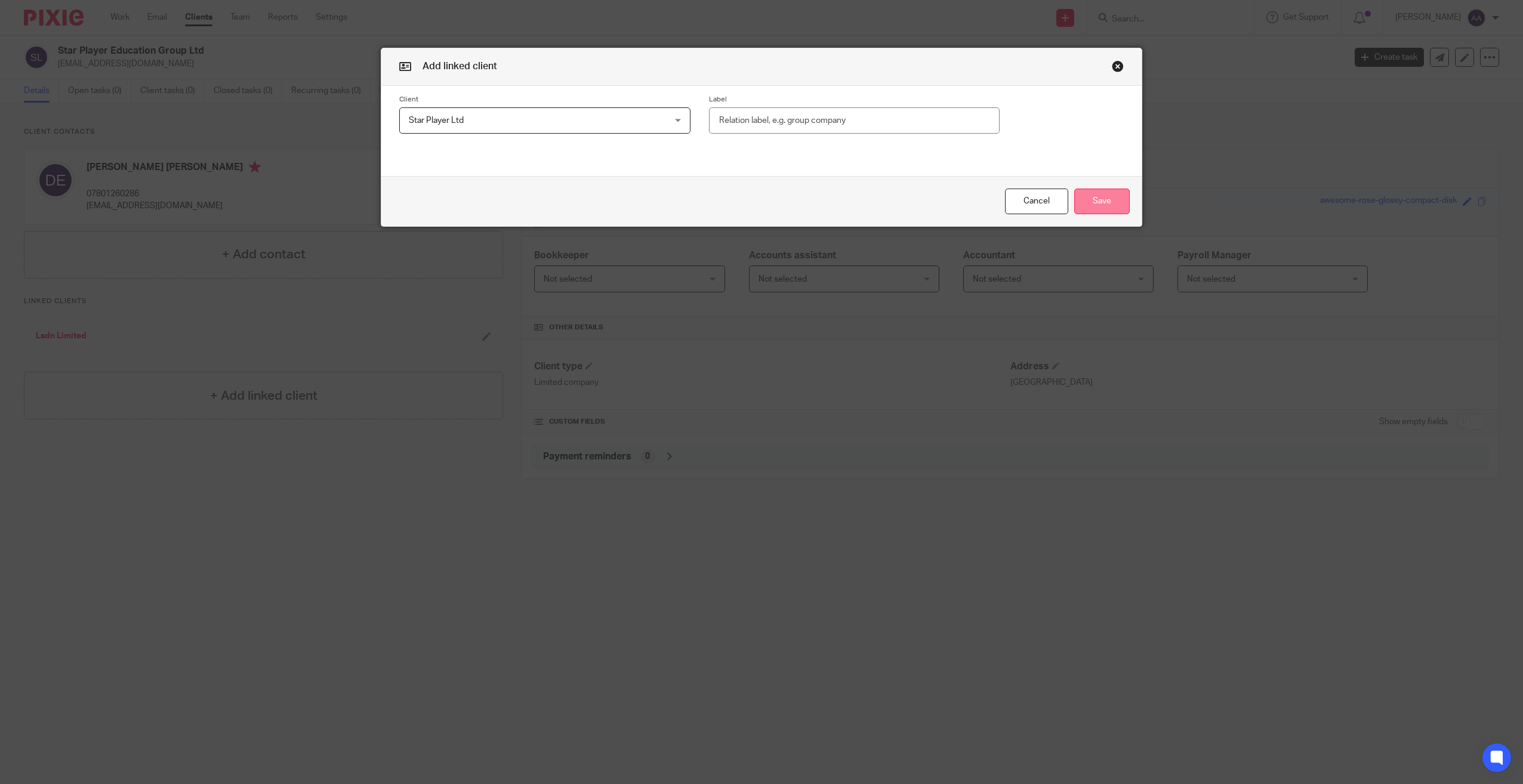
click at [1077, 197] on button "Save" at bounding box center [1102, 201] width 56 height 26
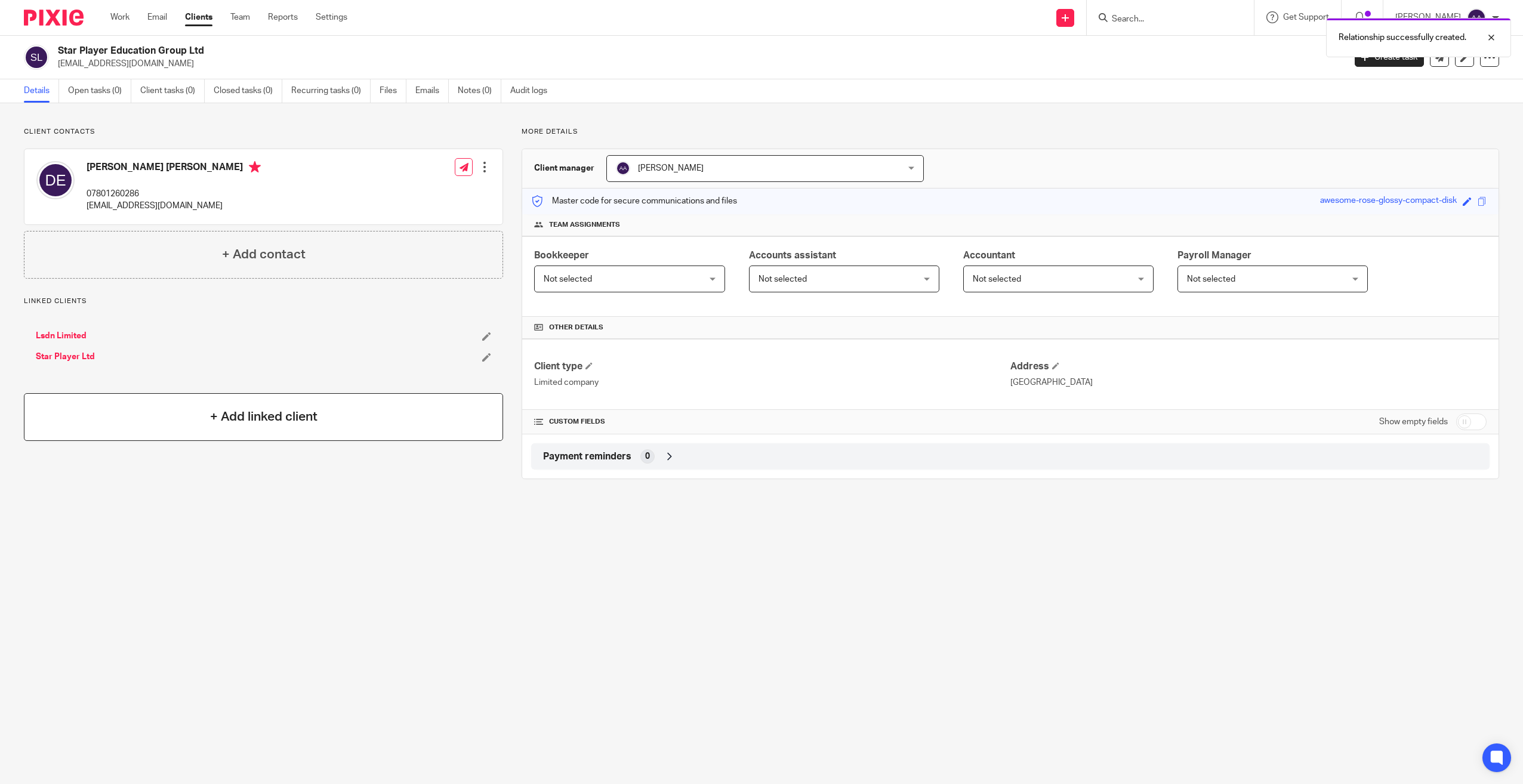
click at [241, 419] on h4 "+ Add linked client" at bounding box center [264, 417] width 107 height 18
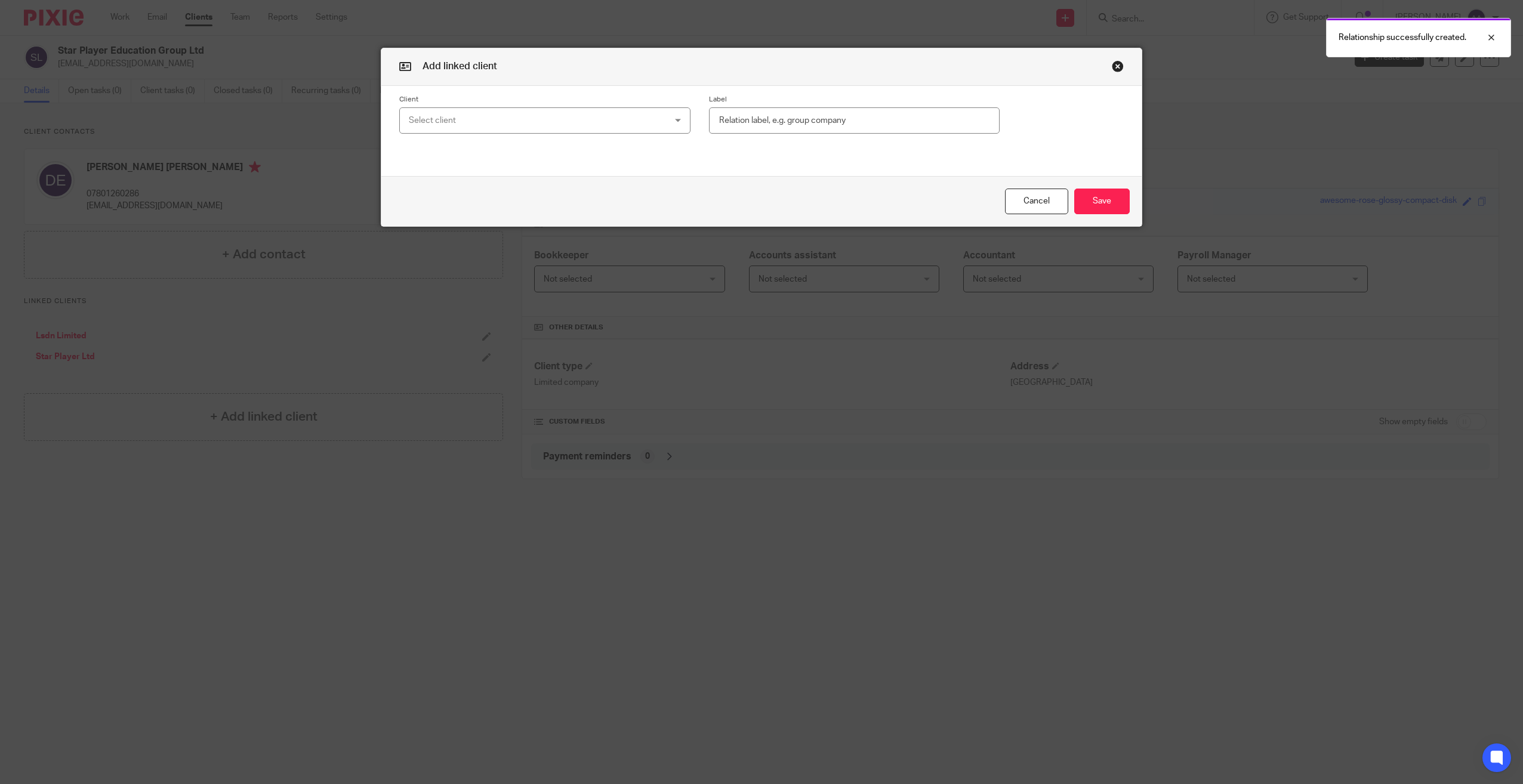
click at [498, 123] on div "Select client" at bounding box center [521, 120] width 225 height 25
type input "star"
click at [495, 204] on span "Star Player Mentoring Ltd" at bounding box center [451, 205] width 95 height 9
click at [1099, 179] on div "Cancel Save" at bounding box center [762, 201] width 760 height 50
click at [1096, 198] on button "Save" at bounding box center [1102, 201] width 56 height 26
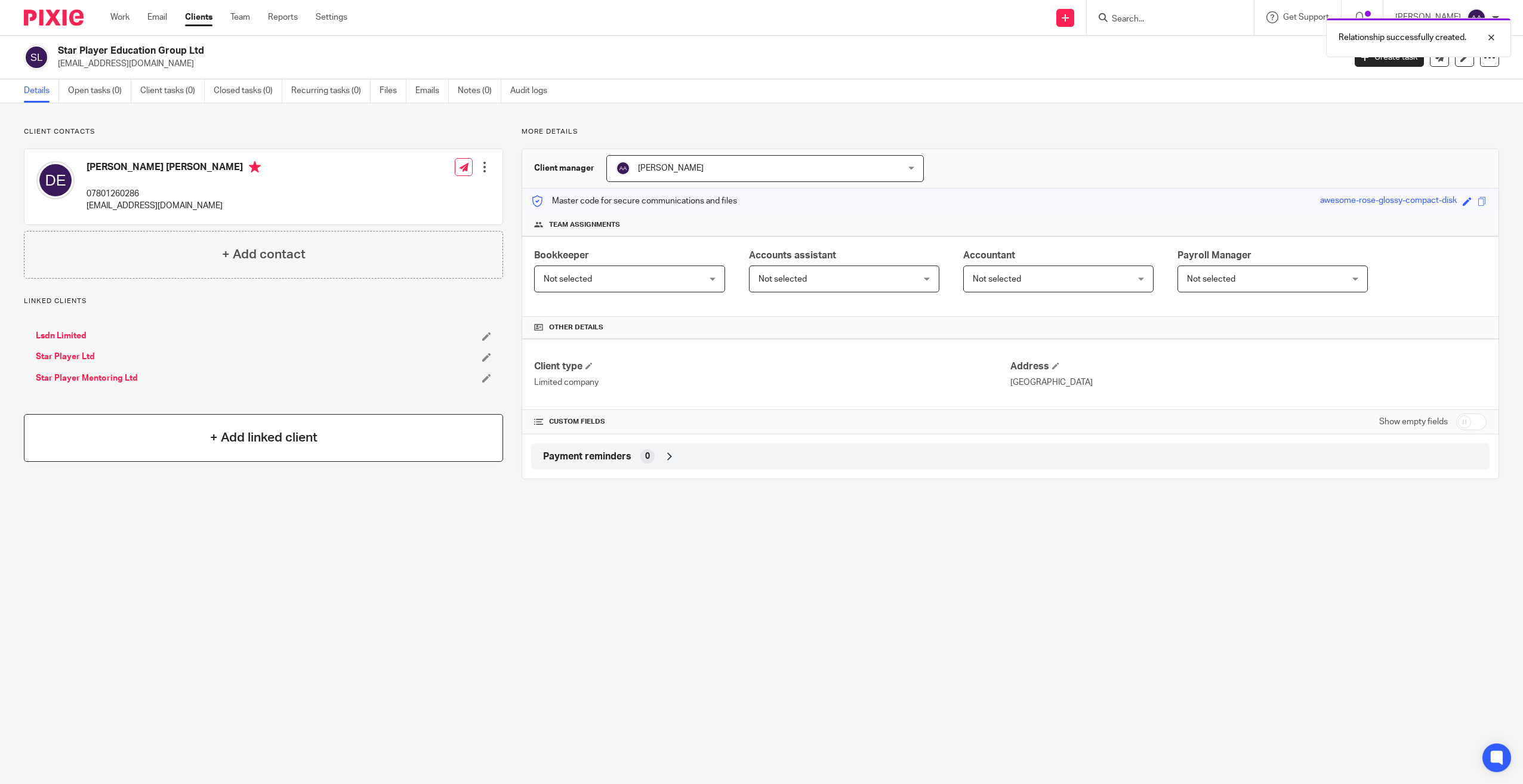
click at [183, 431] on div "+ Add linked client" at bounding box center [263, 438] width 479 height 48
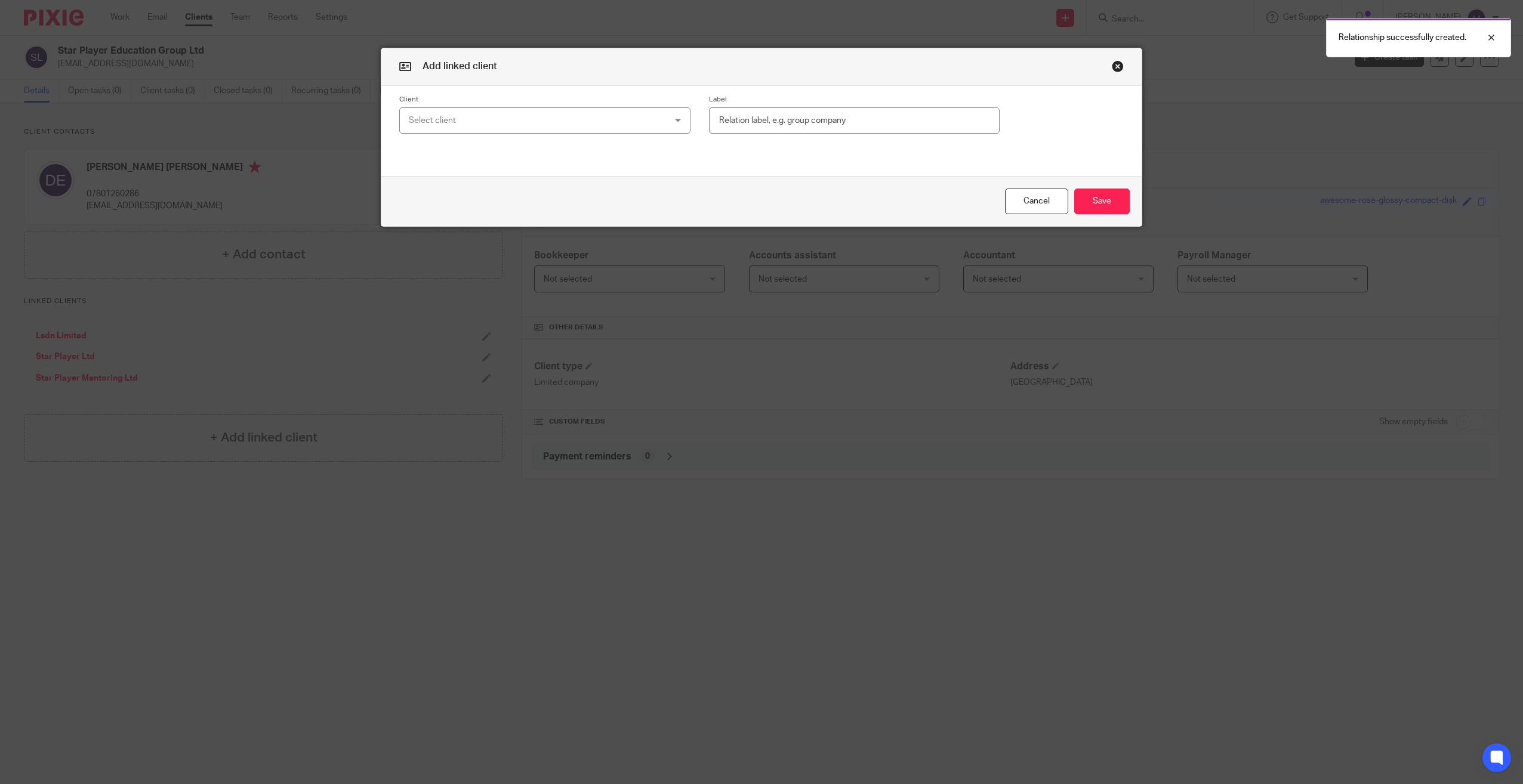
click at [637, 117] on div "Select client" at bounding box center [545, 121] width 291 height 27
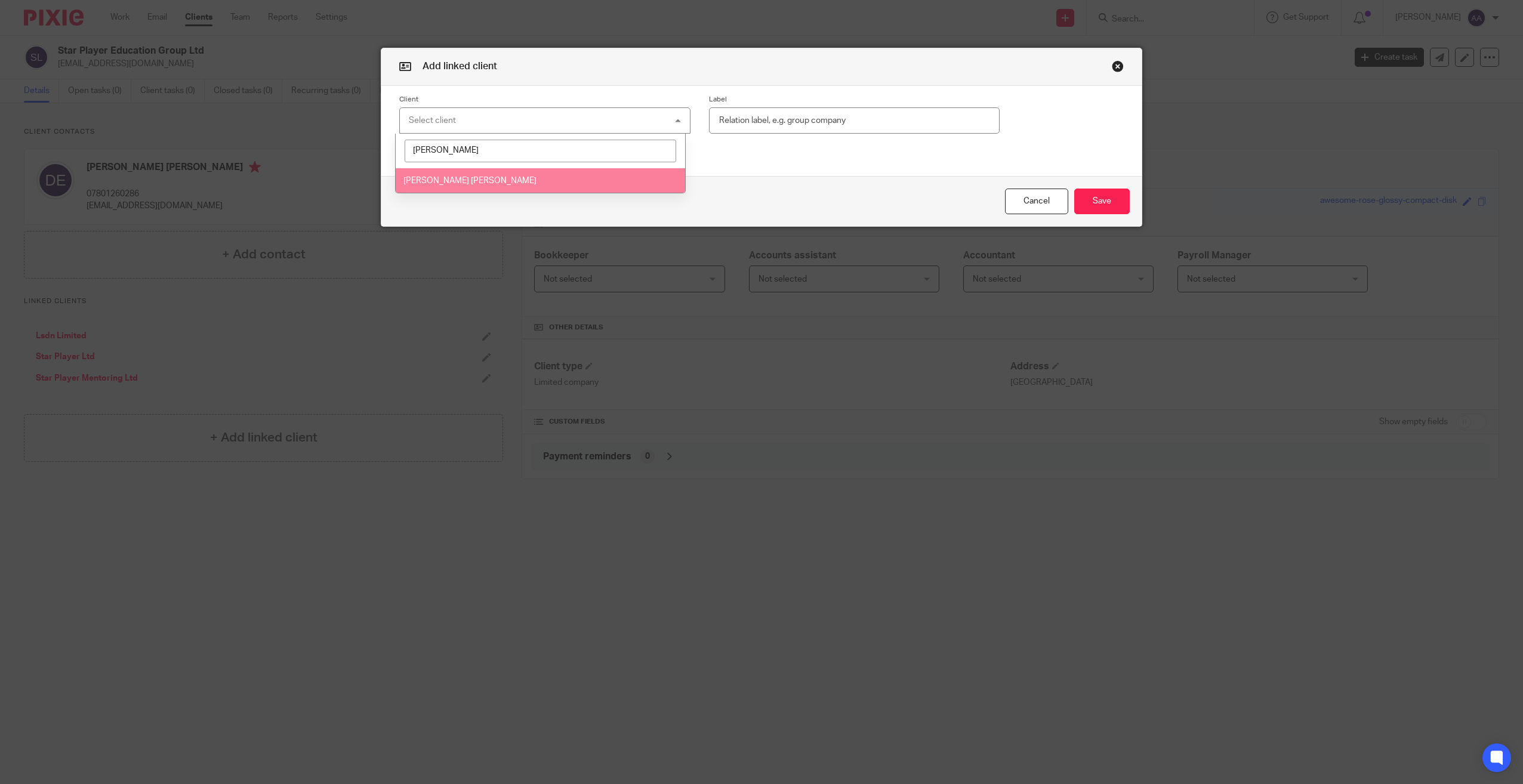
type input "[PERSON_NAME]"
drag, startPoint x: 612, startPoint y: 173, endPoint x: 611, endPoint y: 164, distance: 9.1
click at [609, 165] on div "[PERSON_NAME] [PERSON_NAME] [PERSON_NAME]" at bounding box center [540, 164] width 291 height 60
click at [590, 173] on li "[PERSON_NAME] [PERSON_NAME]" at bounding box center [540, 181] width 290 height 24
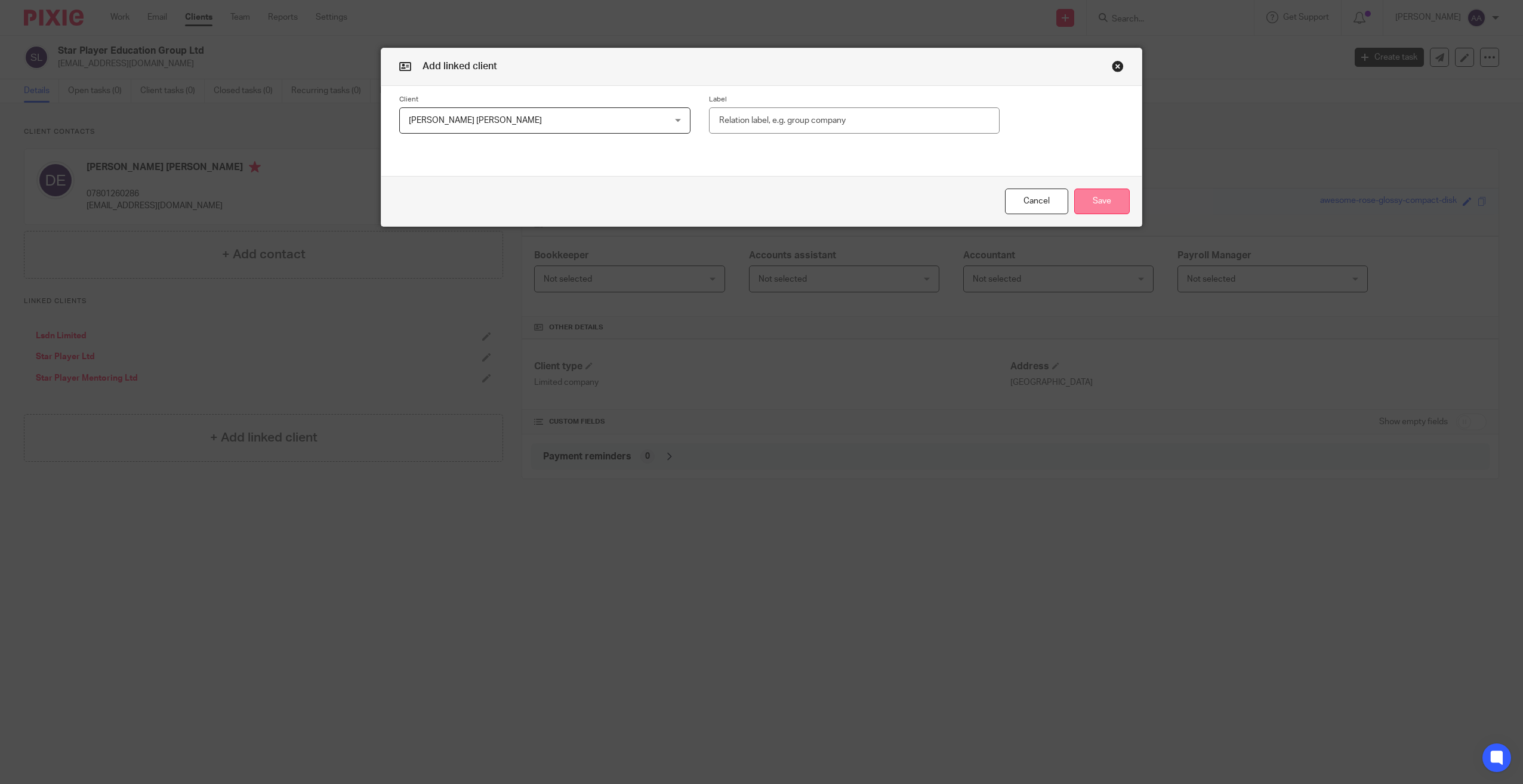
click at [1113, 201] on button "Save" at bounding box center [1102, 201] width 56 height 26
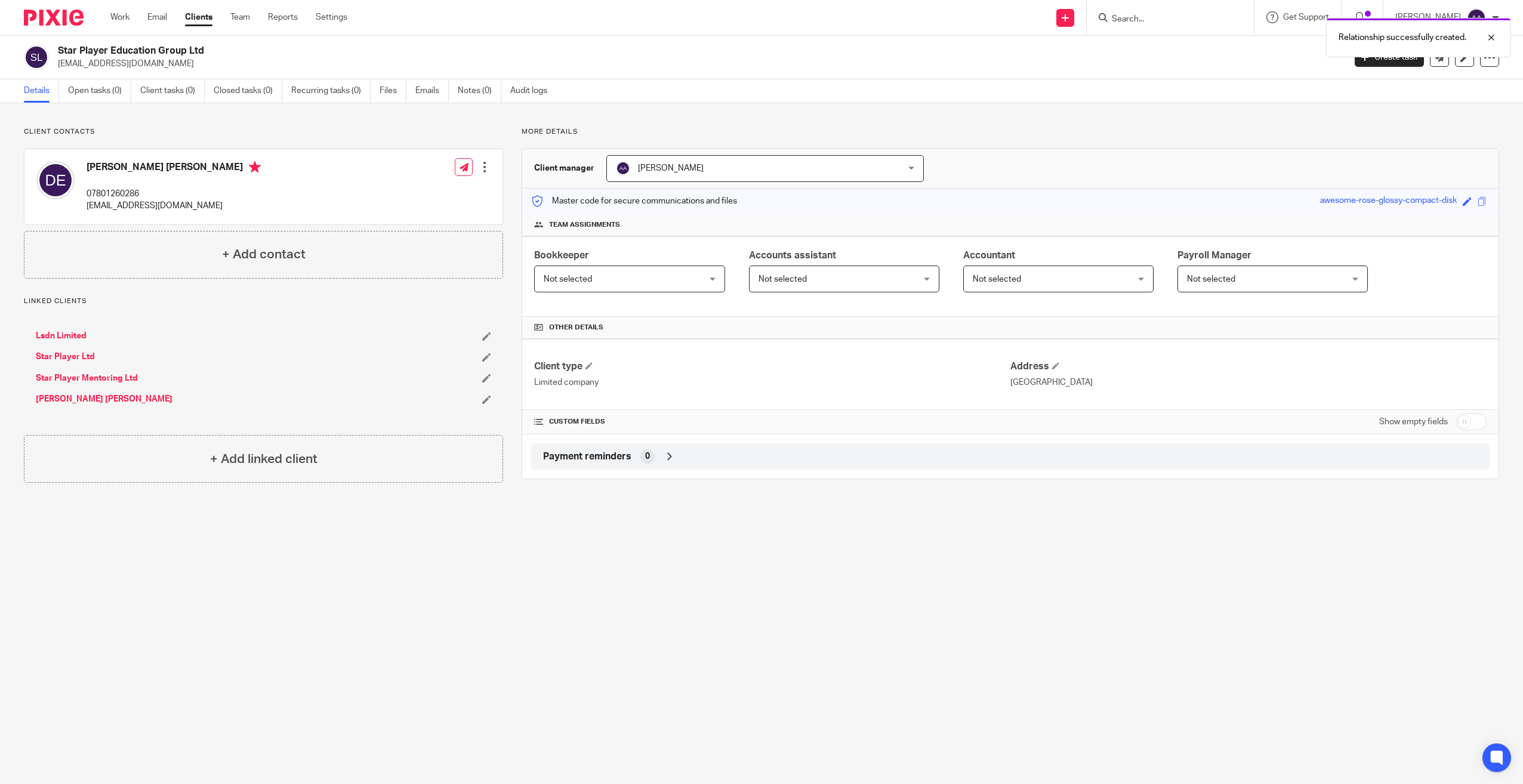
click at [85, 380] on link "Star Player Mentoring Ltd" at bounding box center [87, 379] width 102 height 12
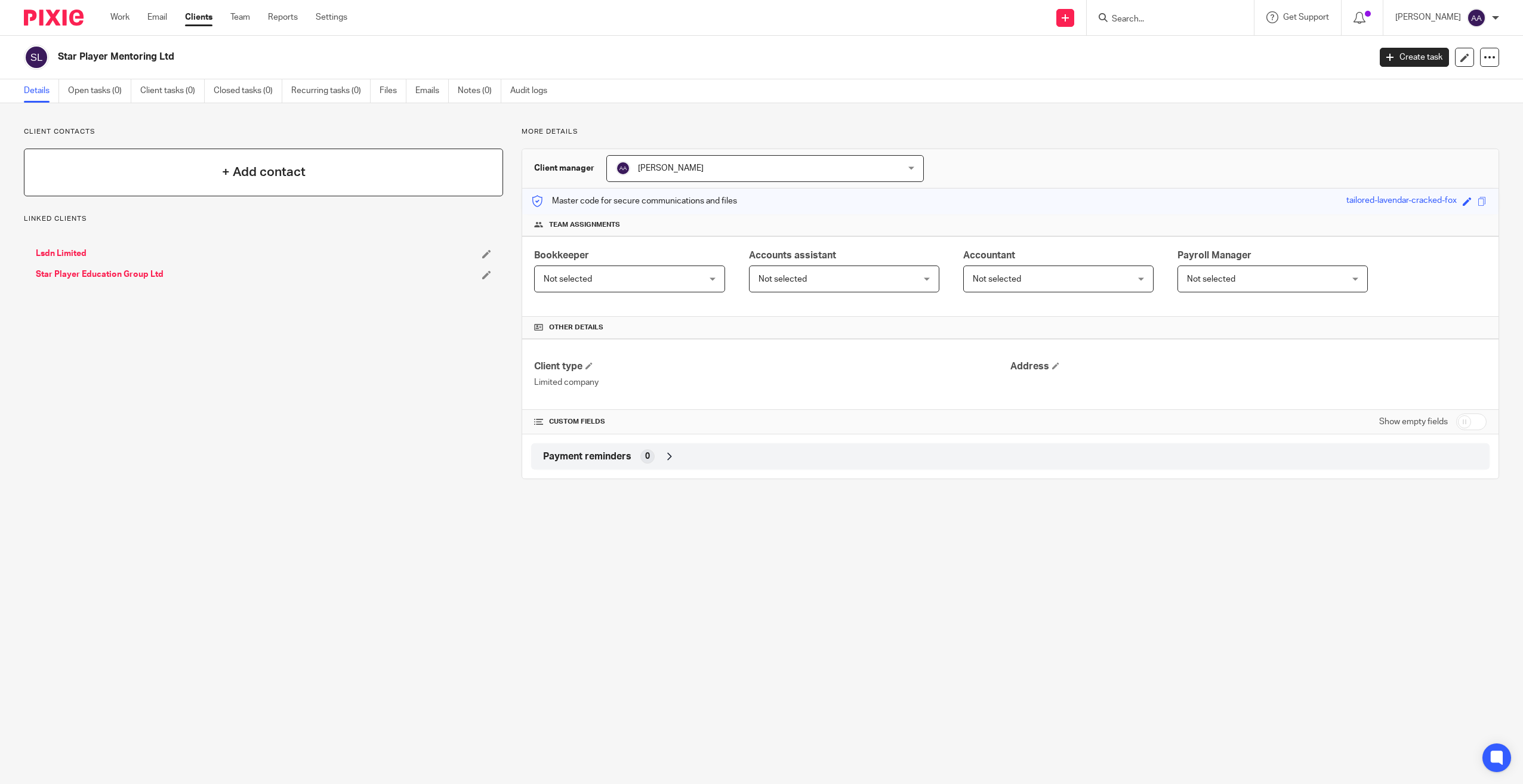
click at [415, 175] on div "+ Add contact" at bounding box center [263, 172] width 479 height 48
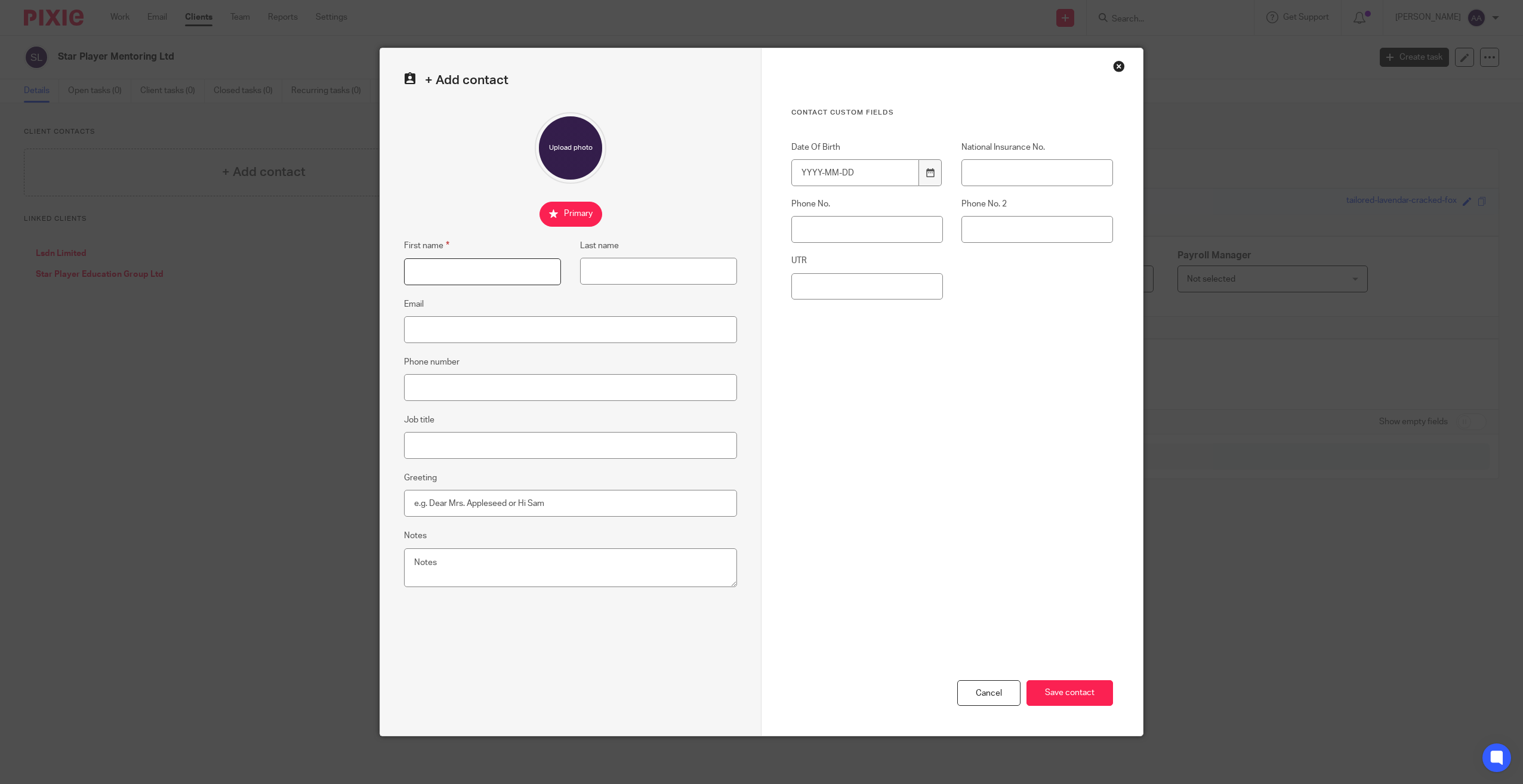
click at [482, 274] on input "First name" at bounding box center [482, 272] width 157 height 27
type input "[PERSON_NAME]"
type input "[EMAIL_ADDRESS][DOMAIN_NAME]"
type input "07801260286"
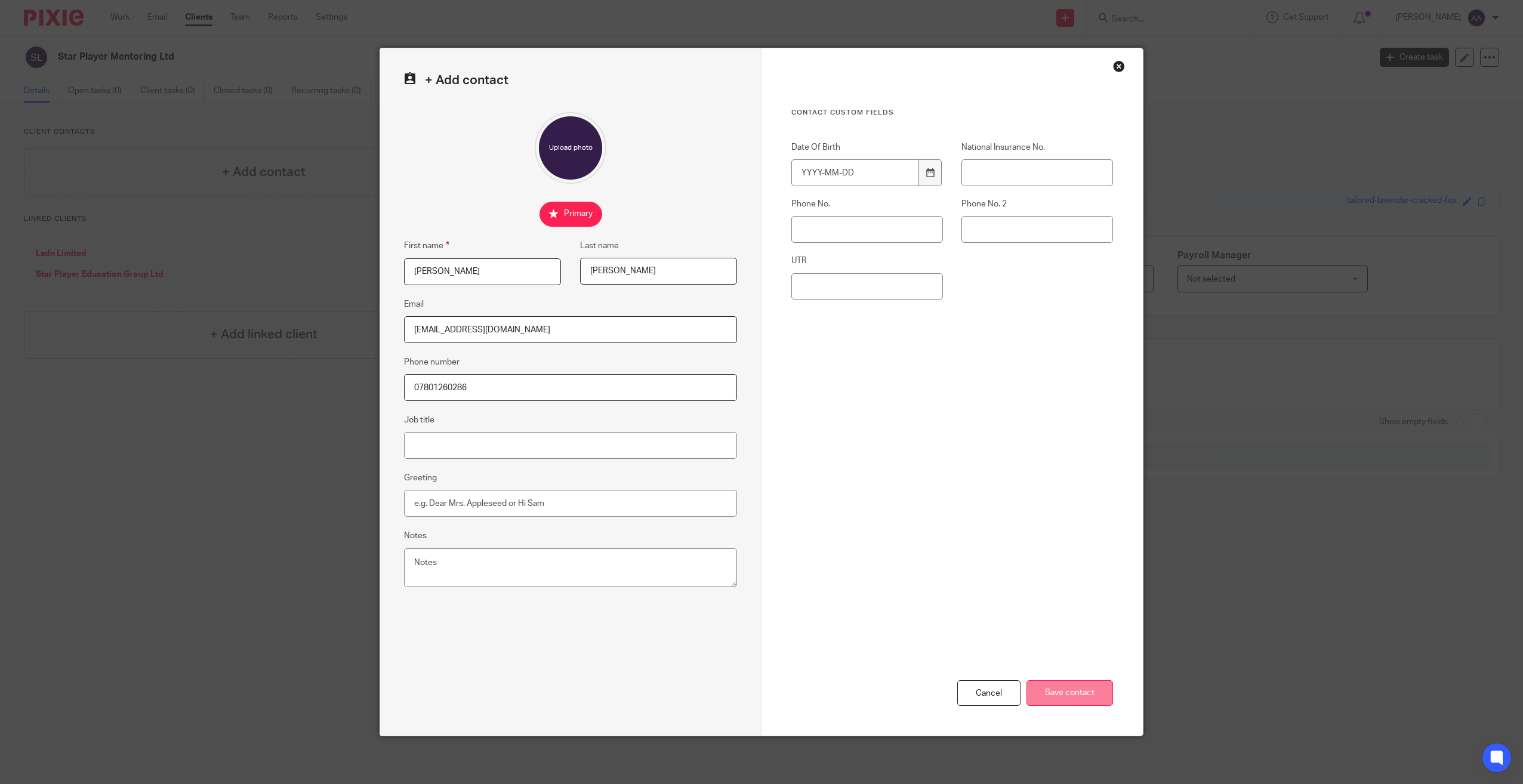
click at [1076, 694] on input "Save contact" at bounding box center [1070, 693] width 87 height 26
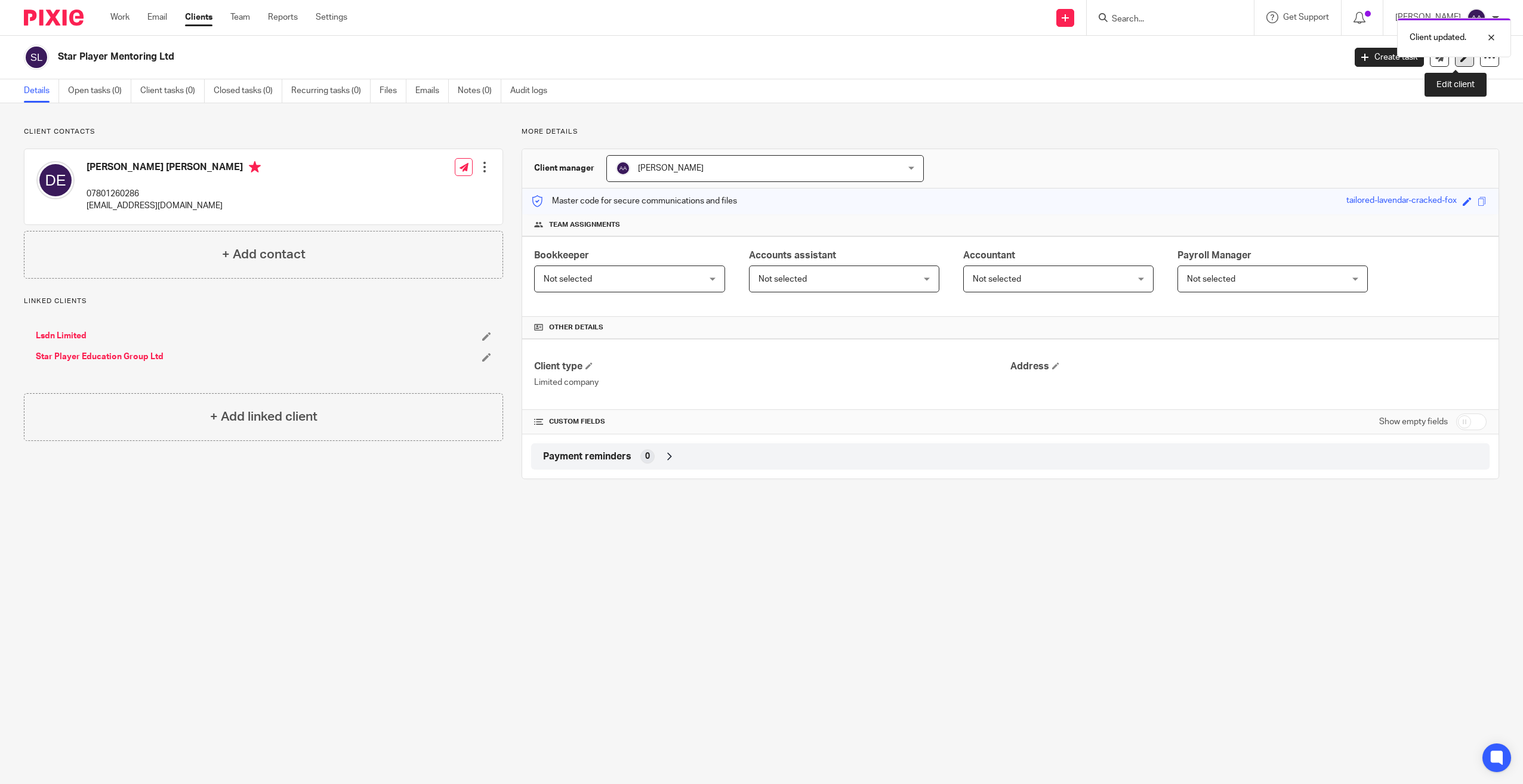
click at [1455, 60] on link at bounding box center [1464, 57] width 19 height 19
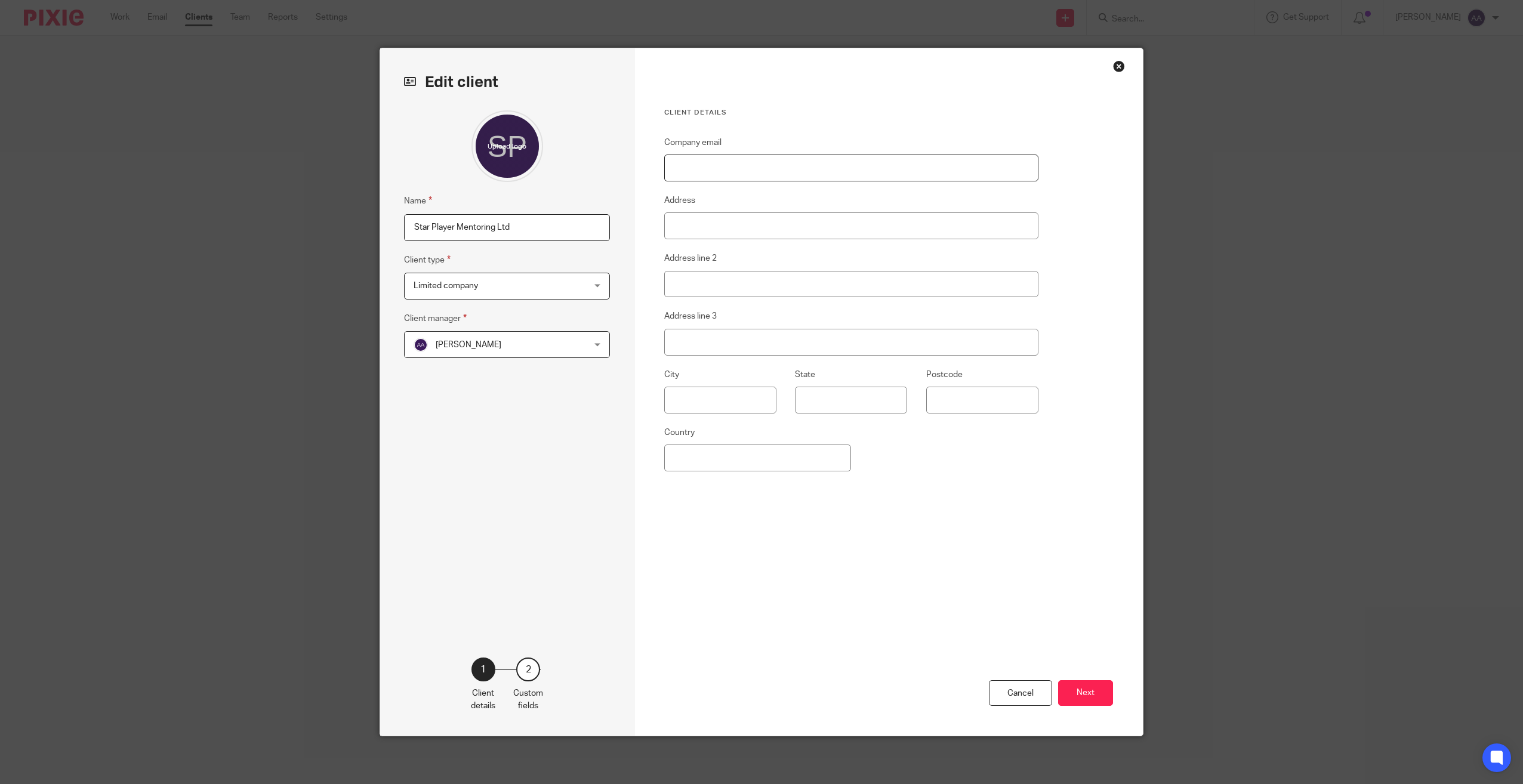
click at [790, 155] on input "Company email" at bounding box center [851, 168] width 374 height 27
type input "[EMAIL_ADDRESS][DOMAIN_NAME]"
type input "[GEOGRAPHIC_DATA]"
click at [1075, 691] on button "Next" at bounding box center [1086, 693] width 55 height 26
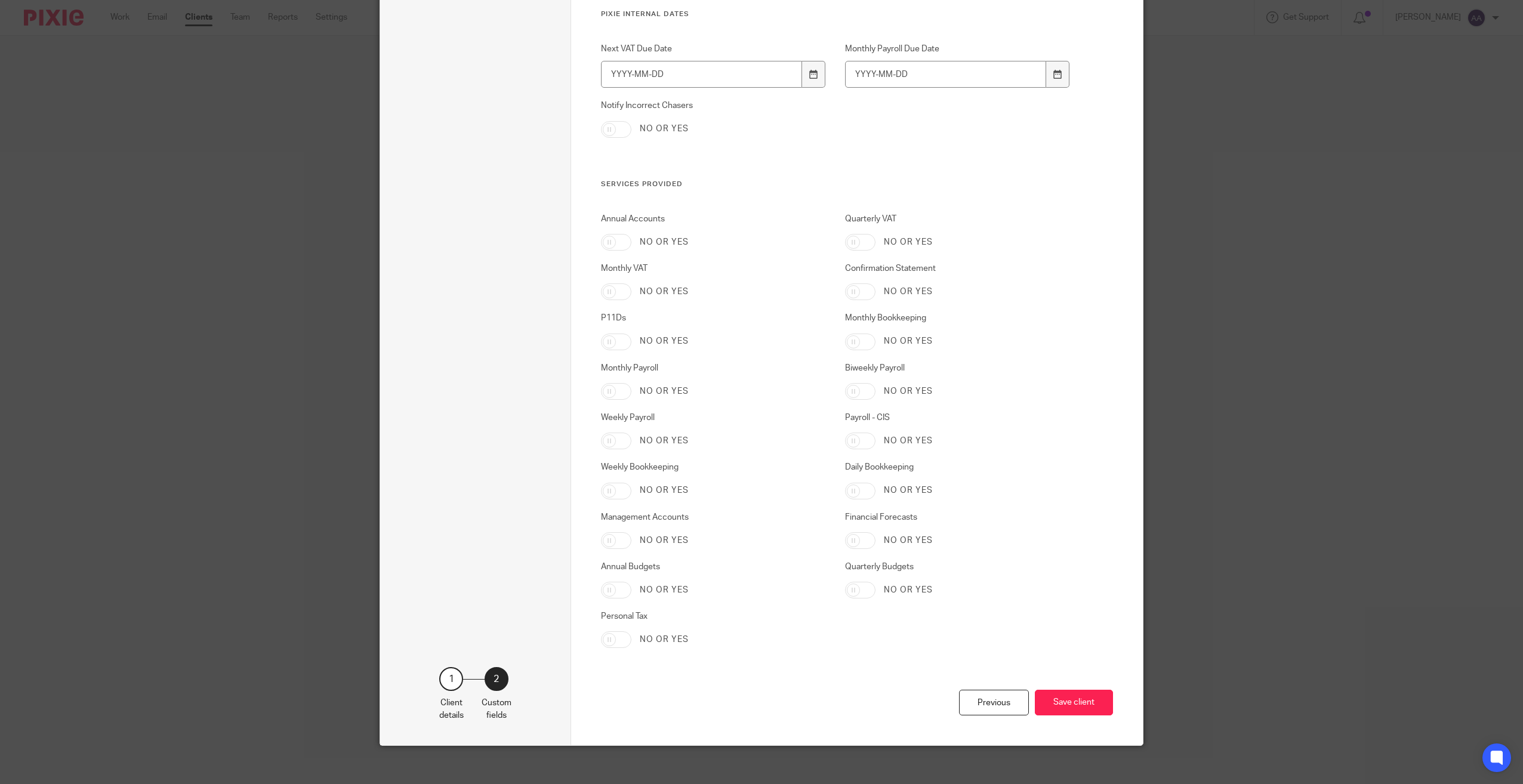
scroll to position [1972, 0]
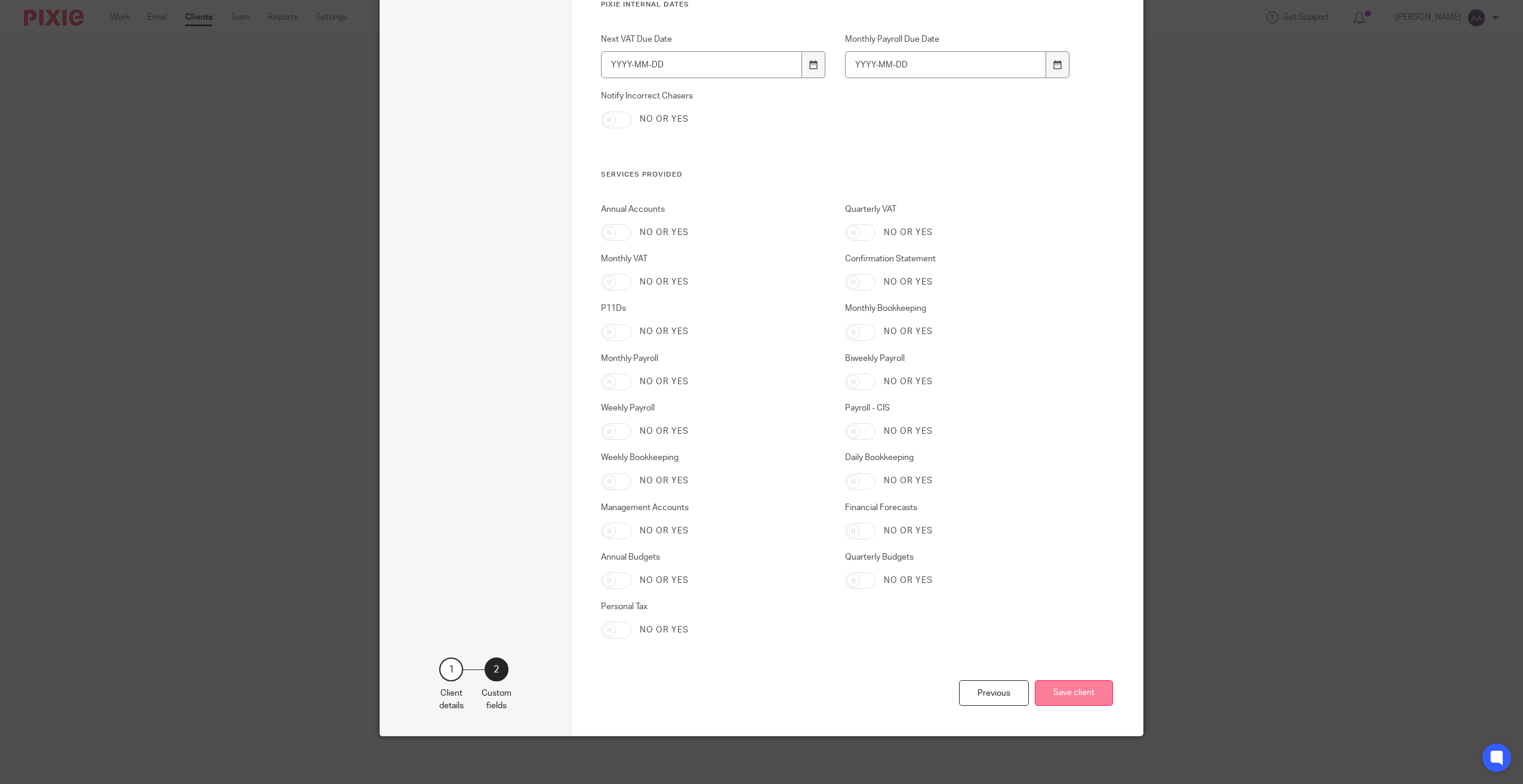
click at [1058, 691] on button "Save client" at bounding box center [1074, 693] width 78 height 26
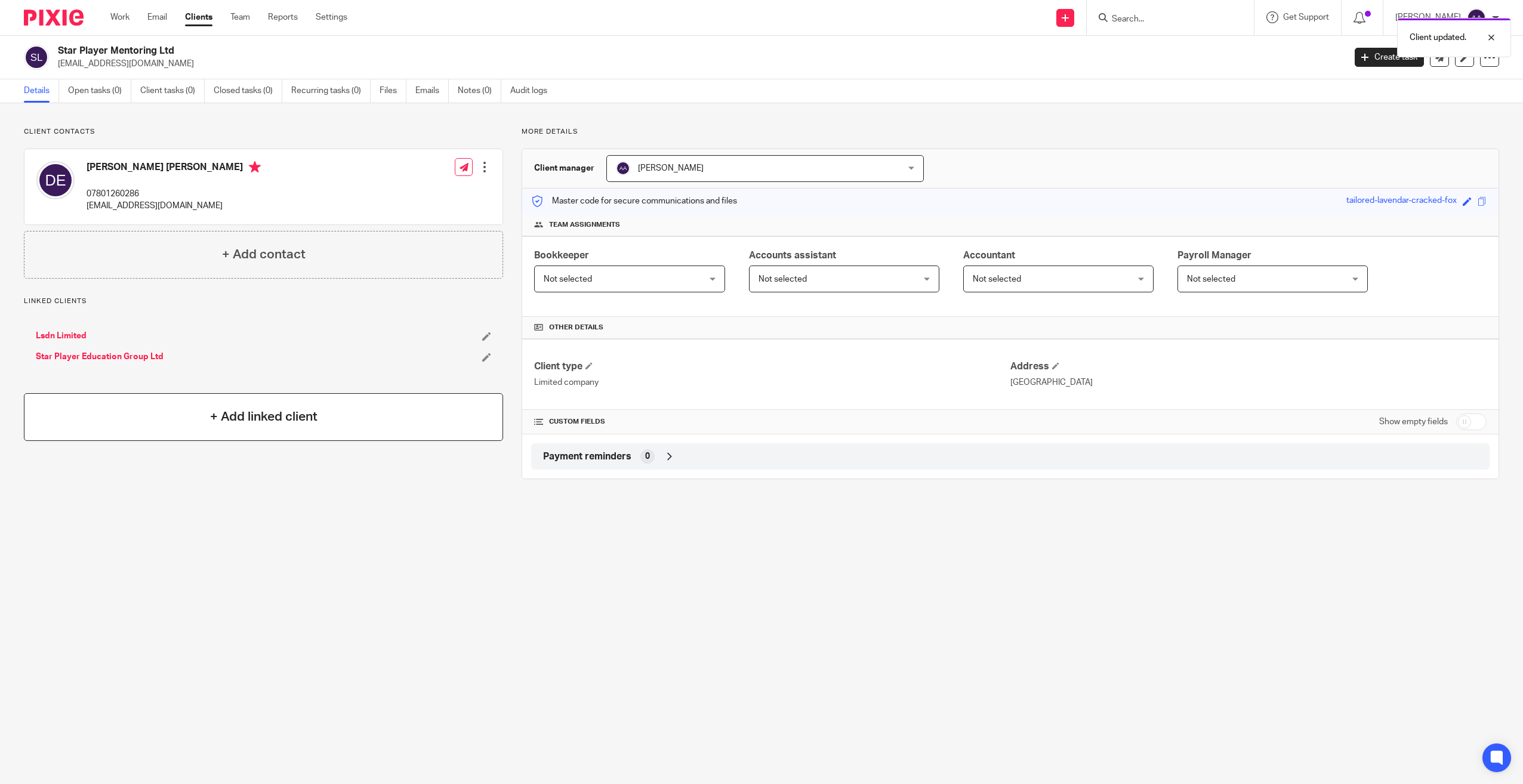
click at [250, 429] on div "+ Add linked client" at bounding box center [263, 417] width 479 height 48
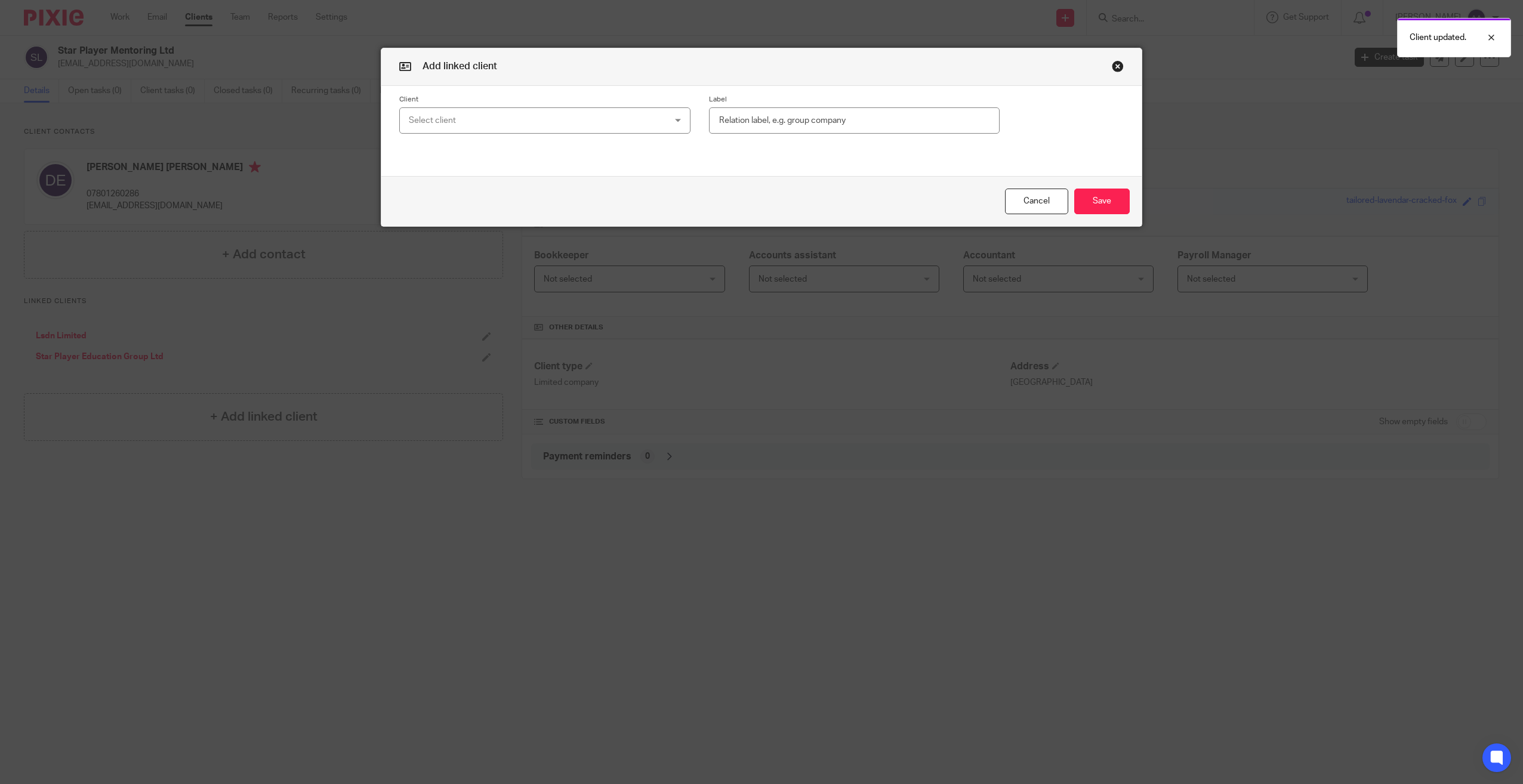
click at [541, 118] on div "Select client" at bounding box center [521, 120] width 225 height 25
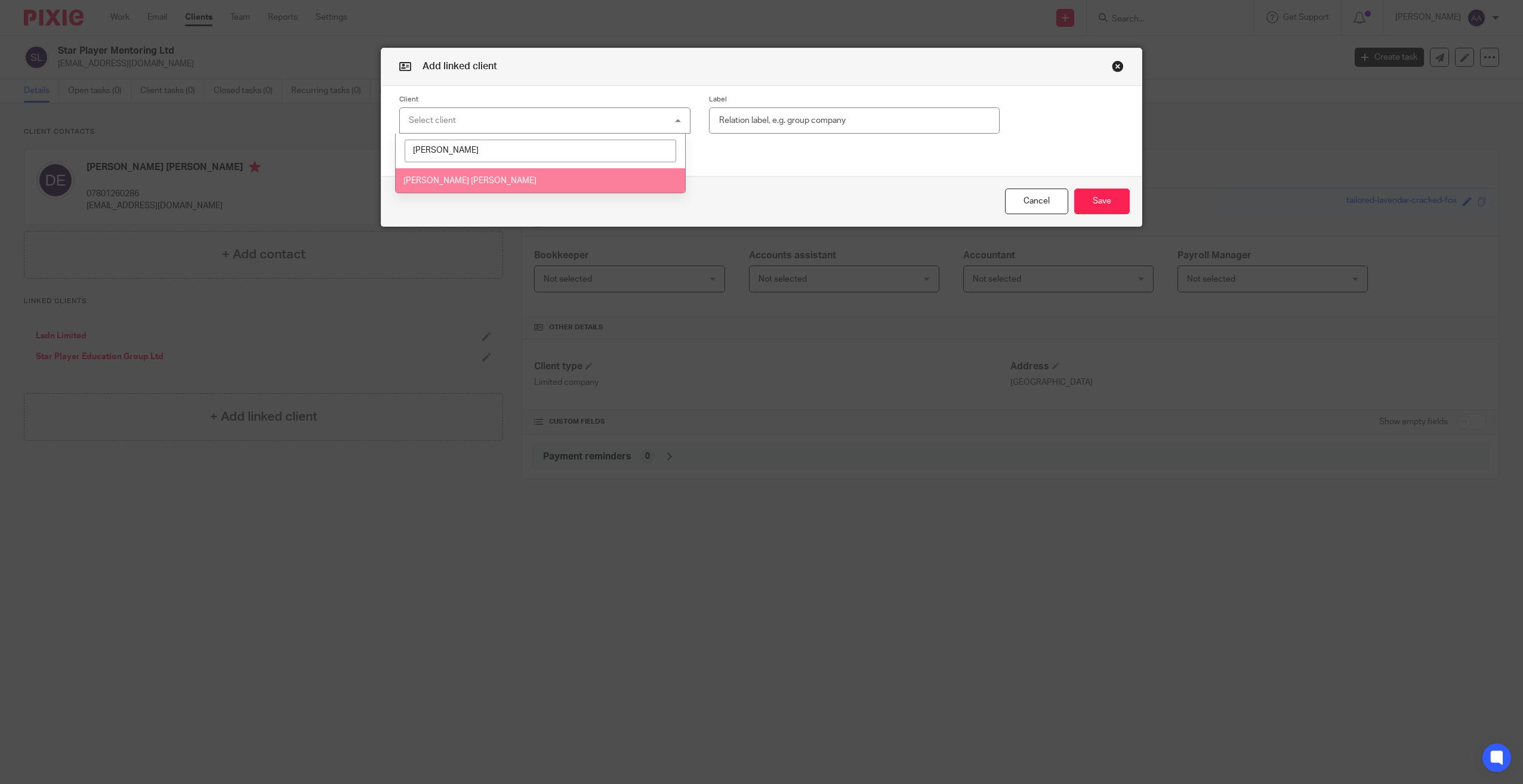
type input "diop"
click at [557, 186] on li "[PERSON_NAME] [PERSON_NAME]" at bounding box center [540, 181] width 290 height 24
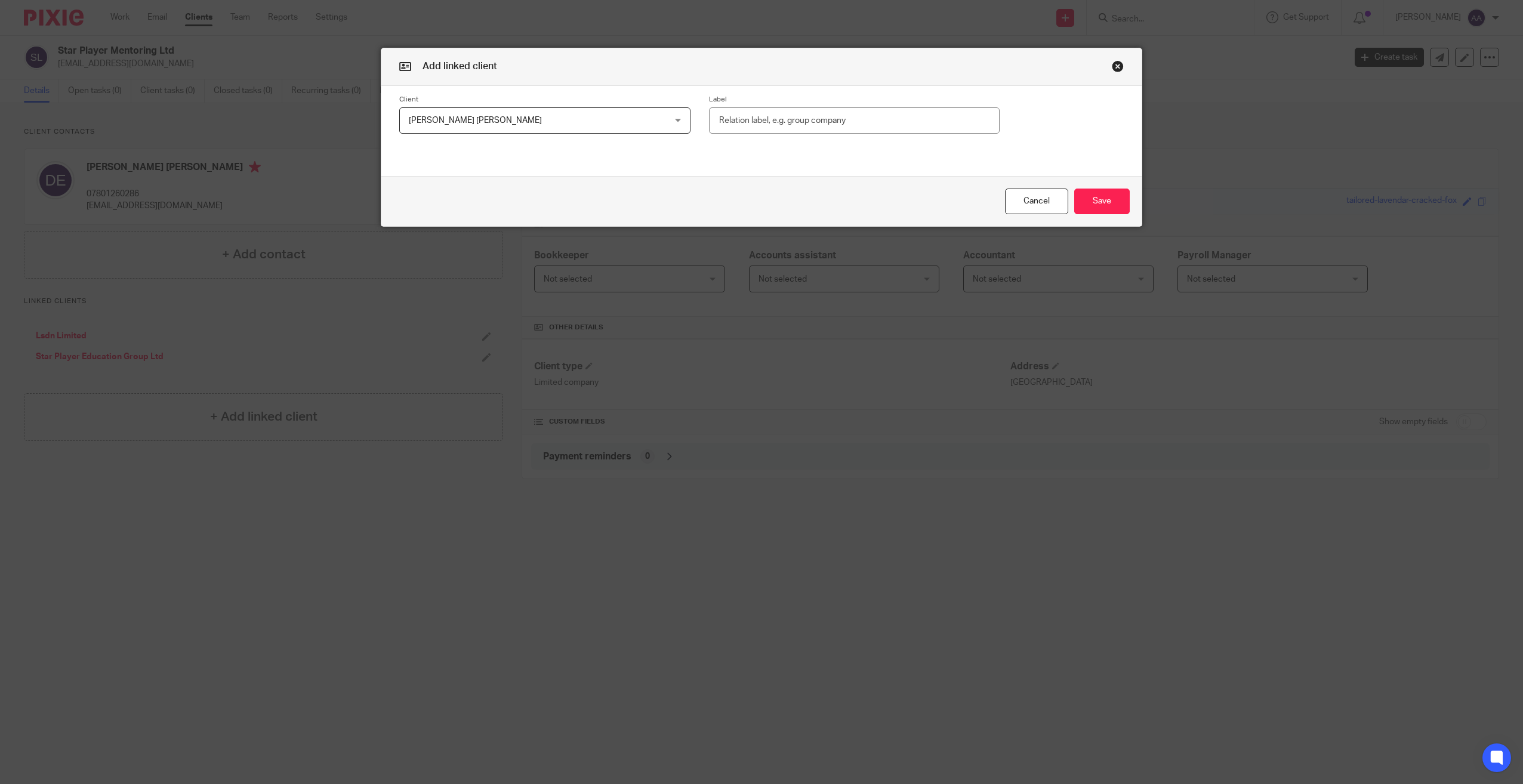
click at [1127, 209] on div "Cancel Save" at bounding box center [762, 201] width 760 height 50
click at [1093, 197] on button "Save" at bounding box center [1102, 201] width 56 height 26
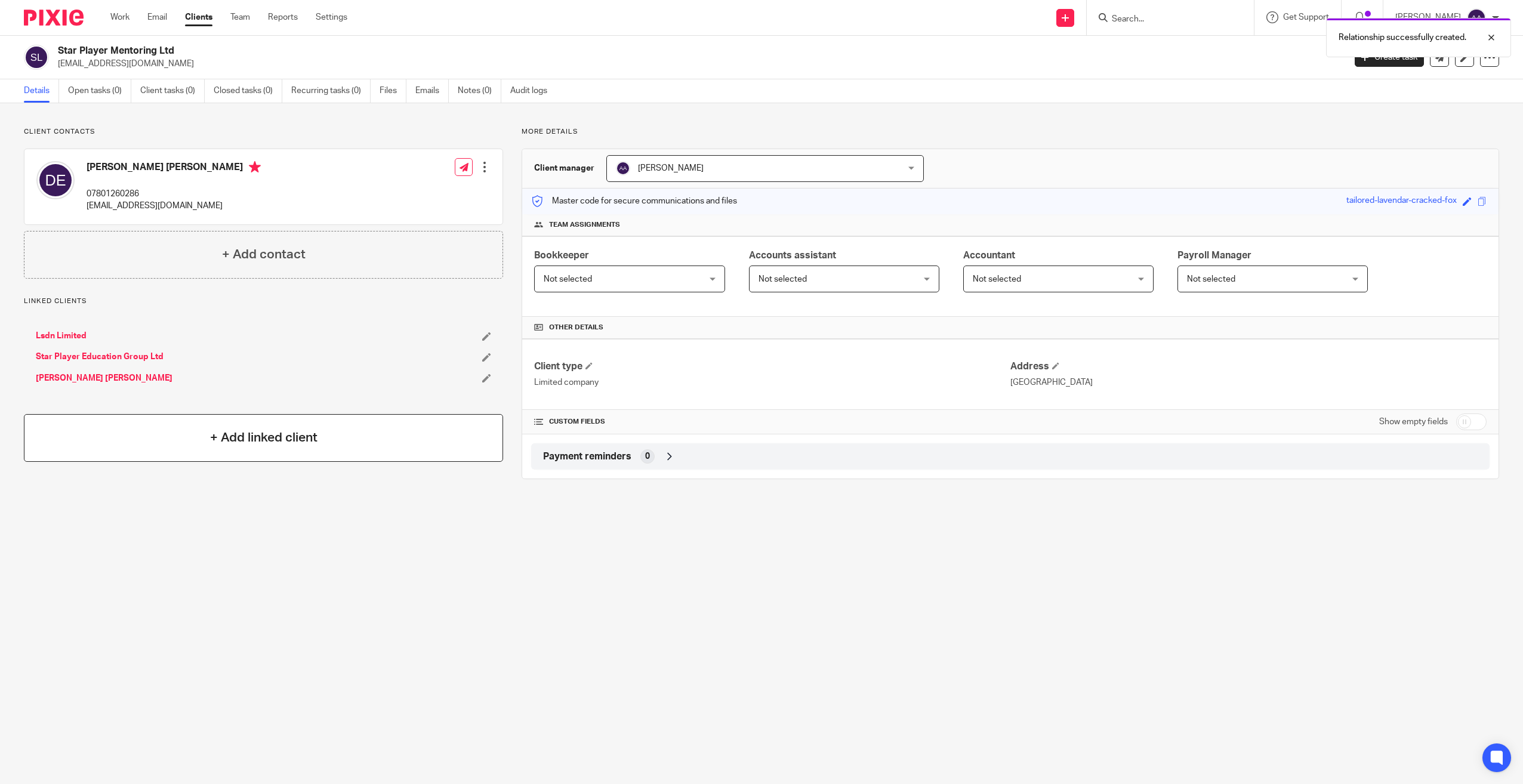
click at [217, 448] on div "+ Add linked client" at bounding box center [263, 438] width 479 height 48
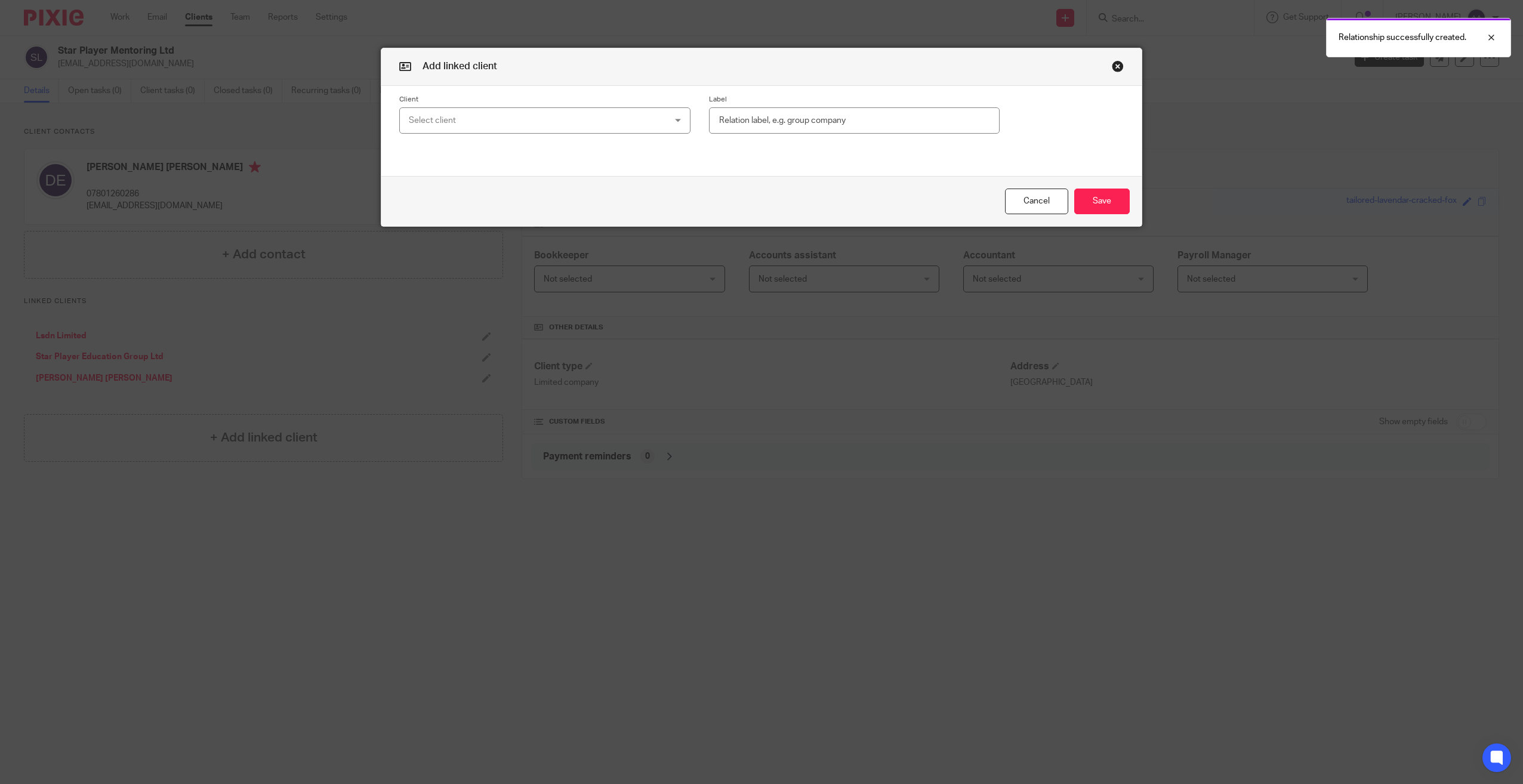
click at [591, 117] on div "Select client" at bounding box center [521, 120] width 225 height 25
type input "star"
click at [501, 207] on li "Star Player Ltd" at bounding box center [540, 205] width 290 height 24
click at [1104, 206] on button "Save" at bounding box center [1102, 201] width 56 height 26
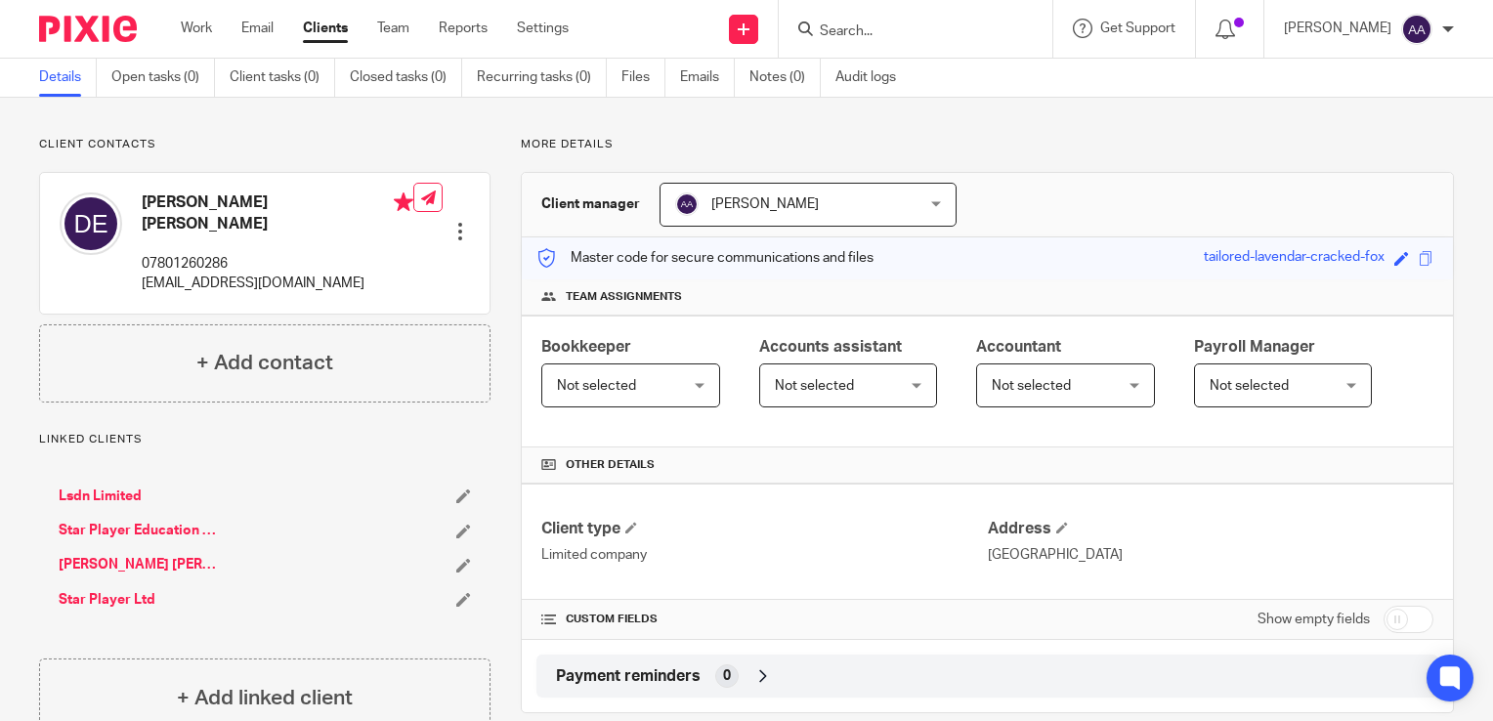
scroll to position [108, 0]
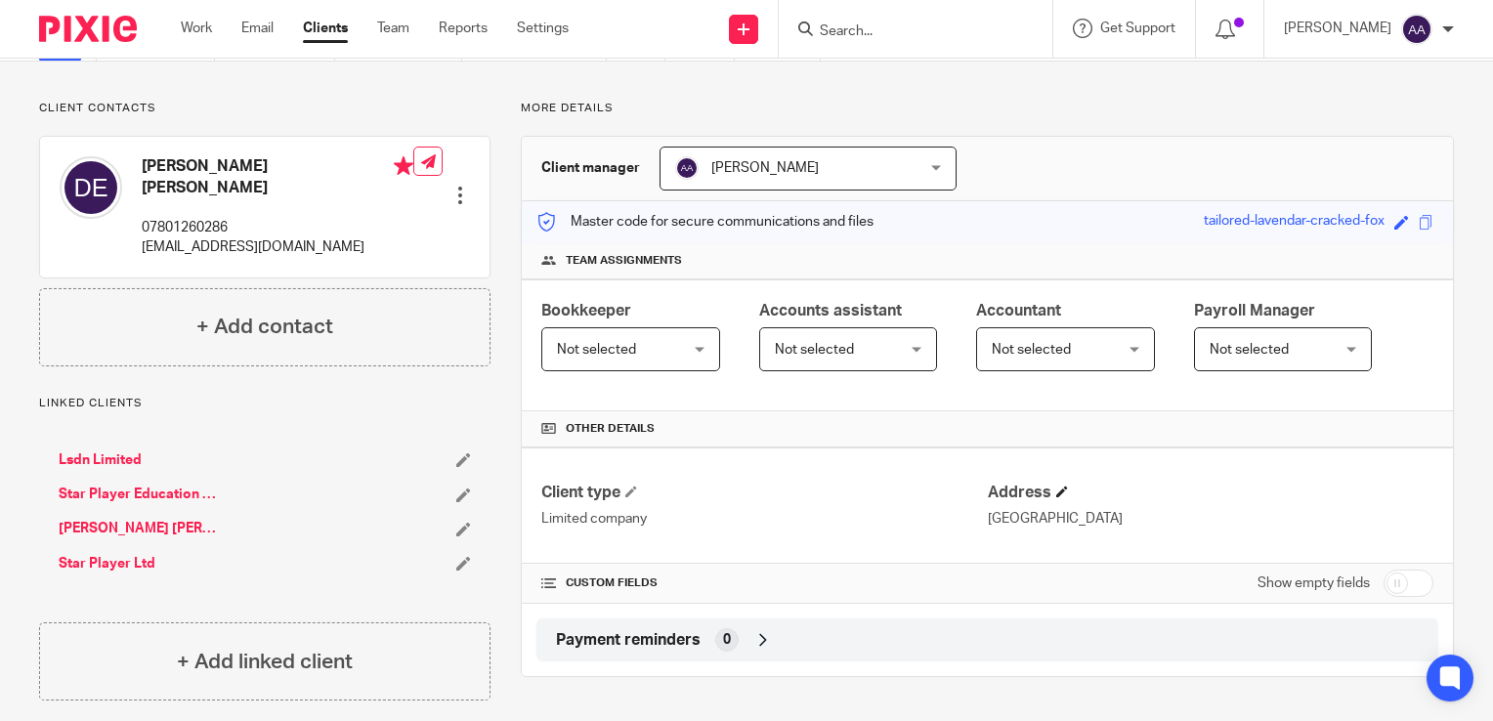
click at [1056, 494] on span at bounding box center [1062, 492] width 12 height 12
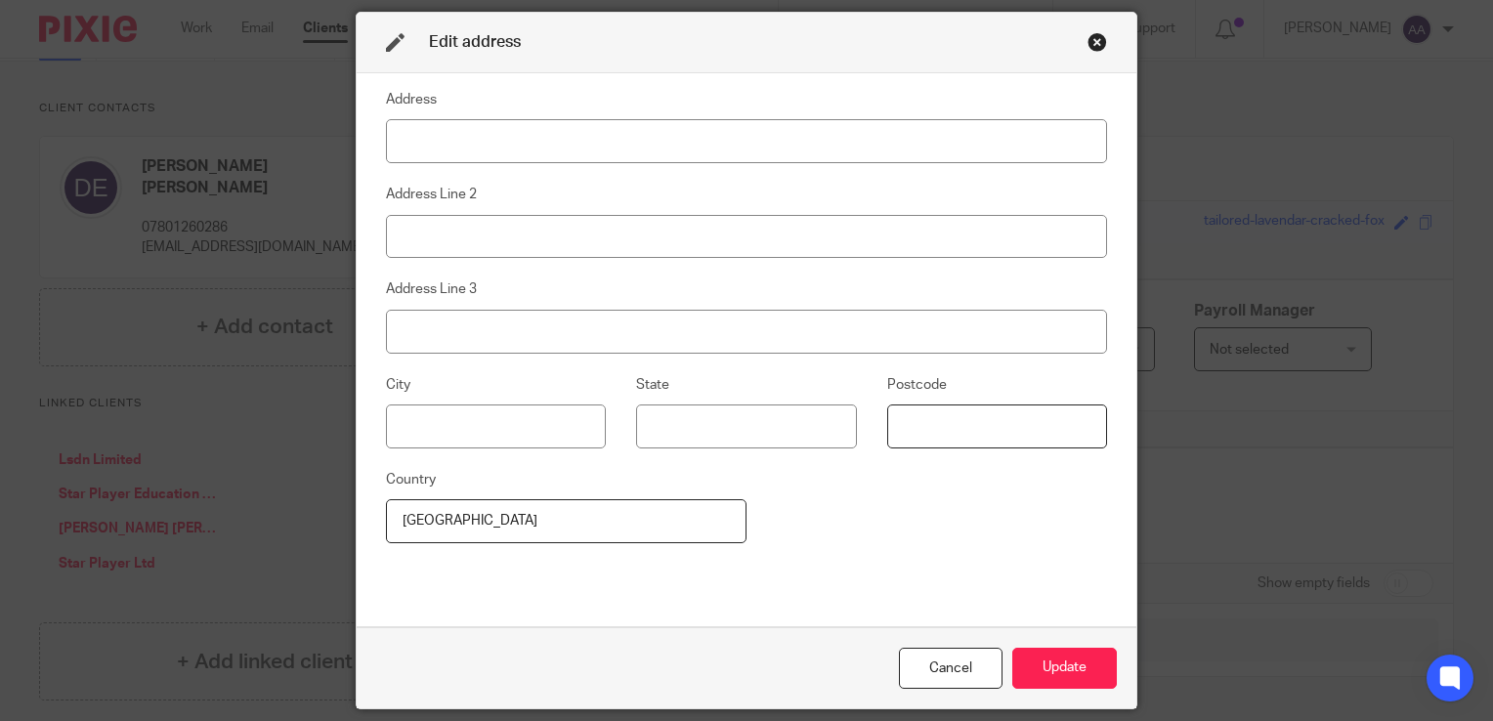
click at [909, 448] on div "City State Postcode" at bounding box center [732, 420] width 752 height 95
click at [641, 147] on input at bounding box center [746, 141] width 721 height 44
type input "[STREET_ADDRESS]"
click at [499, 231] on input at bounding box center [746, 237] width 721 height 44
click at [453, 424] on input at bounding box center [496, 427] width 220 height 44
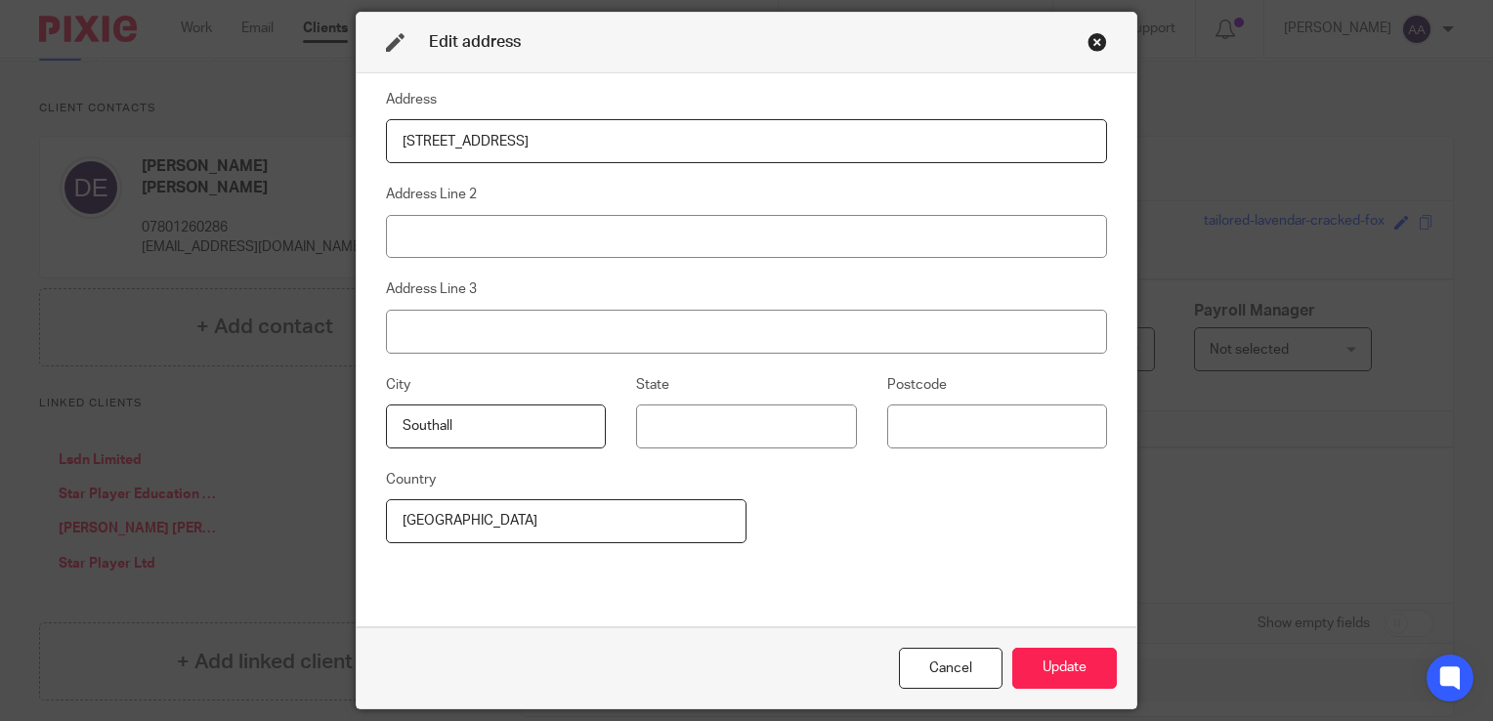
type input "Southall"
type input "UB2 5DQ"
click at [915, 538] on div "Address 131 Scotts Road Address Line 2 Address Line 3 City Southall State Postc…" at bounding box center [746, 350] width 721 height 524
click at [1054, 670] on button "Update" at bounding box center [1065, 669] width 105 height 42
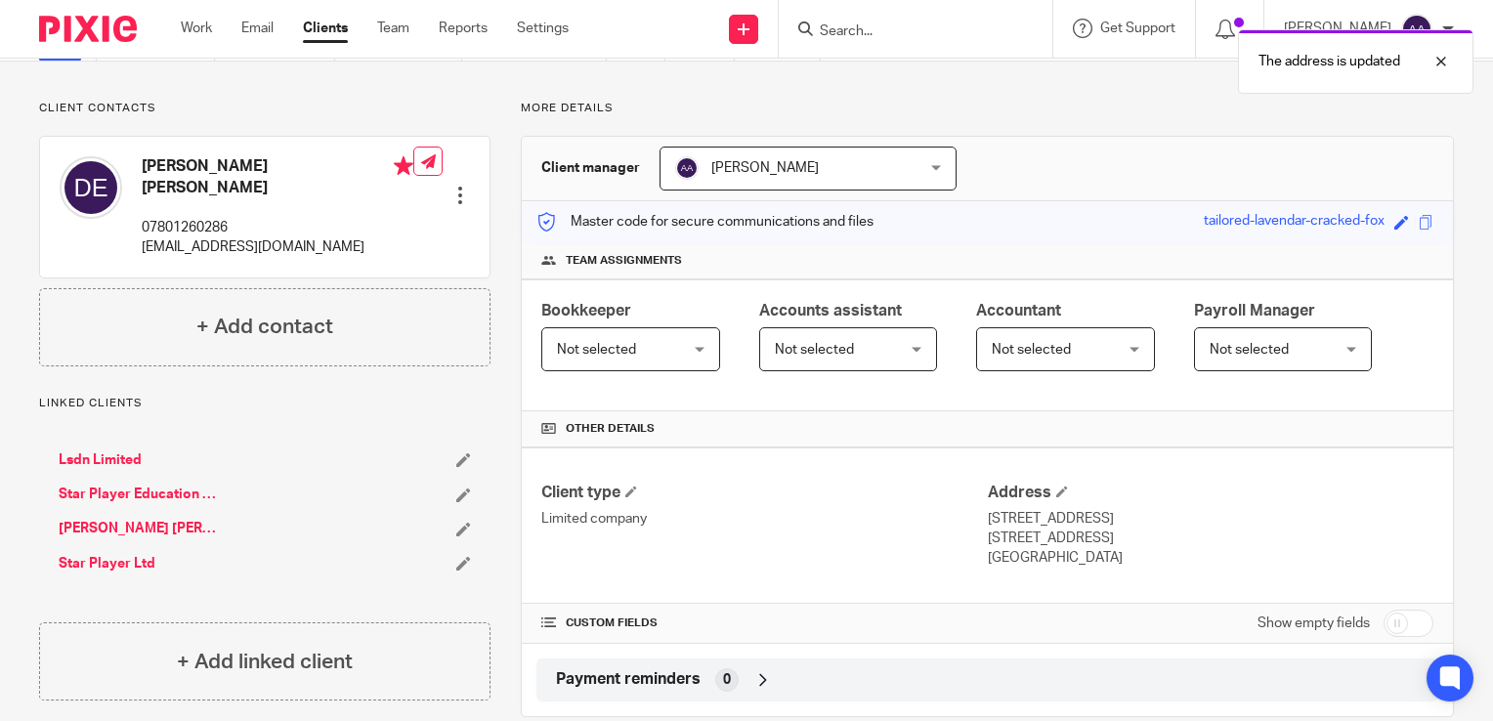
scroll to position [0, 0]
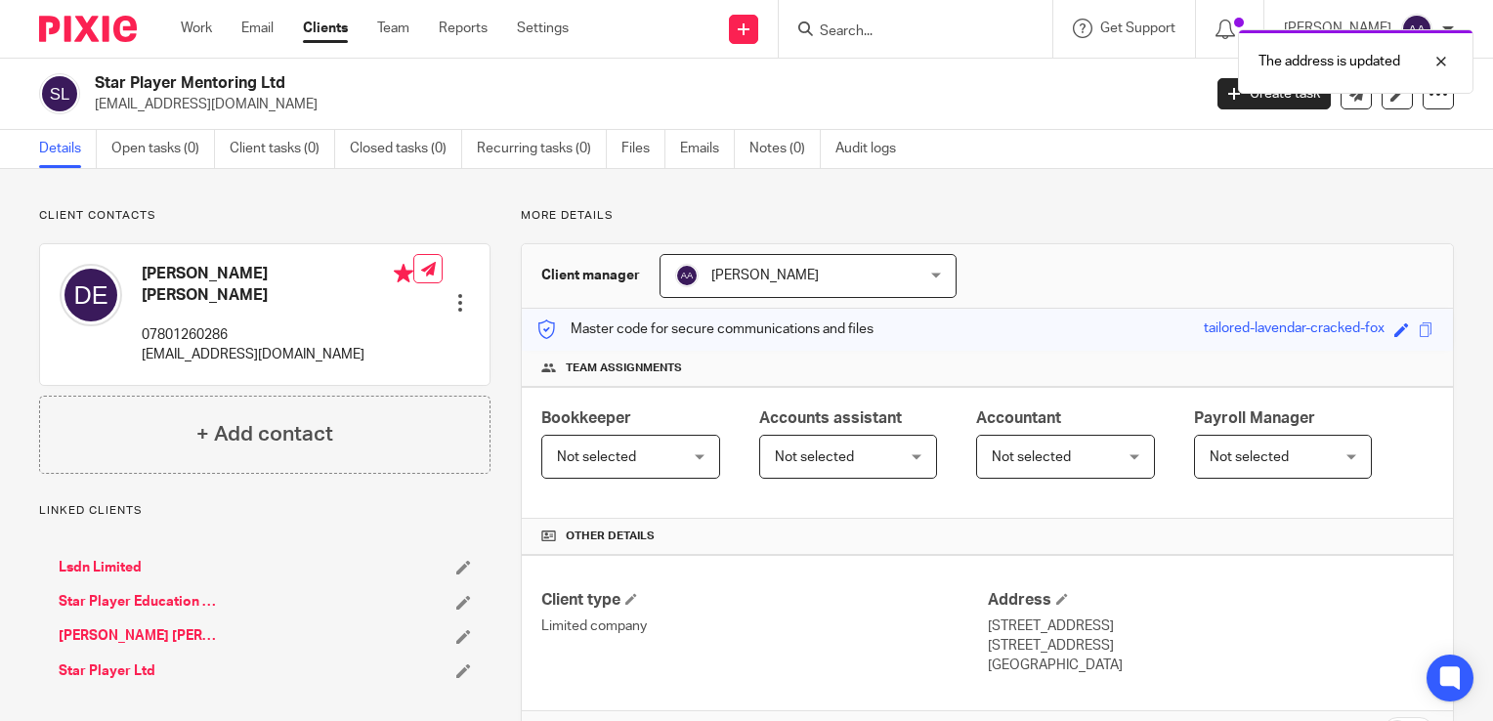
click at [138, 592] on link "Star Player Education Group Ltd" at bounding box center [141, 602] width 165 height 20
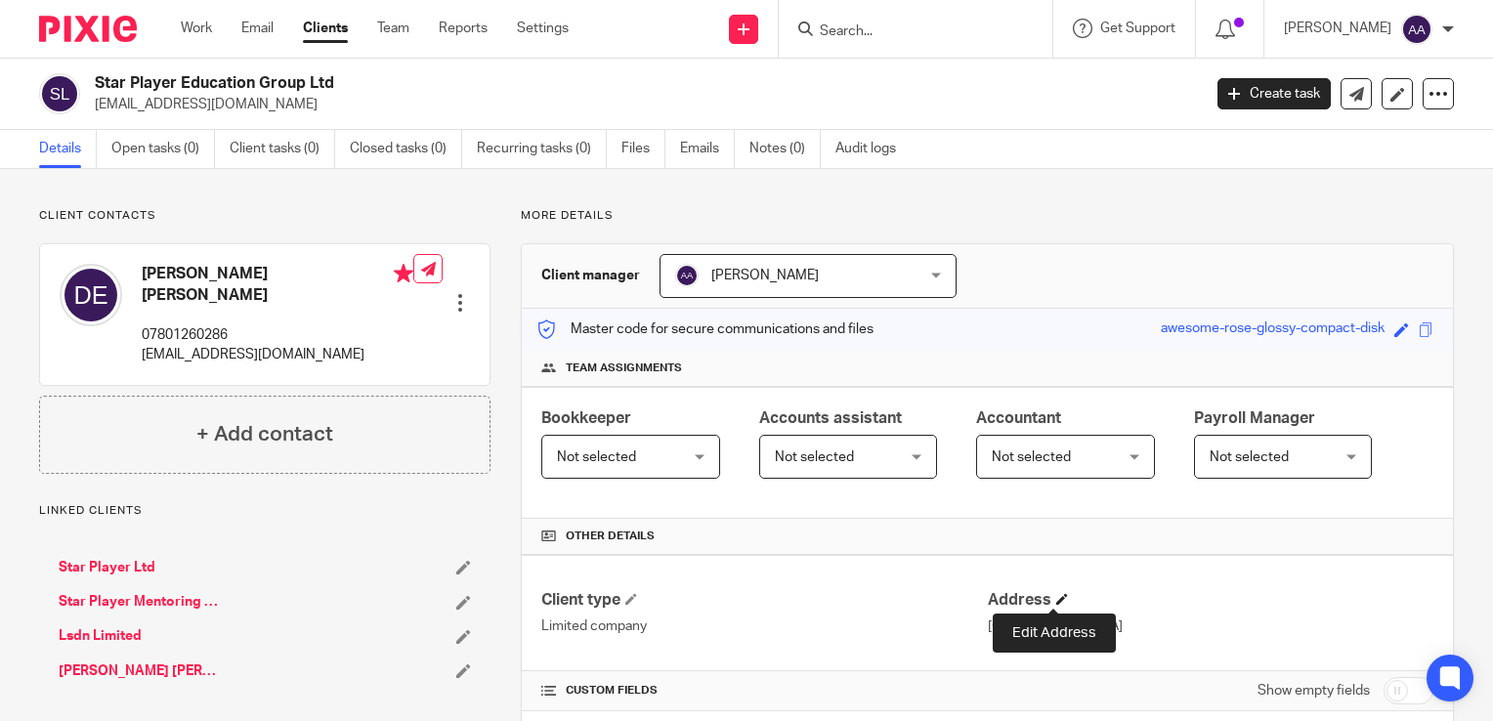
click at [1056, 593] on span at bounding box center [1062, 599] width 12 height 12
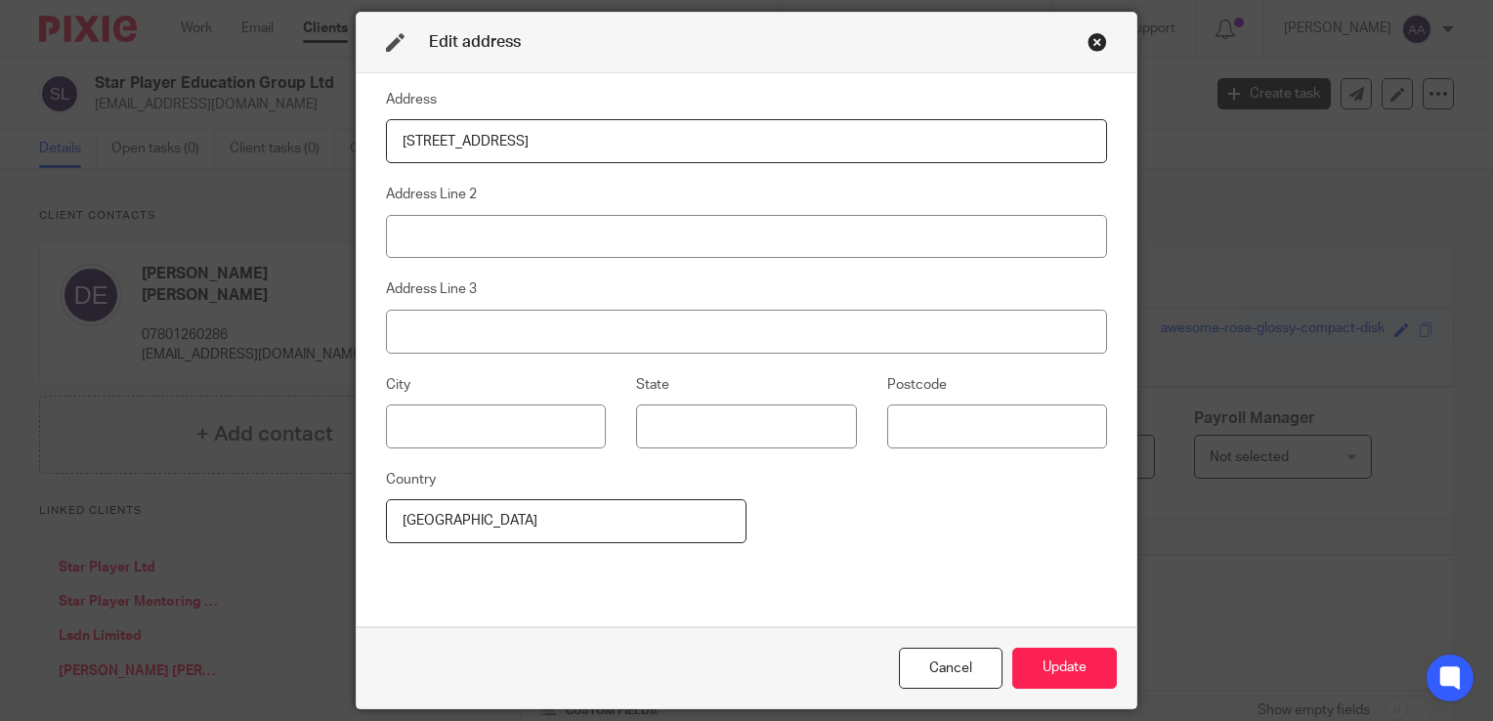
type input "[STREET_ADDRESS]"
type input "Southall"
click at [563, 221] on input at bounding box center [746, 237] width 721 height 44
type input "S"
type input "Southall"
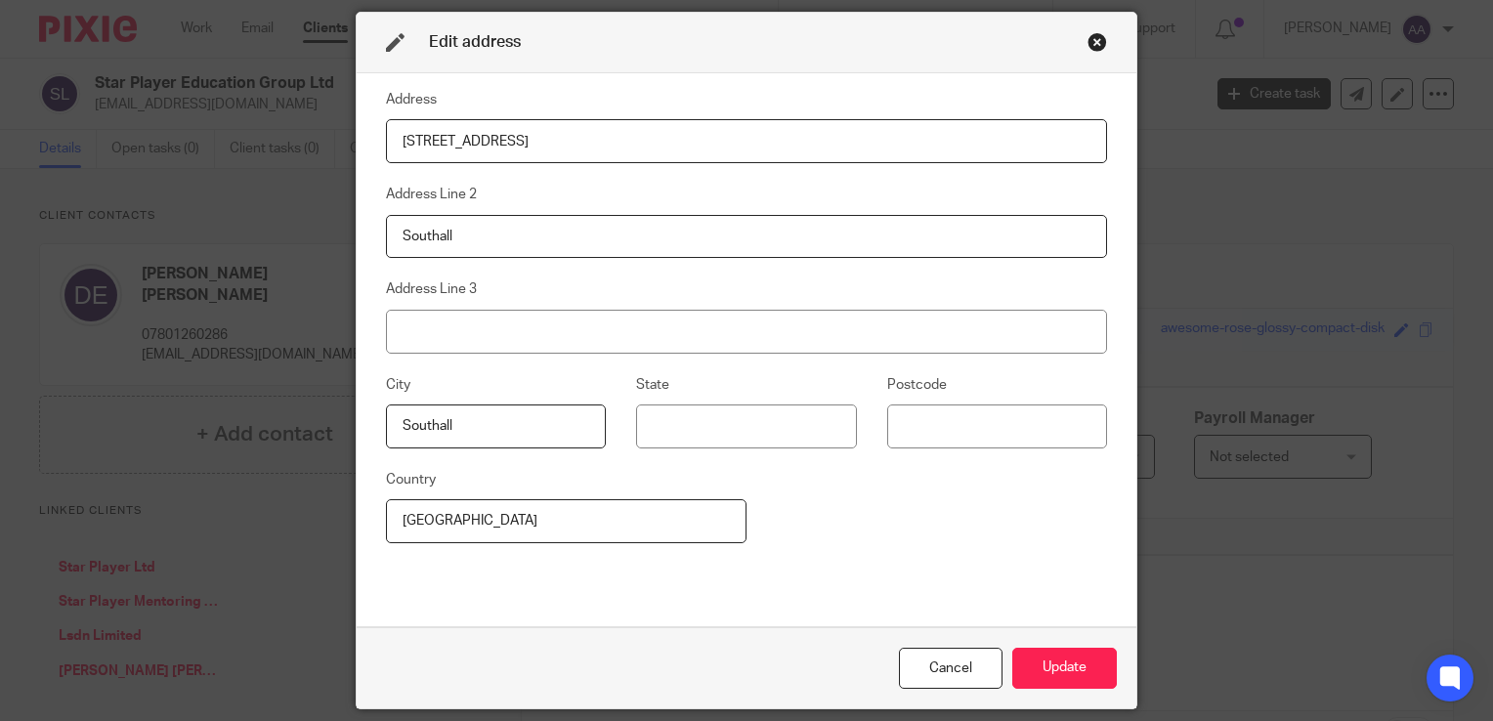
drag, startPoint x: 471, startPoint y: 414, endPoint x: 408, endPoint y: 413, distance: 63.5
click at [408, 413] on input "Southall" at bounding box center [496, 427] width 220 height 44
click at [402, 412] on input "Southall" at bounding box center [496, 427] width 220 height 44
type input "o"
type input "[GEOGRAPHIC_DATA]"
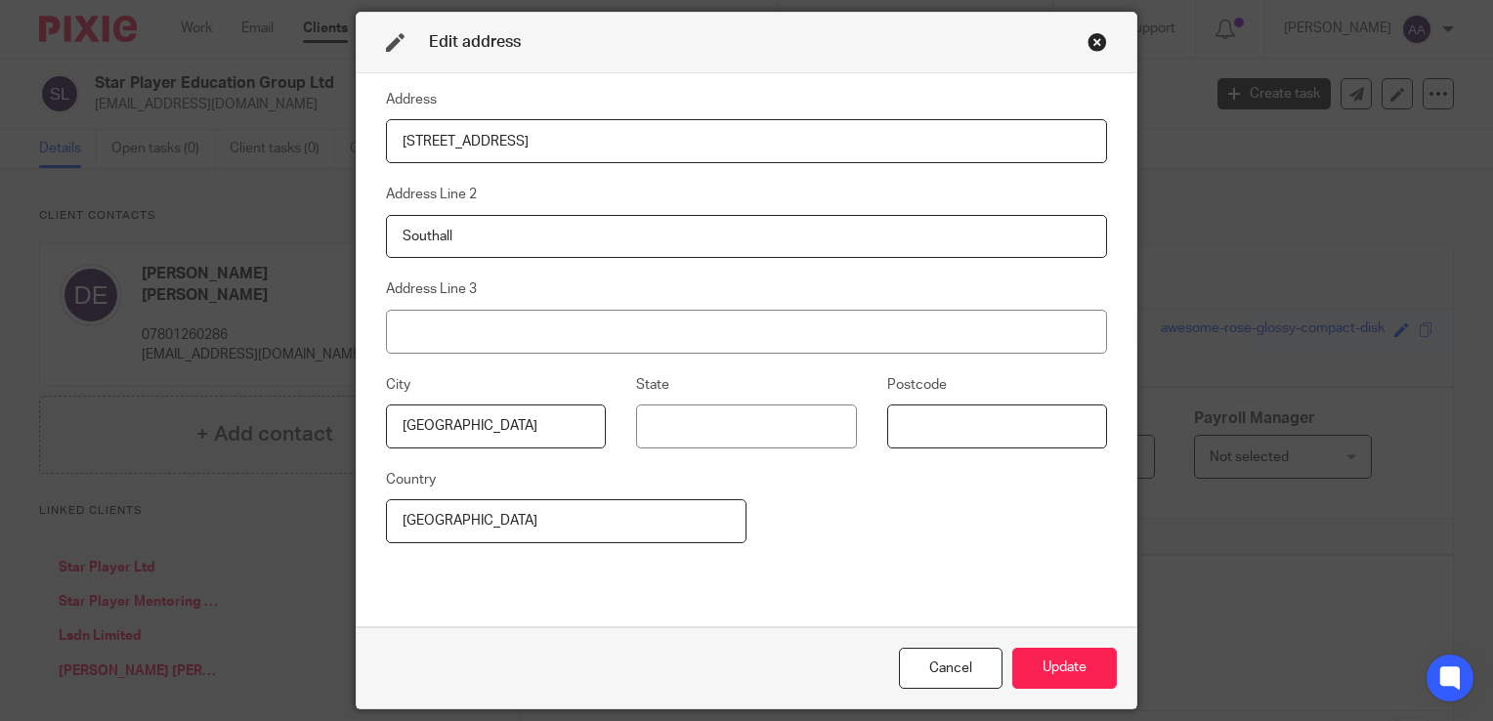
click at [912, 431] on input at bounding box center [997, 427] width 220 height 44
type input "UB2 5DQ"
click at [1055, 659] on button "Update" at bounding box center [1065, 669] width 105 height 42
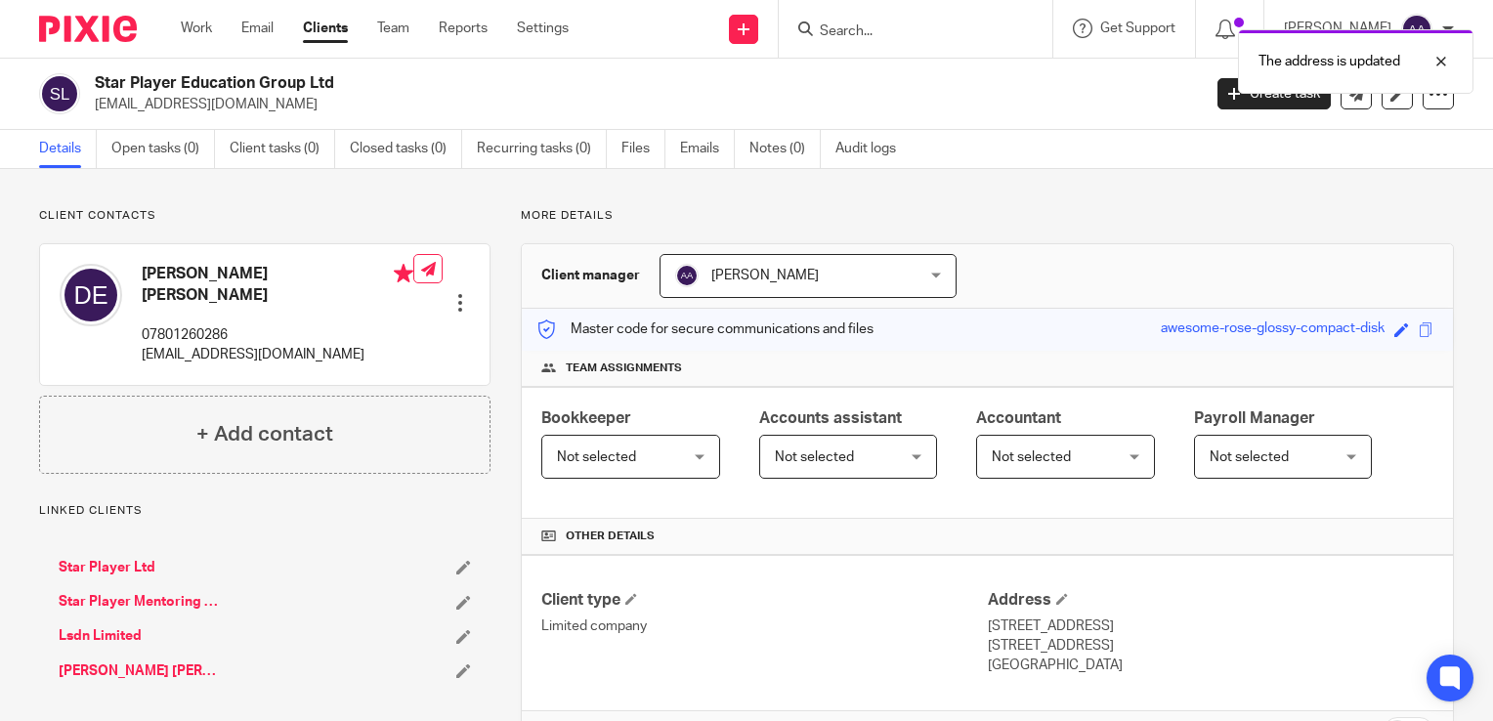
click at [101, 626] on link "Lsdn Limited" at bounding box center [100, 636] width 83 height 20
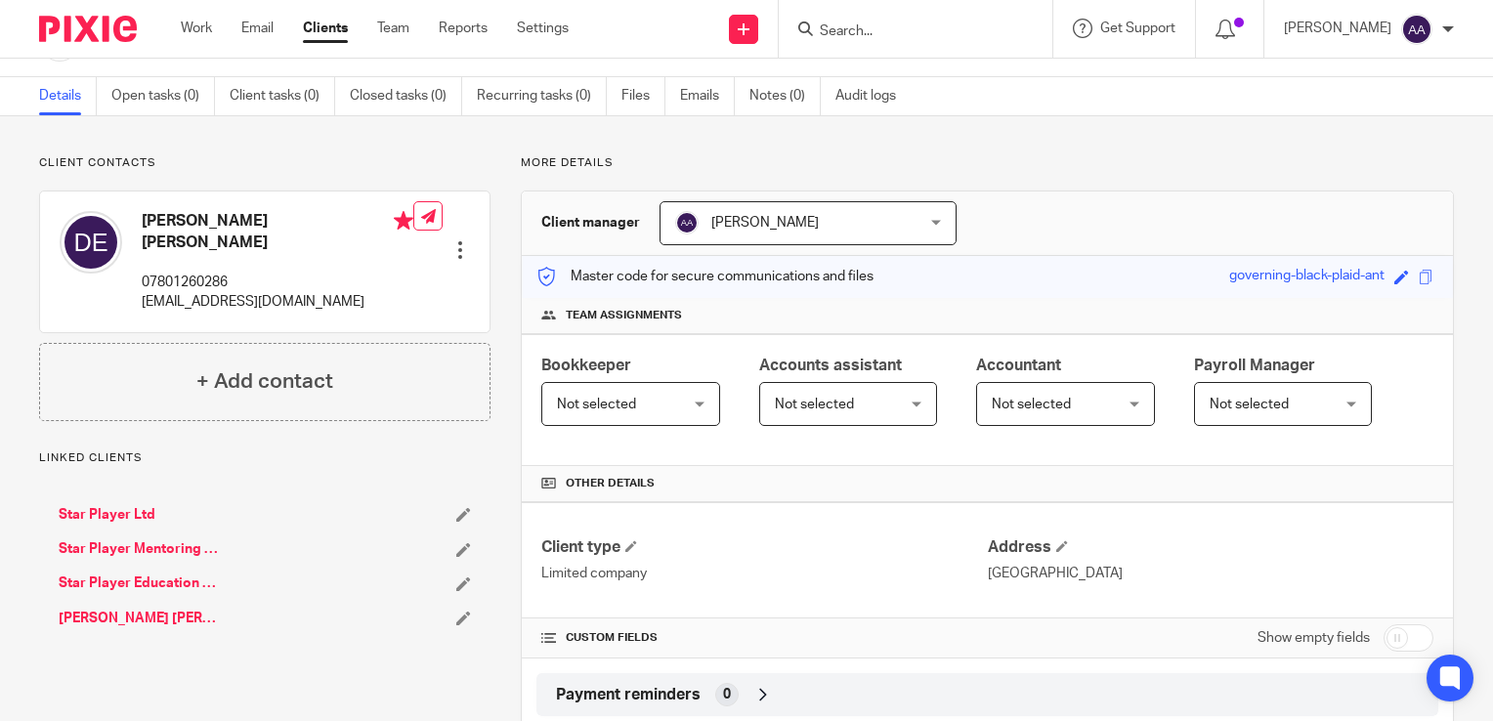
scroll to position [101, 0]
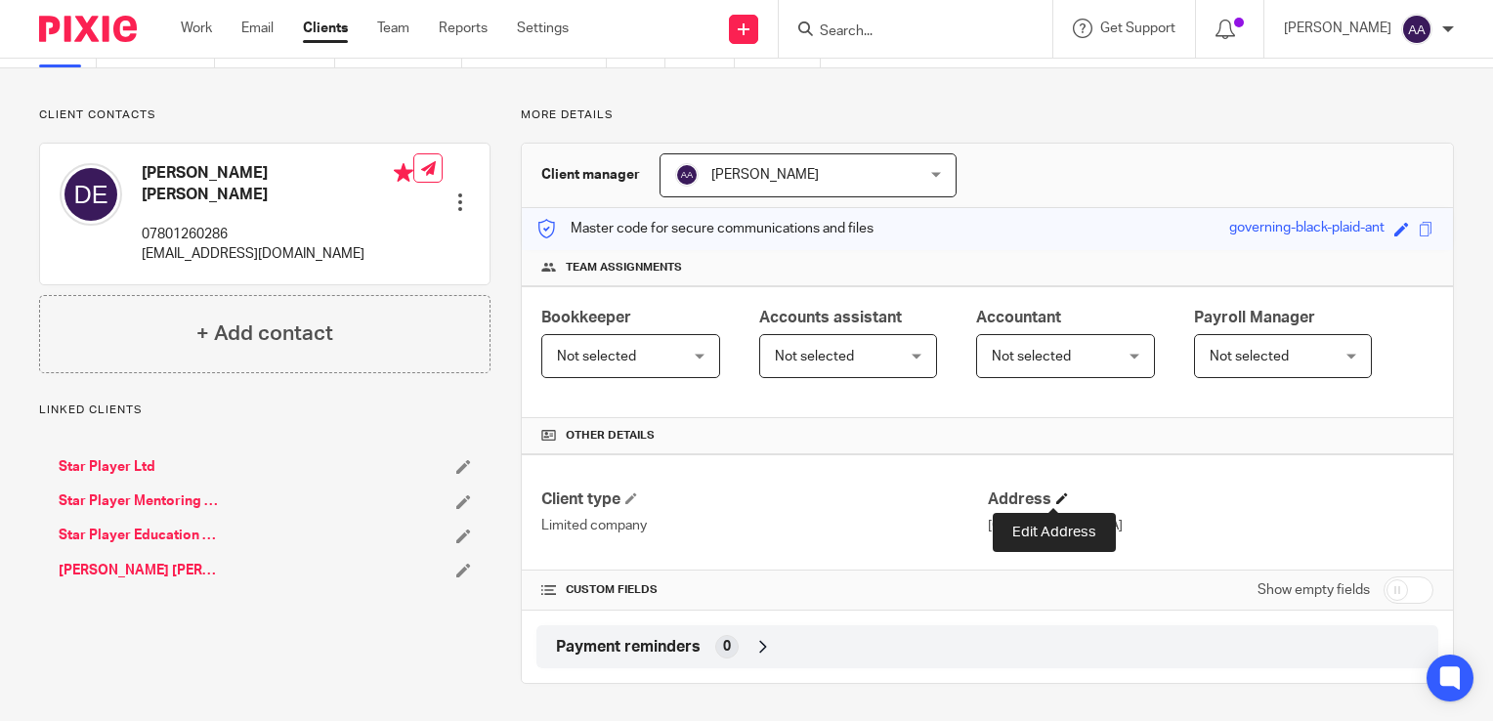
click at [1056, 493] on span at bounding box center [1062, 499] width 12 height 12
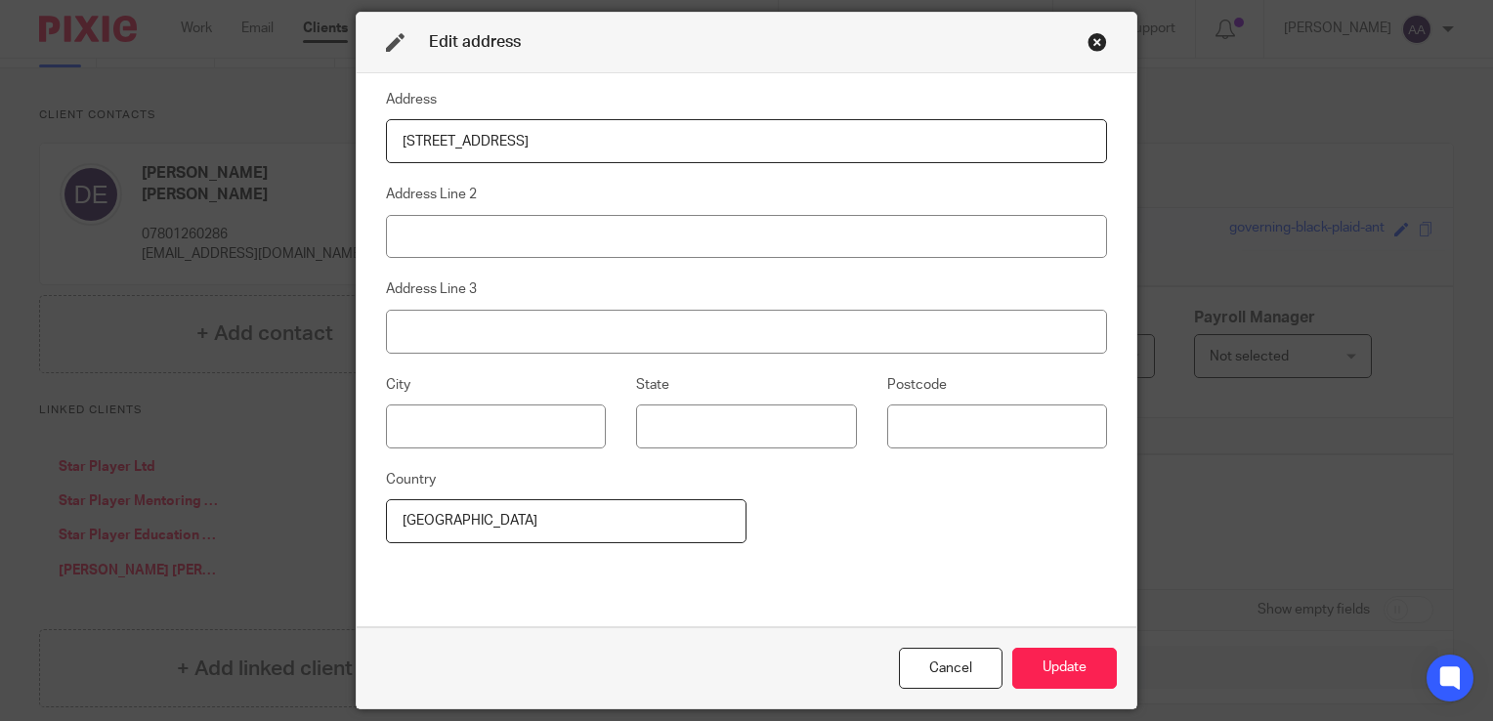
type input "[STREET_ADDRESS]"
click at [414, 253] on input at bounding box center [746, 237] width 721 height 44
type input "Southall"
click at [521, 429] on input at bounding box center [496, 427] width 220 height 44
type input "[GEOGRAPHIC_DATA]"
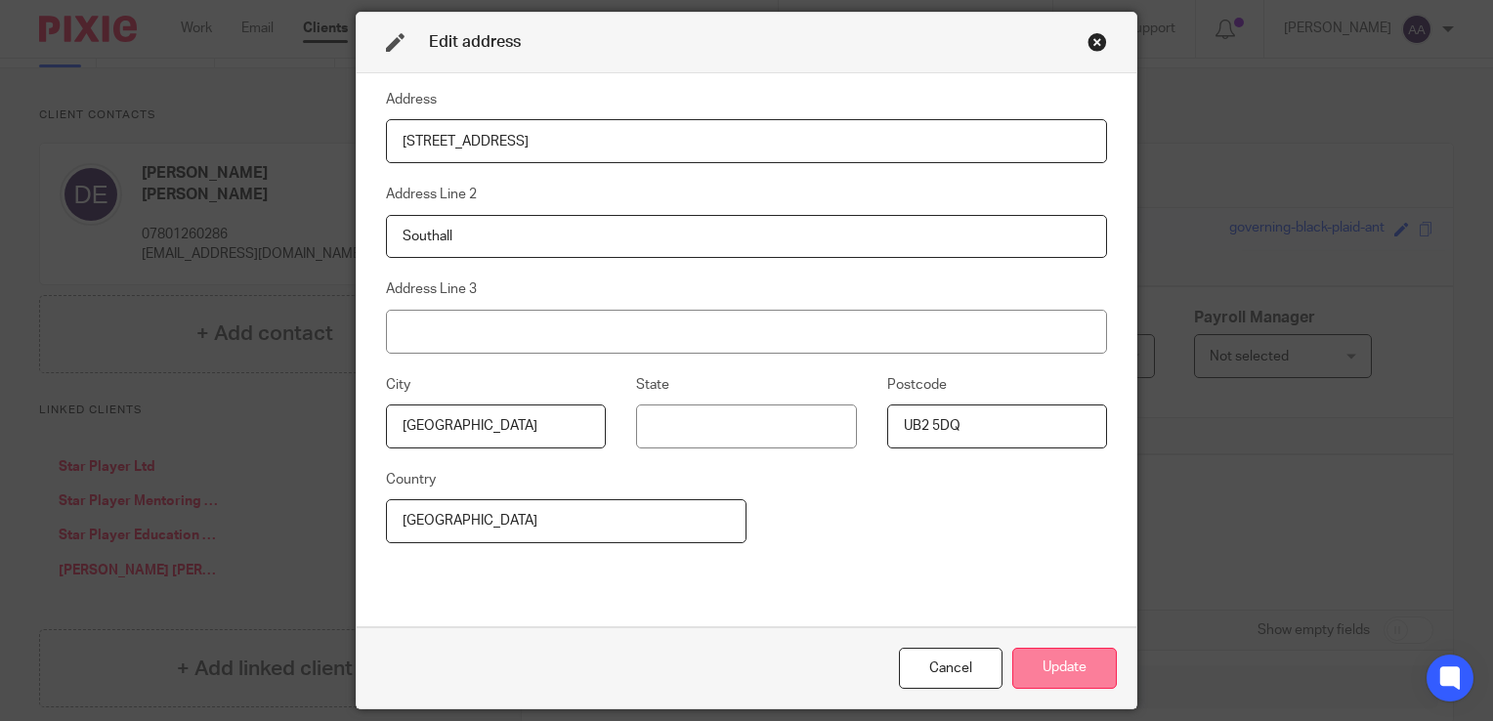
type input "UB2 5DQ"
click at [1052, 648] on button "Update" at bounding box center [1065, 669] width 105 height 42
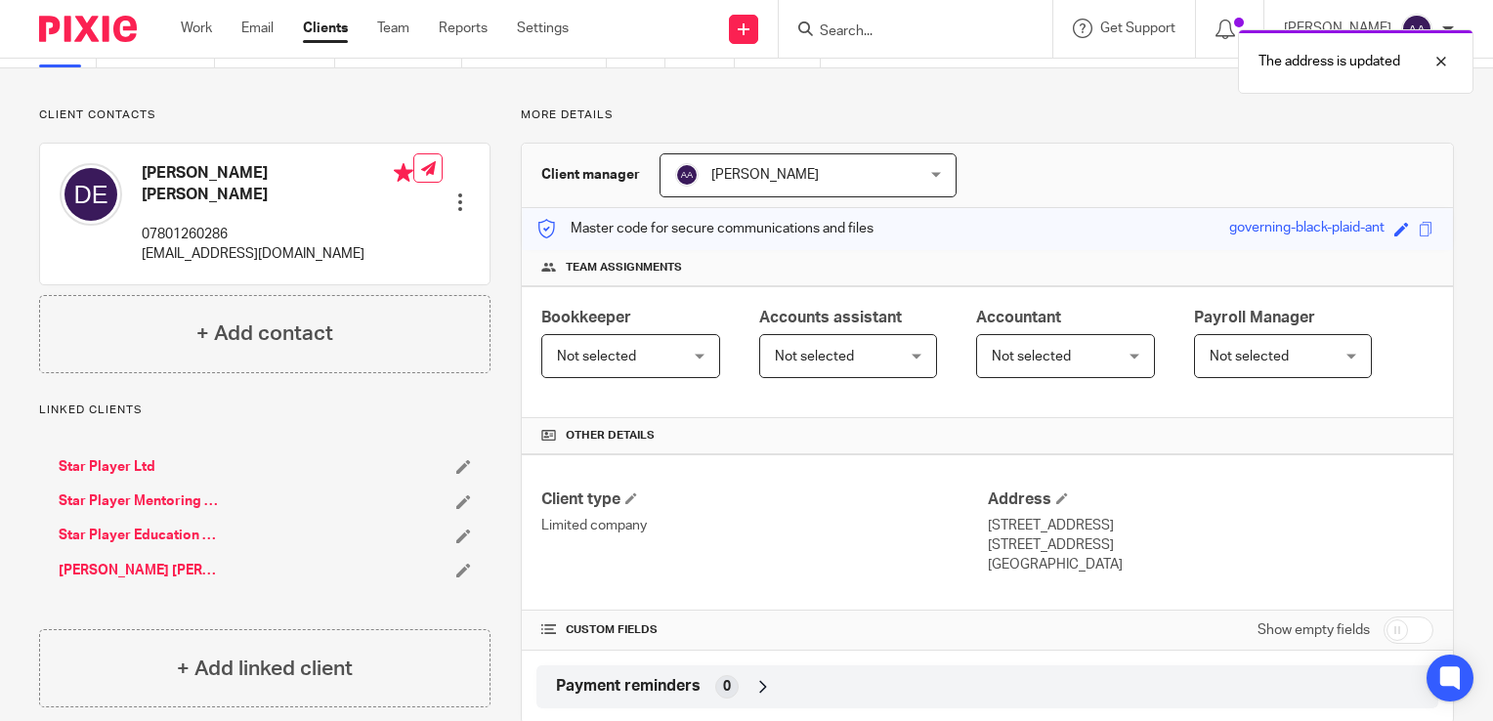
scroll to position [0, 0]
